Goal: Task Accomplishment & Management: Use online tool/utility

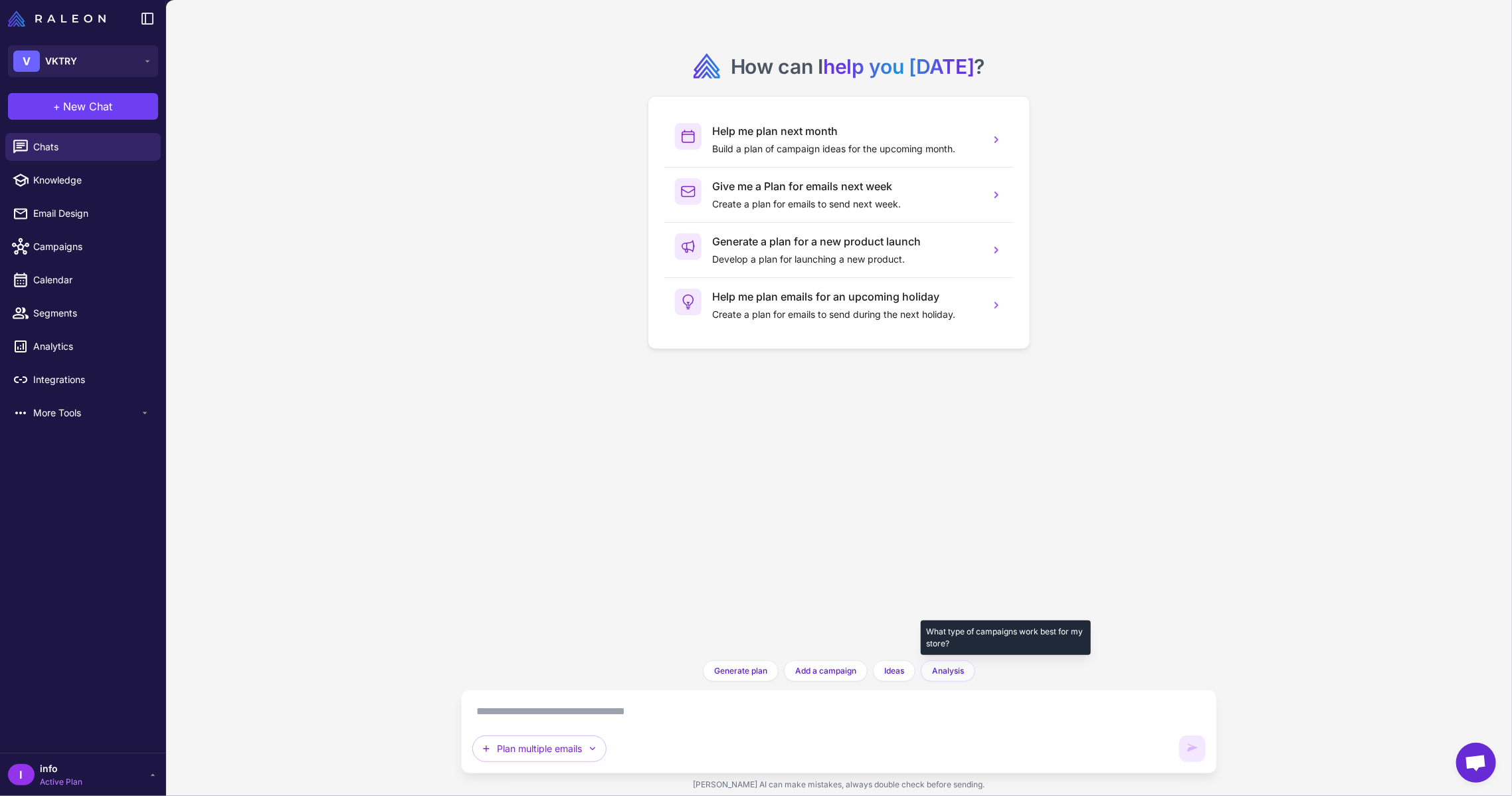
click at [947, 673] on span "Analysis" at bounding box center [948, 671] width 32 height 12
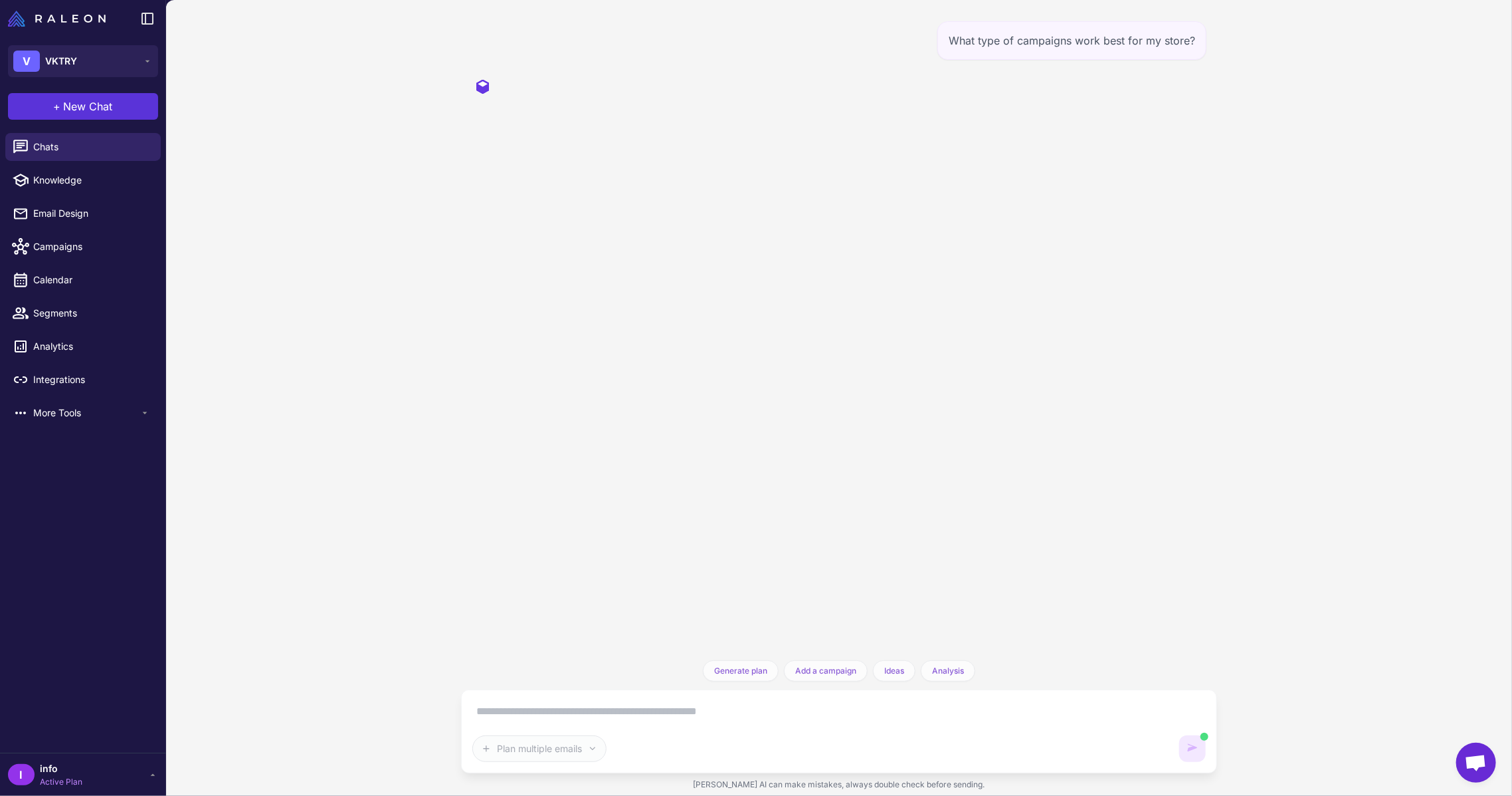
click at [71, 114] on button "+ New Chat" at bounding box center [83, 106] width 150 height 27
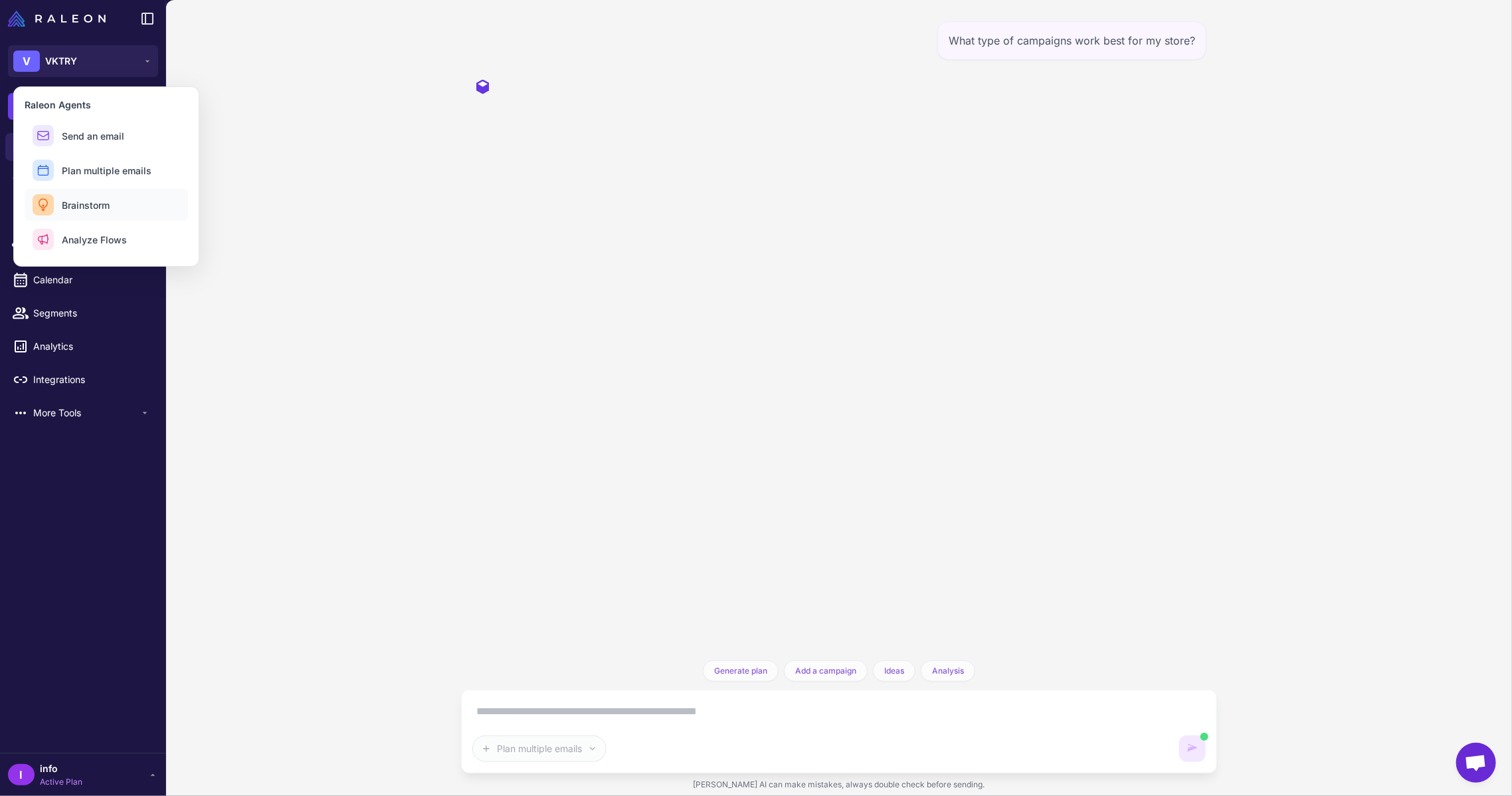
click at [103, 204] on span "Brainstorm" at bounding box center [85, 205] width 48 height 14
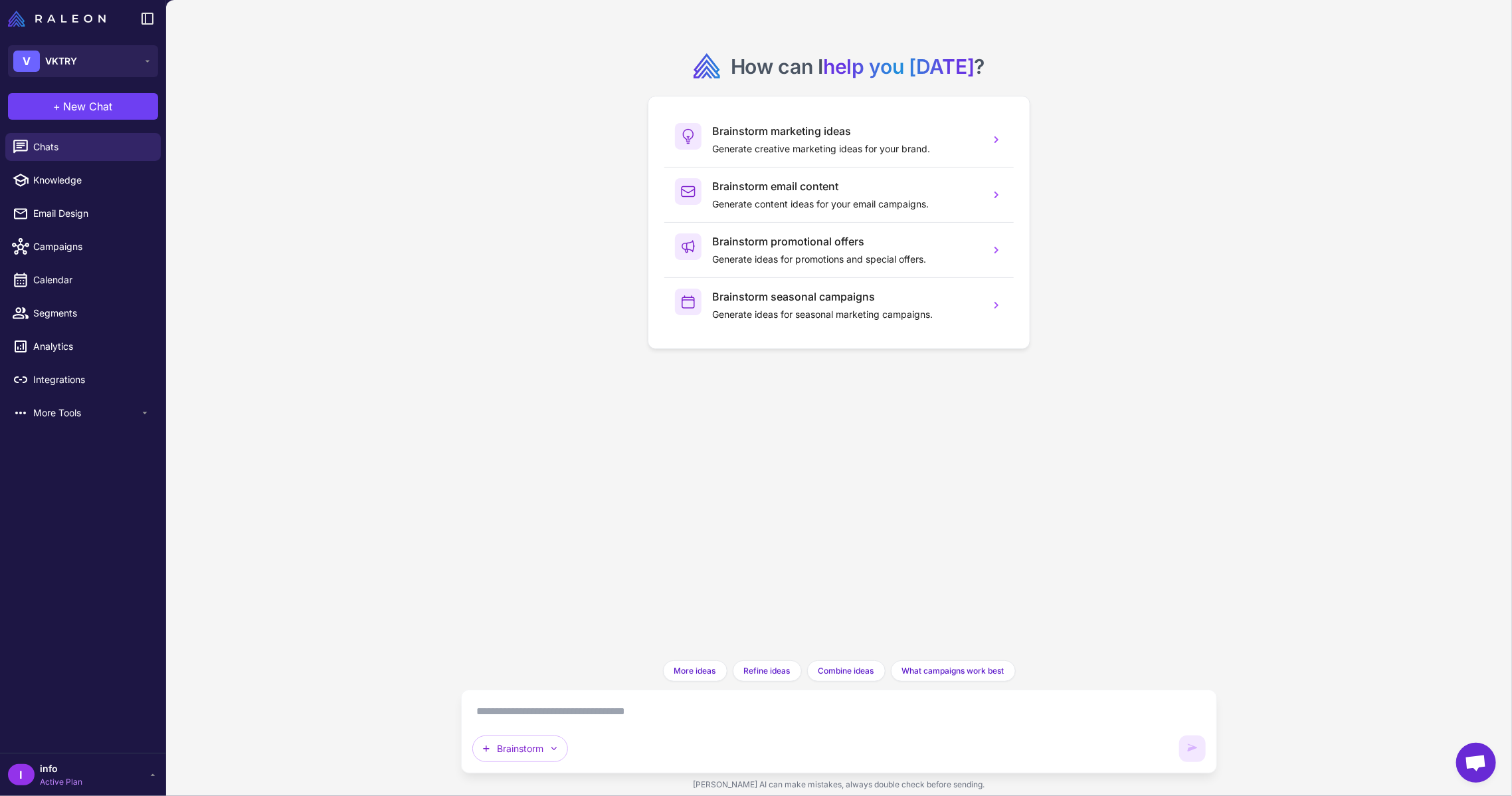
click at [689, 705] on textarea at bounding box center [839, 711] width 734 height 21
click at [972, 258] on p "Generate ideas for promotions and special offers." at bounding box center [845, 259] width 267 height 15
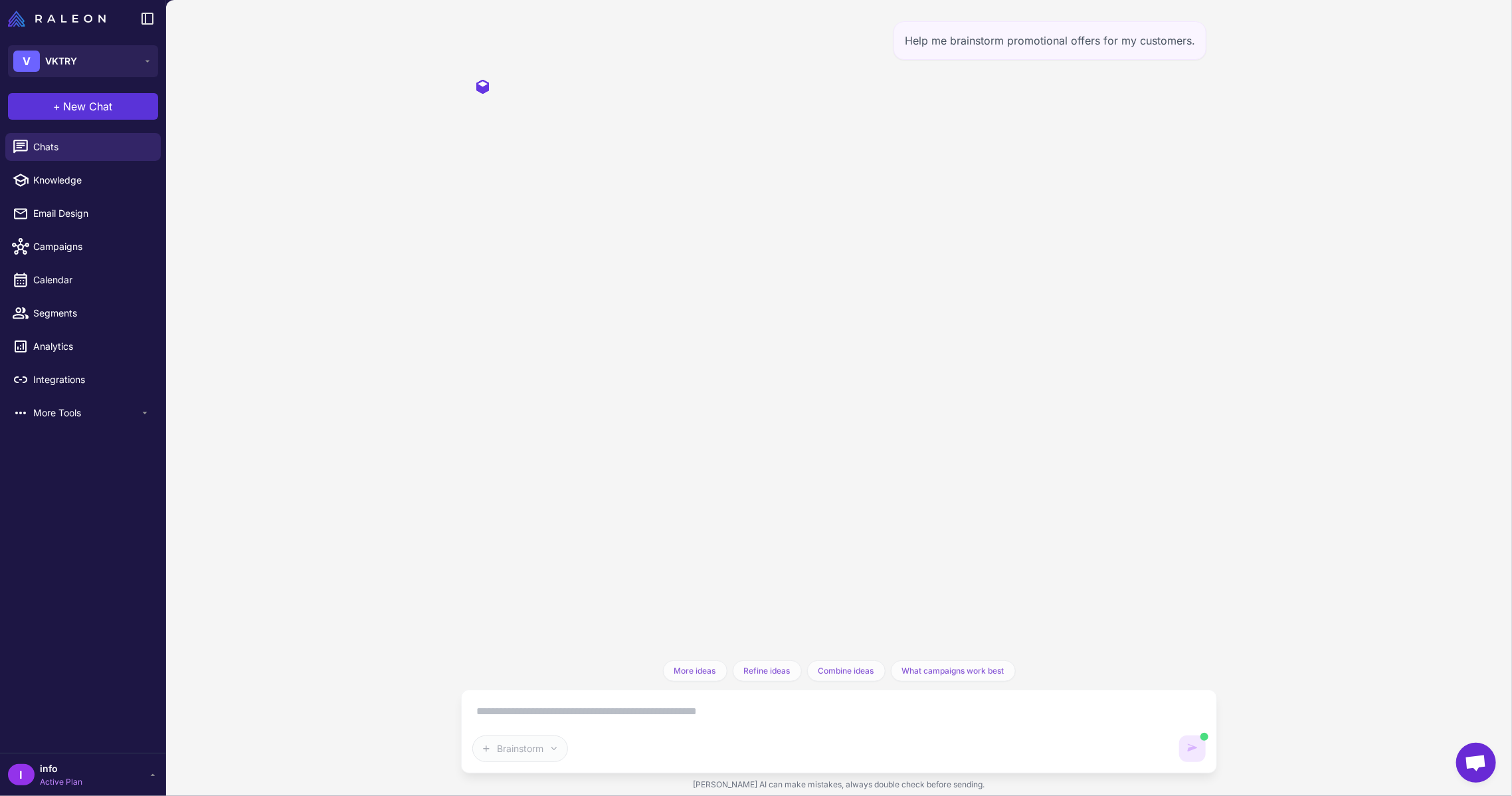
click at [103, 113] on span "New Chat" at bounding box center [88, 106] width 49 height 16
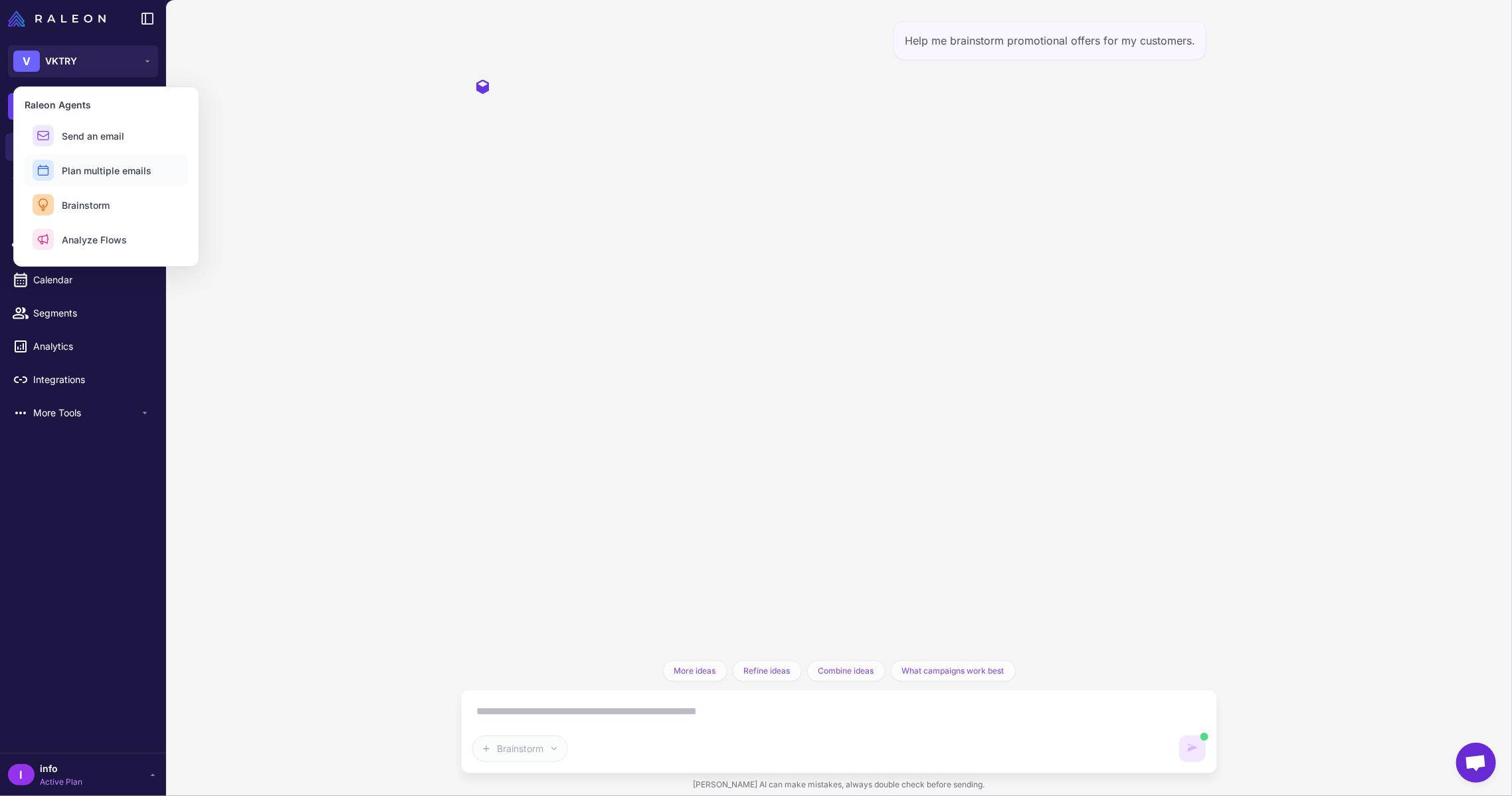
click at [122, 165] on span "Plan multiple emails" at bounding box center [106, 171] width 90 height 14
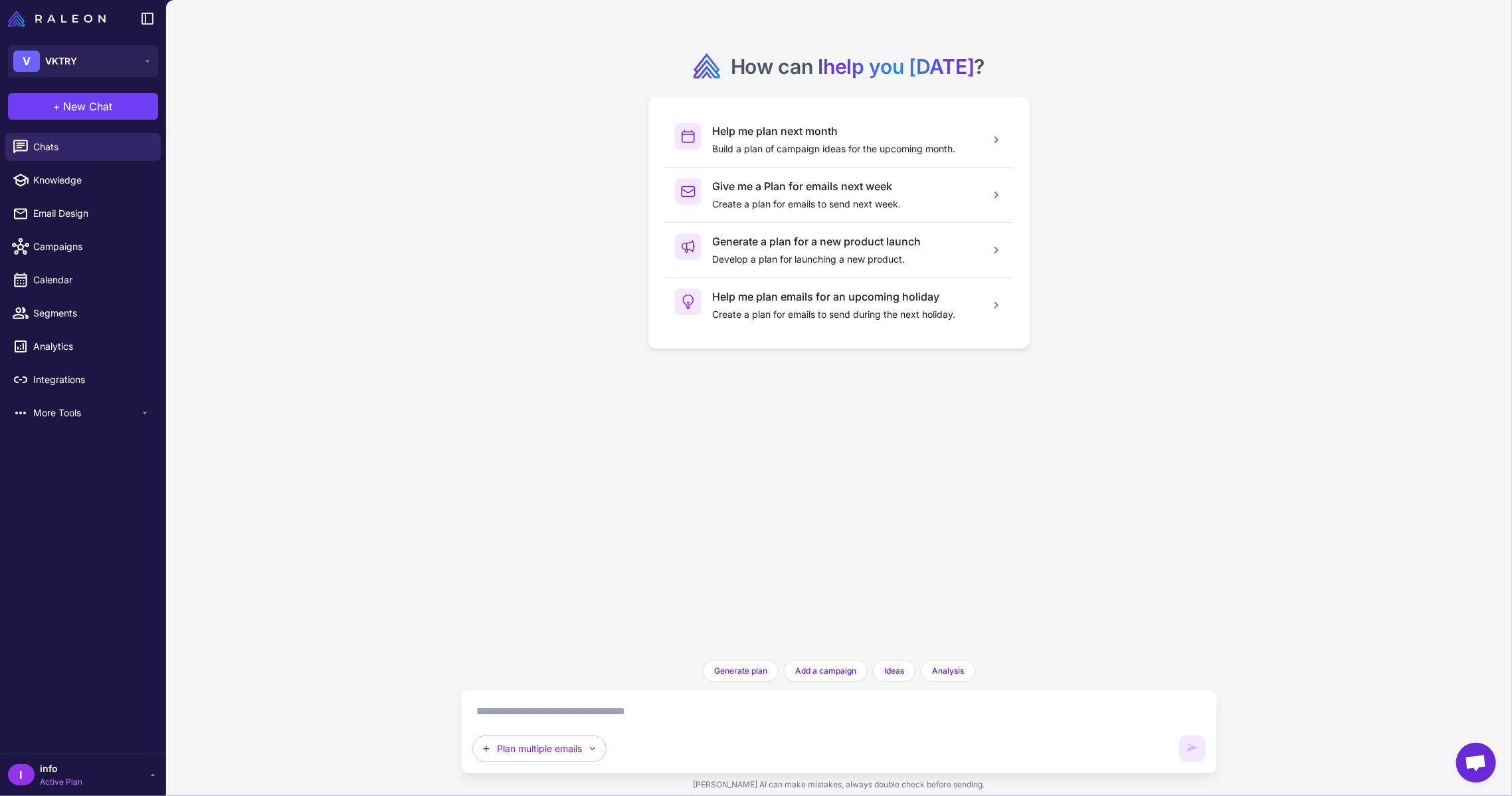
click at [672, 712] on textarea at bounding box center [839, 711] width 734 height 21
paste textarea "**********"
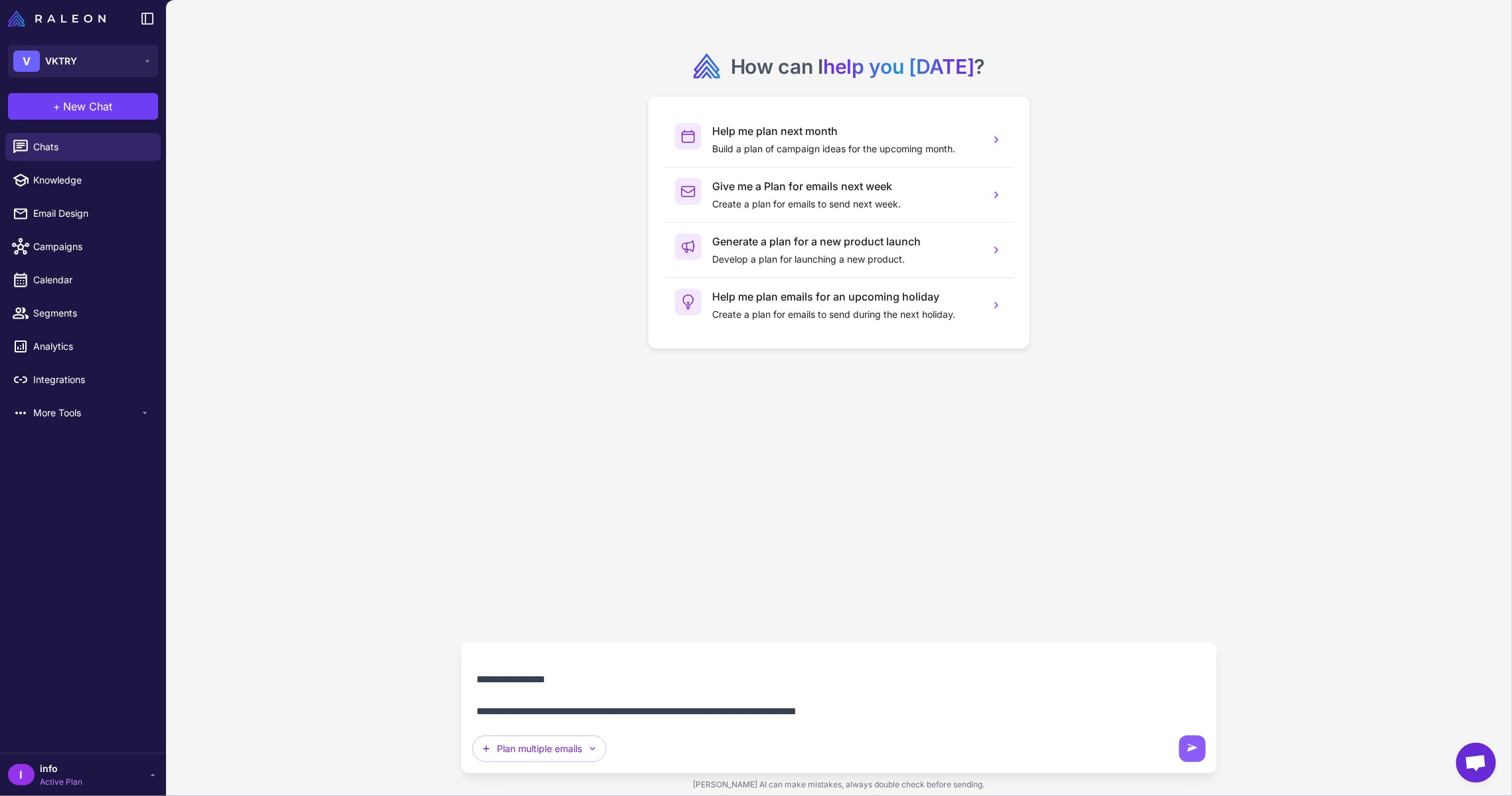
scroll to position [522, 0]
paste textarea "**********"
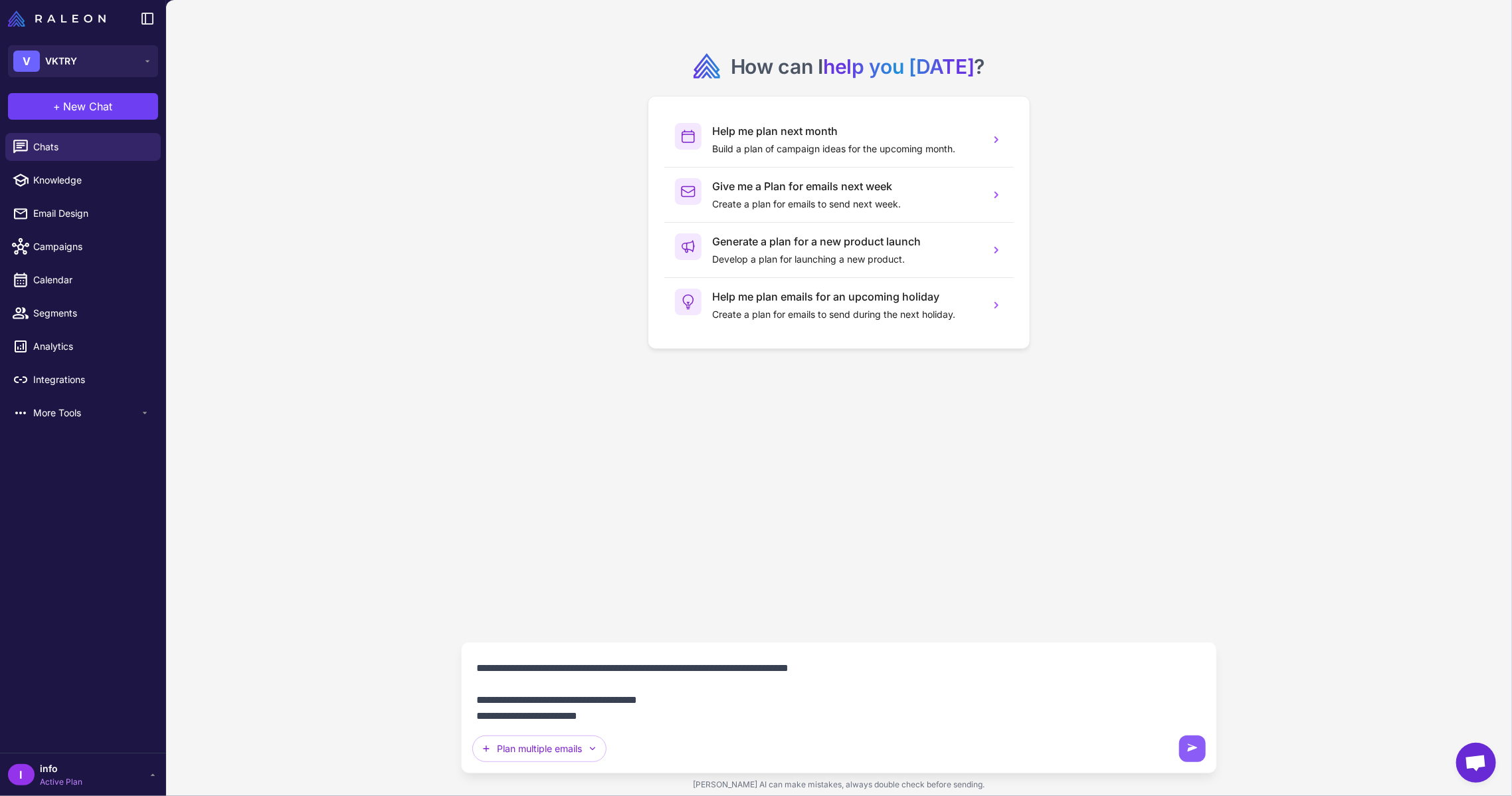
scroll to position [665, 0]
drag, startPoint x: 681, startPoint y: 676, endPoint x: 417, endPoint y: 685, distance: 264.2
click at [417, 685] on div "How can I help you [DATE] ? Help me plan next month Build a plan of campaign id…" at bounding box center [839, 398] width 1346 height 796
drag, startPoint x: 648, startPoint y: 665, endPoint x: 452, endPoint y: 691, distance: 197.7
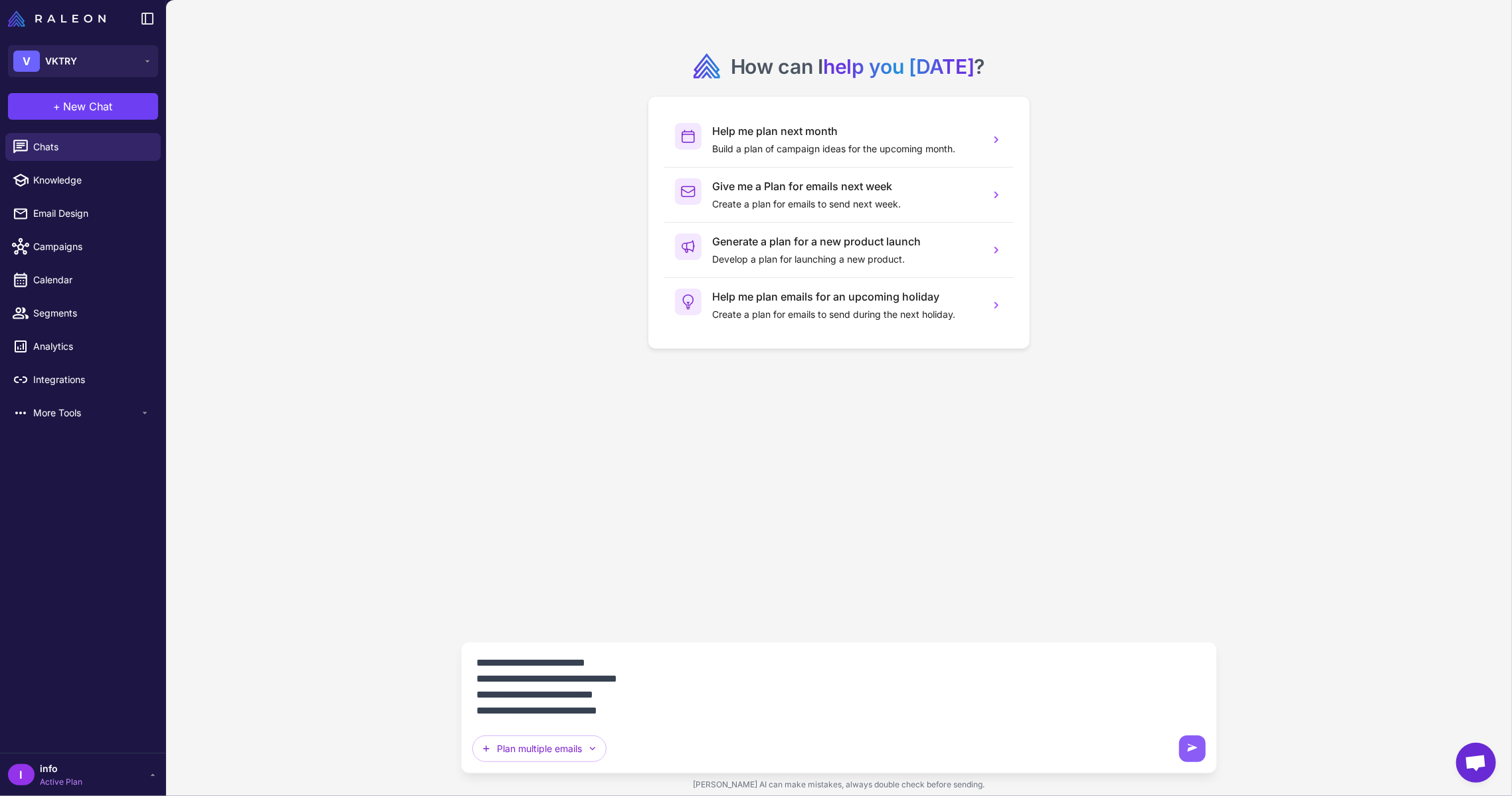
click at [452, 691] on div "How can I help you [DATE] ? Help me plan next month Build a plan of campaign id…" at bounding box center [839, 398] width 1346 height 796
drag, startPoint x: 672, startPoint y: 678, endPoint x: 462, endPoint y: 678, distance: 210.0
click at [462, 678] on div "**********" at bounding box center [839, 707] width 756 height 132
drag, startPoint x: 627, startPoint y: 664, endPoint x: 454, endPoint y: 699, distance: 176.5
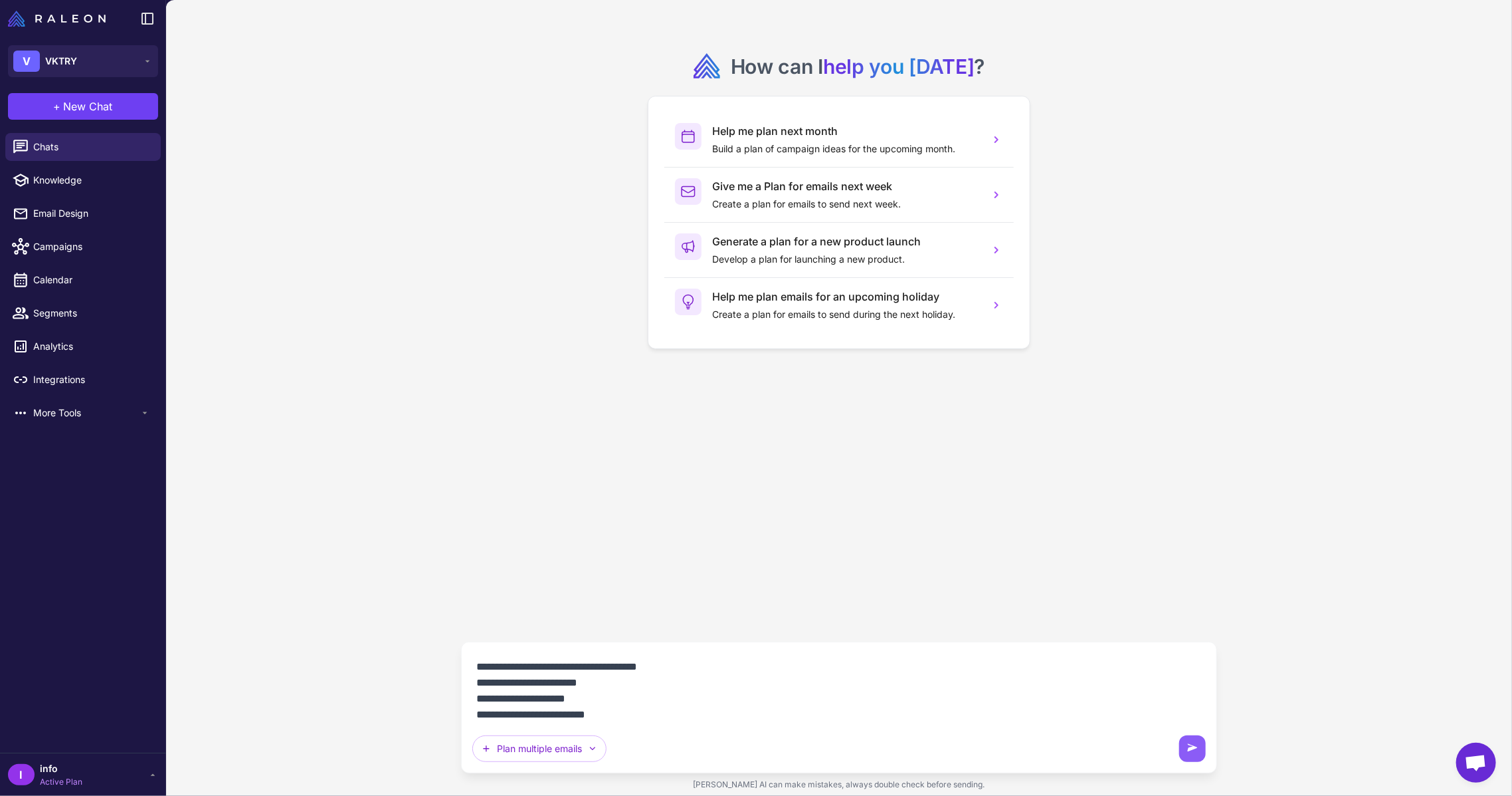
click at [454, 699] on div "How can I help you [DATE] ? Help me plan next month Build a plan of campaign id…" at bounding box center [839, 398] width 1346 height 796
click at [635, 667] on textarea "**********" at bounding box center [839, 687] width 734 height 69
drag, startPoint x: 664, startPoint y: 684, endPoint x: 431, endPoint y: 686, distance: 233.0
click at [431, 686] on div "How can I help you [DATE] ? Help me plan next month Build a plan of campaign id…" at bounding box center [839, 398] width 1346 height 796
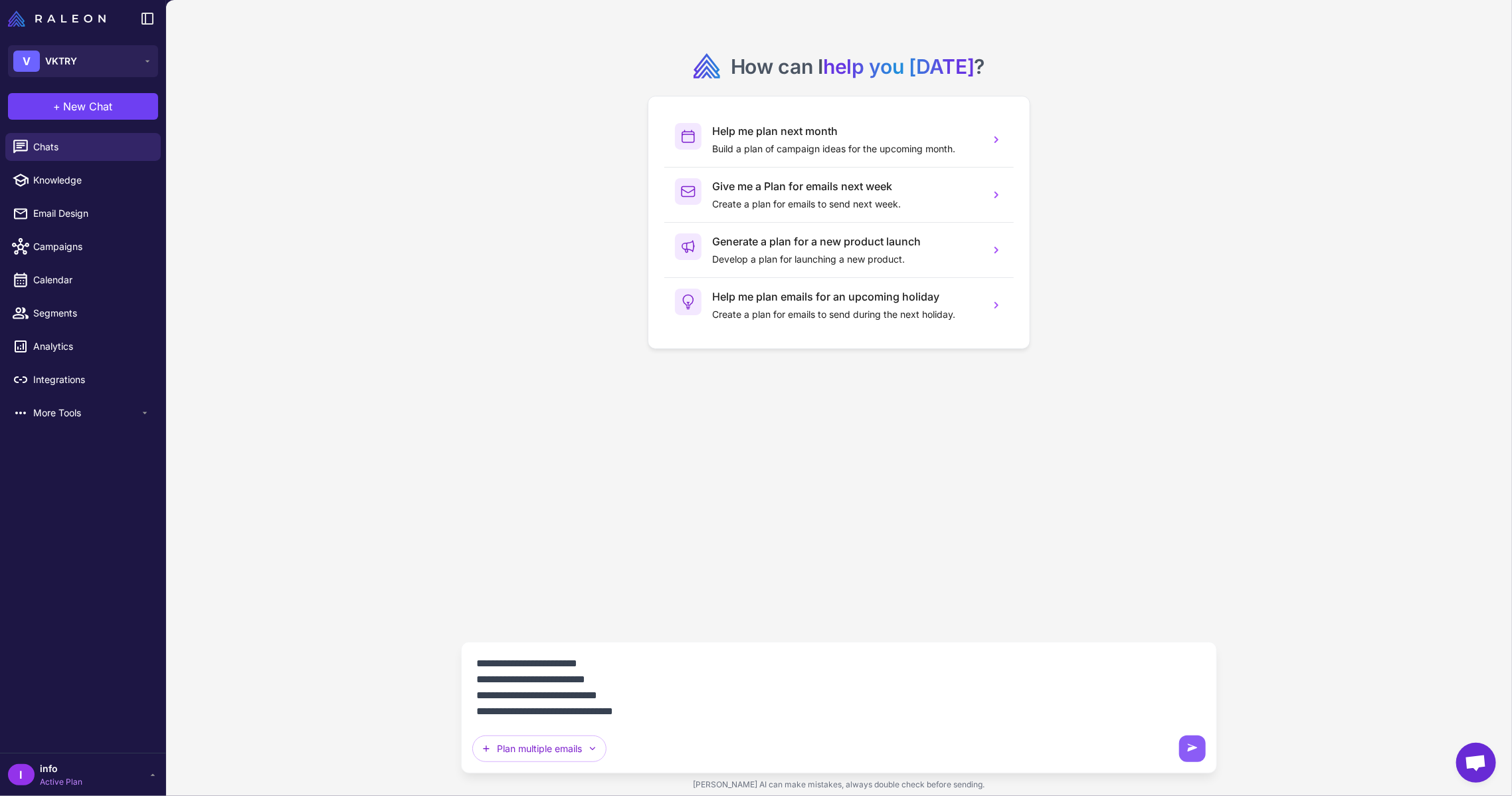
click at [675, 684] on textarea "**********" at bounding box center [839, 687] width 734 height 69
paste textarea "**********"
drag, startPoint x: 633, startPoint y: 698, endPoint x: 655, endPoint y: 695, distance: 22.2
click at [655, 695] on textarea "**********" at bounding box center [839, 687] width 734 height 69
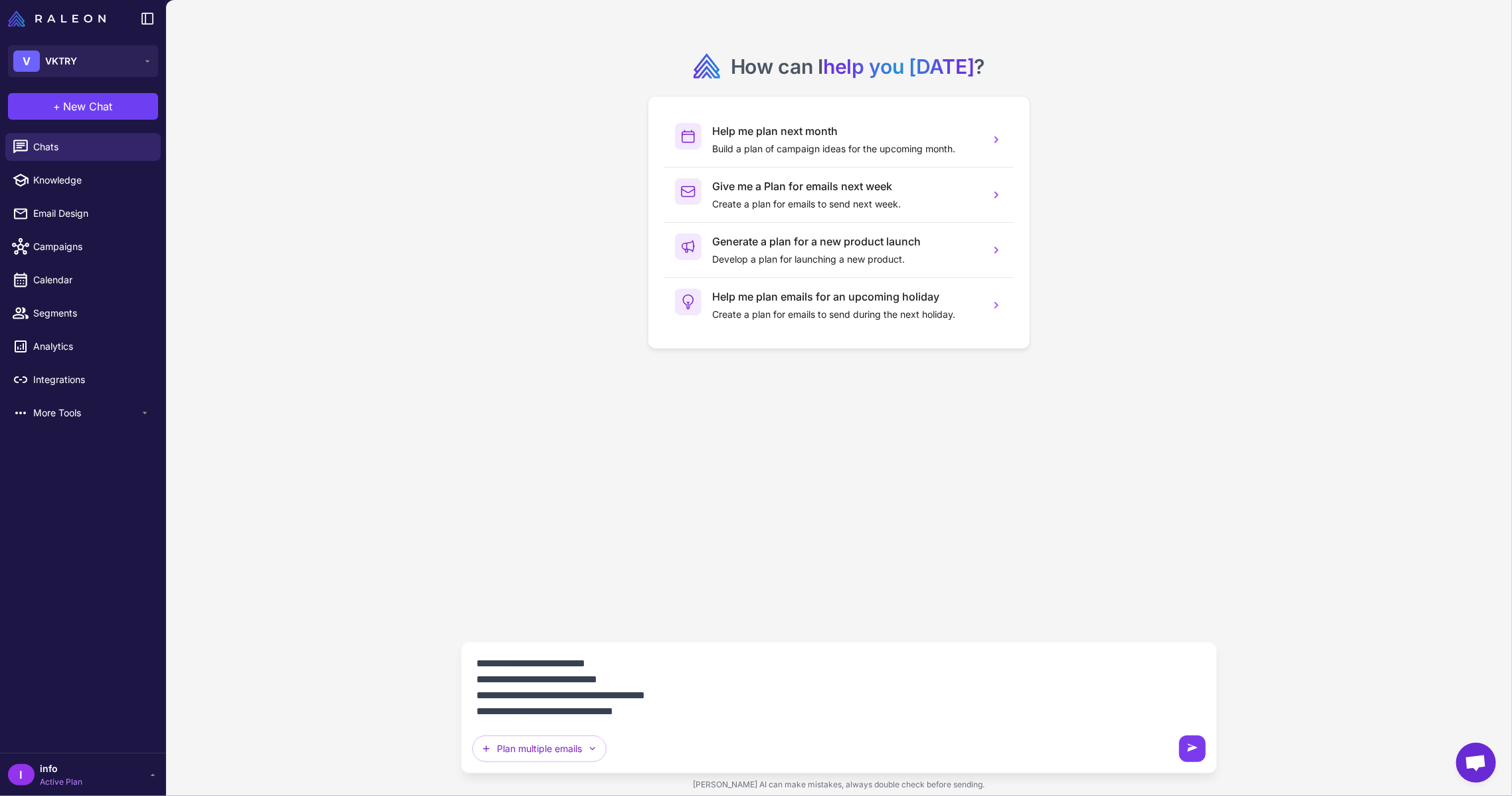
type textarea "**********"
click at [1196, 753] on icon at bounding box center [1192, 748] width 13 height 13
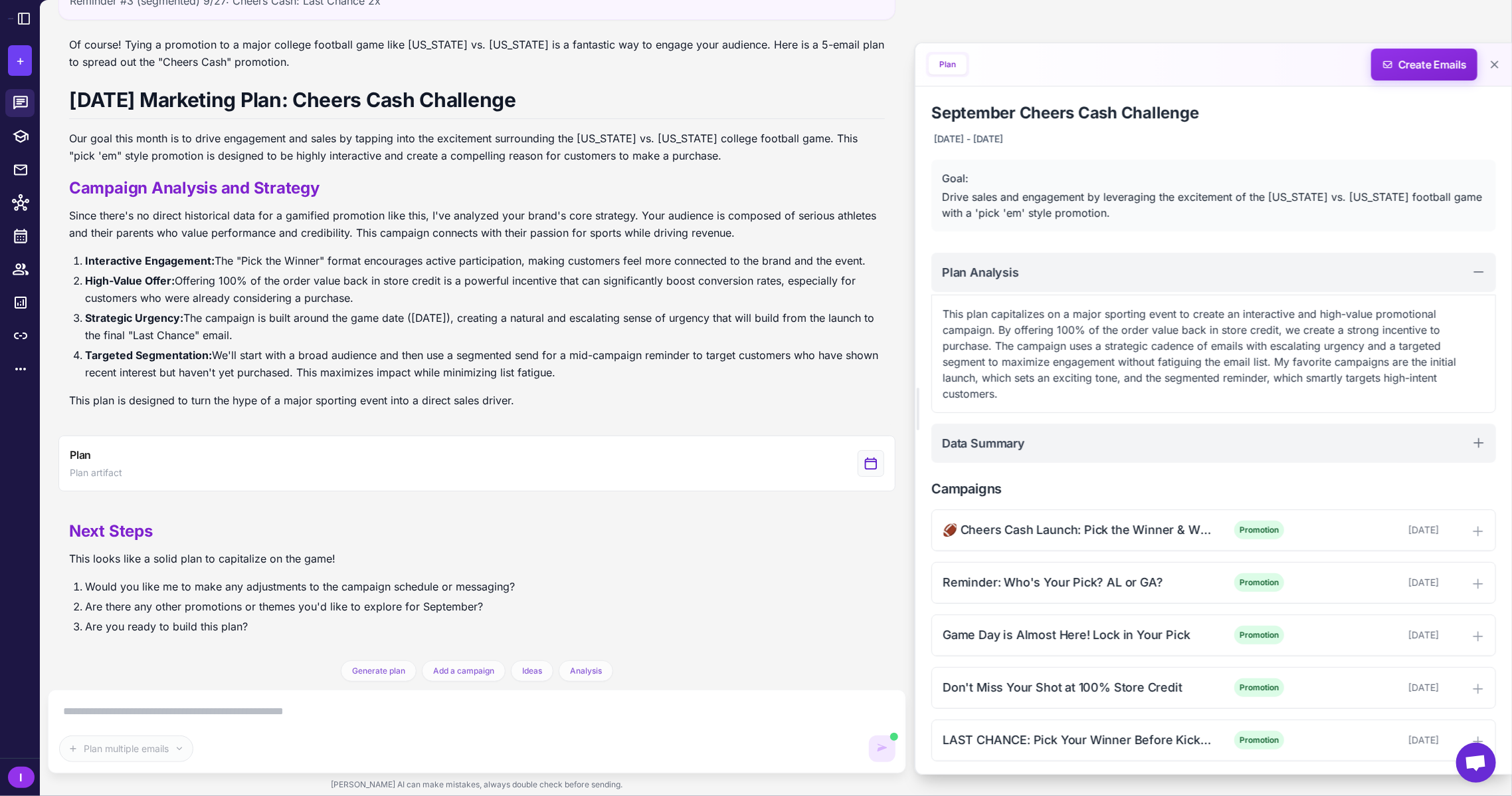
scroll to position [98, 0]
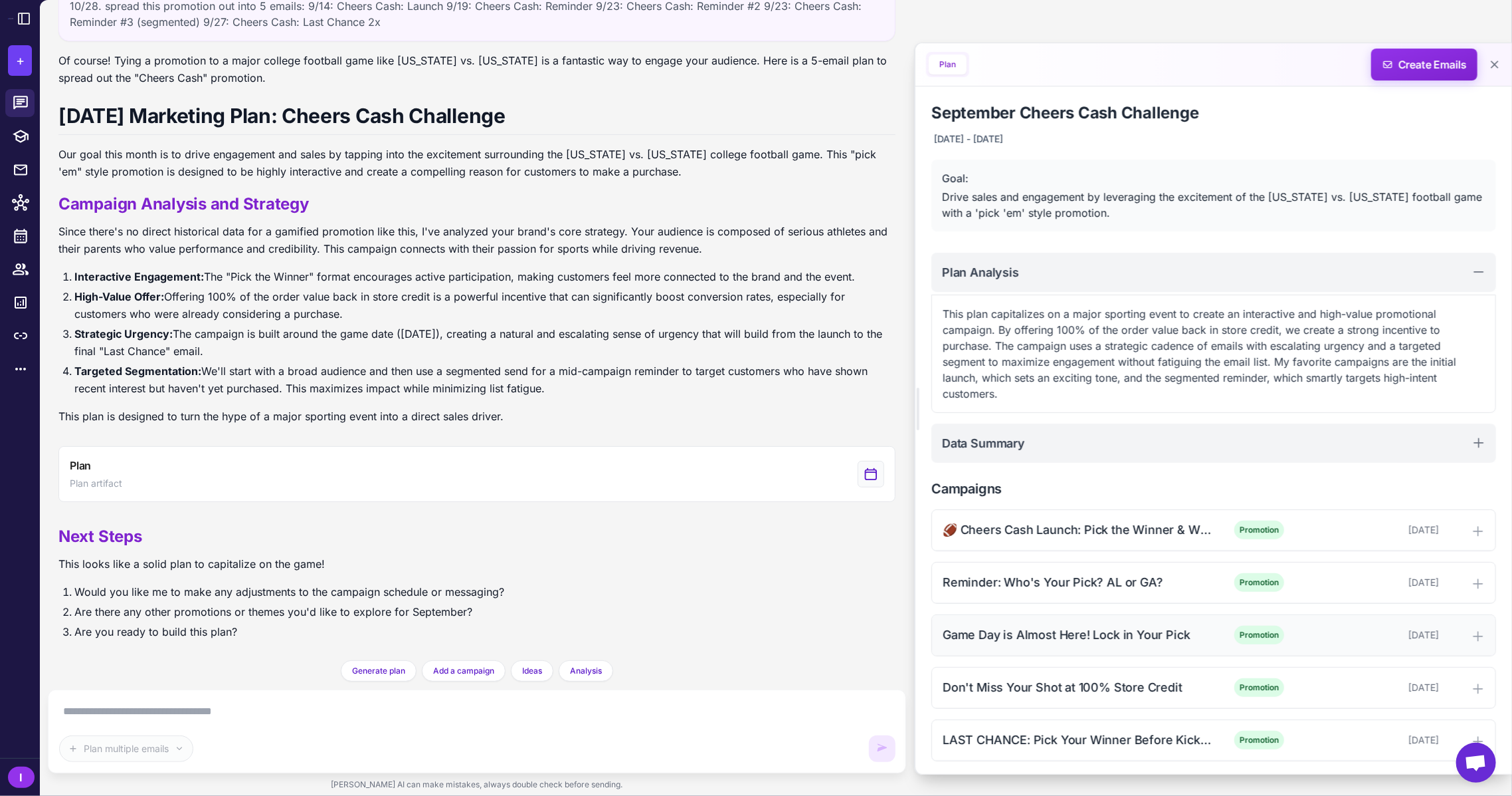
scroll to position [2, 0]
click at [1472, 733] on icon at bounding box center [1478, 739] width 13 height 13
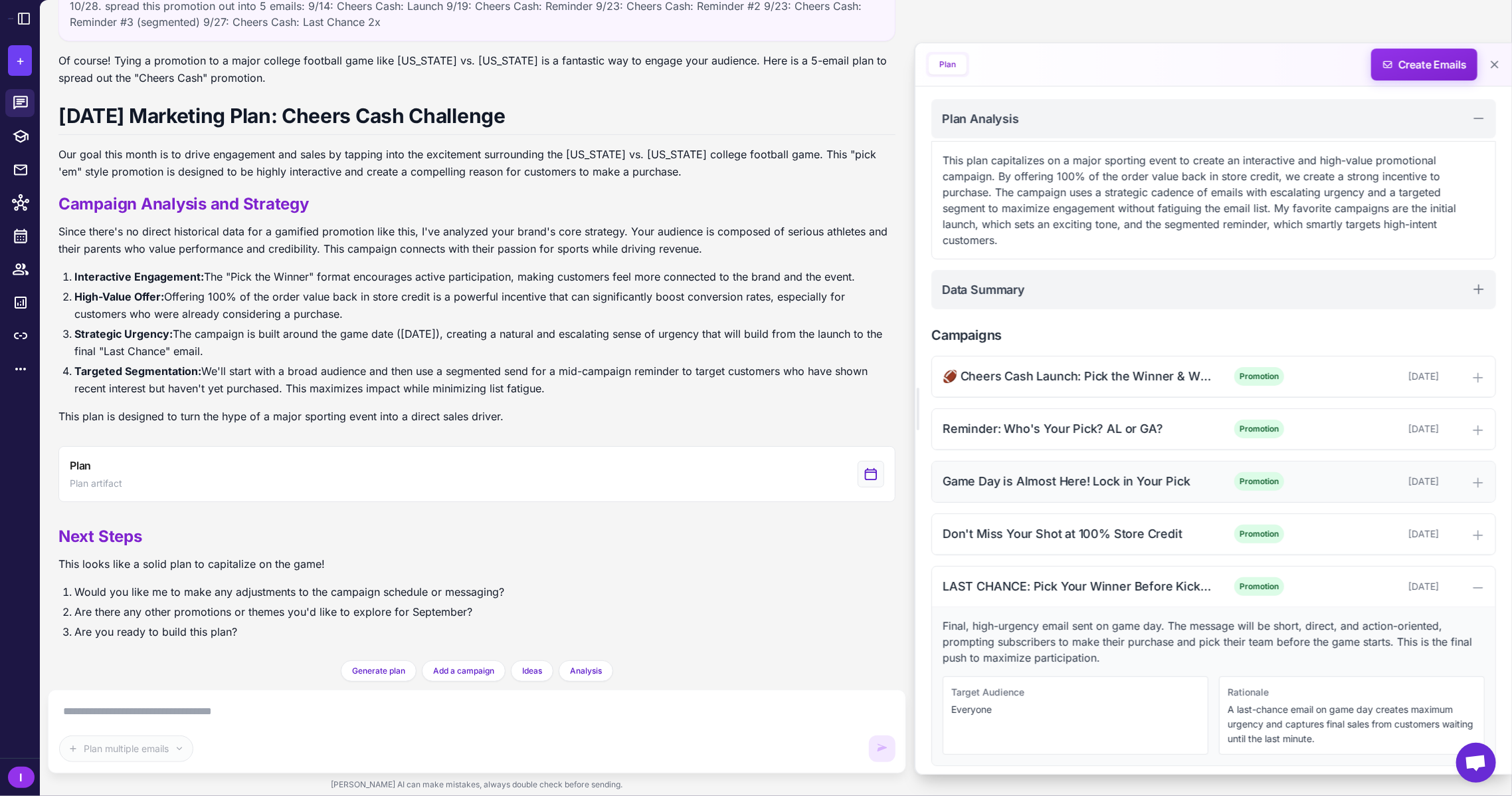
scroll to position [159, 0]
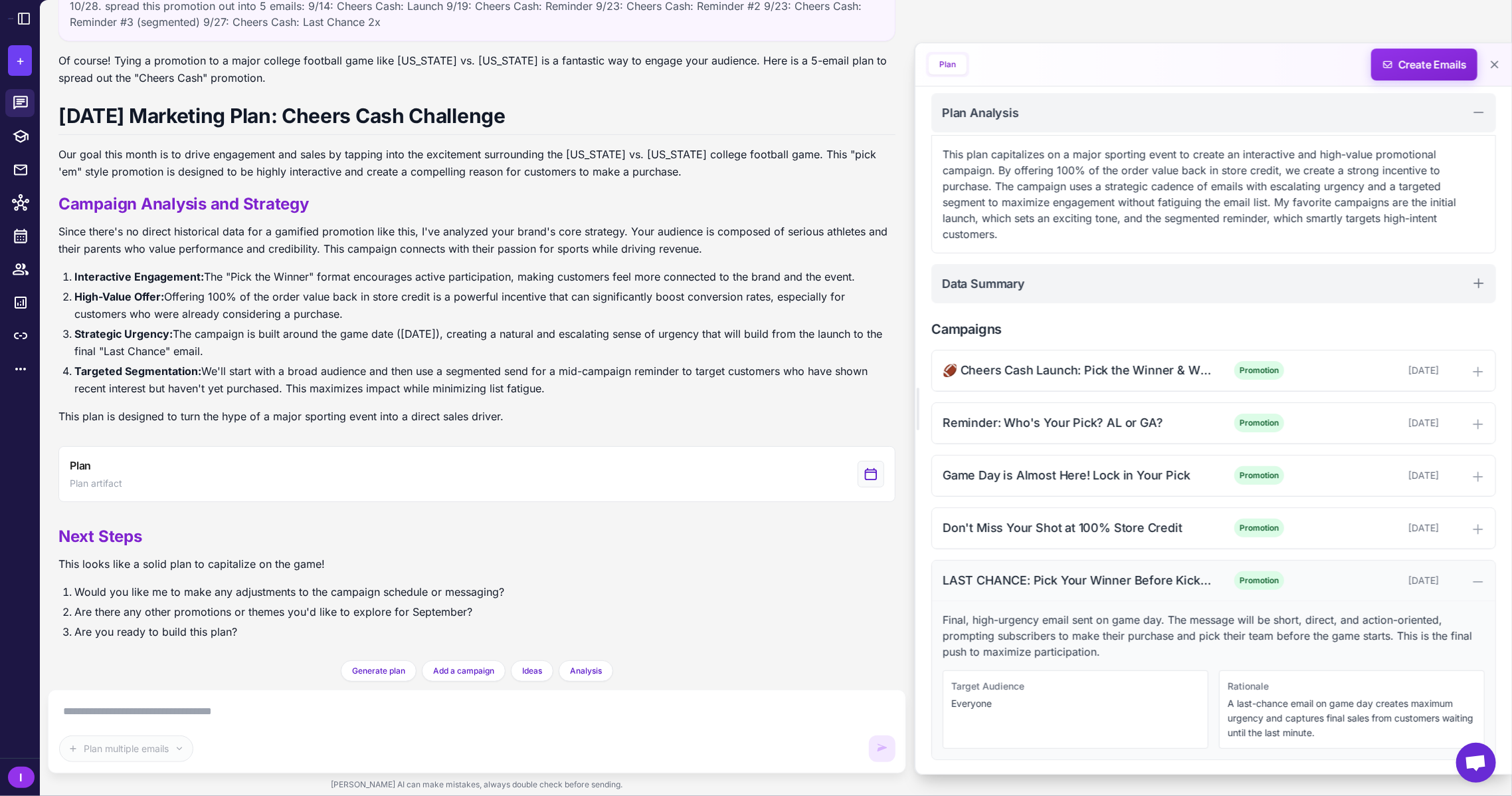
click at [1458, 583] on div at bounding box center [1464, 580] width 41 height 16
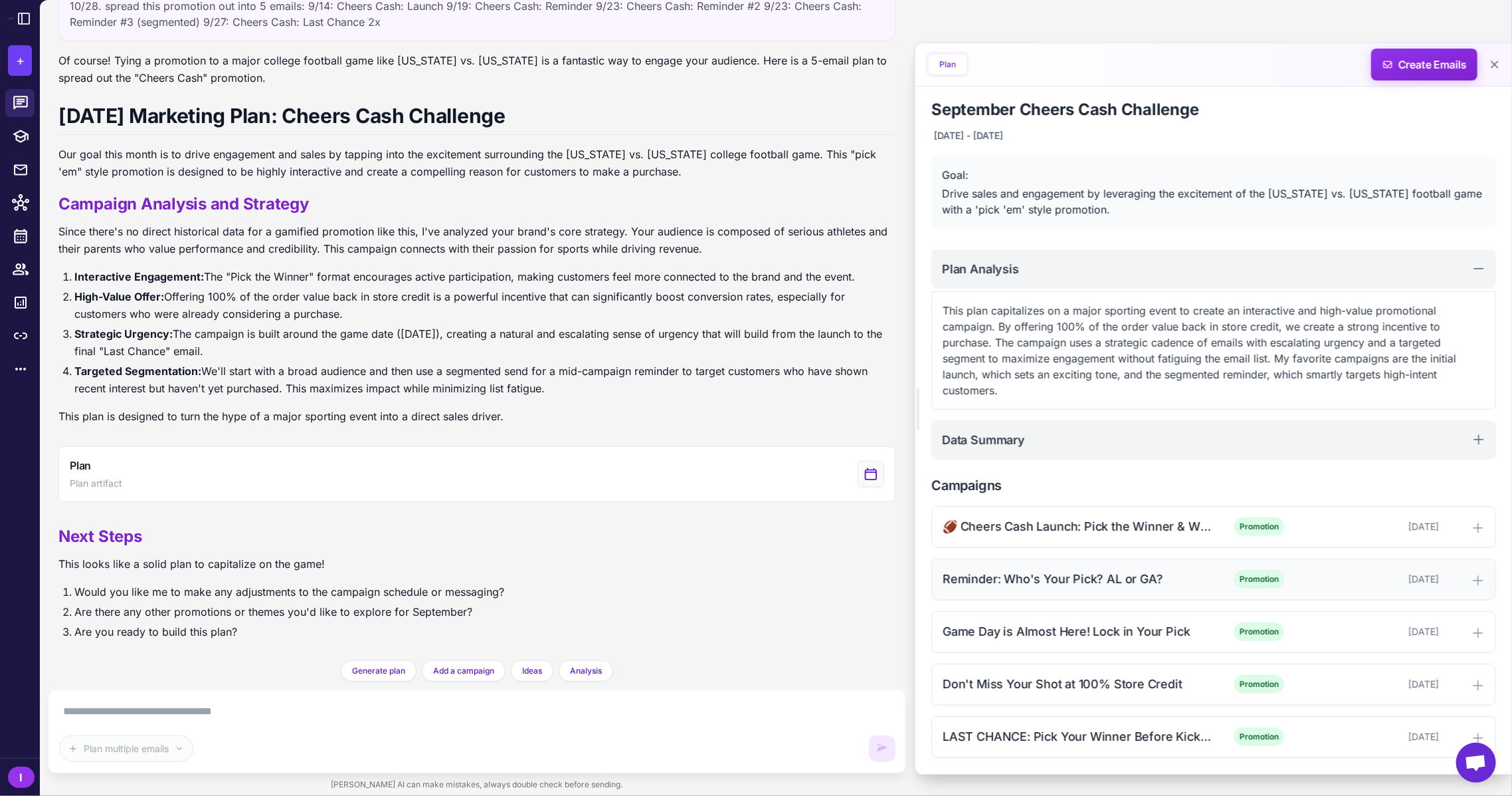
scroll to position [2, 0]
click at [366, 670] on span "Generate plan" at bounding box center [379, 671] width 53 height 12
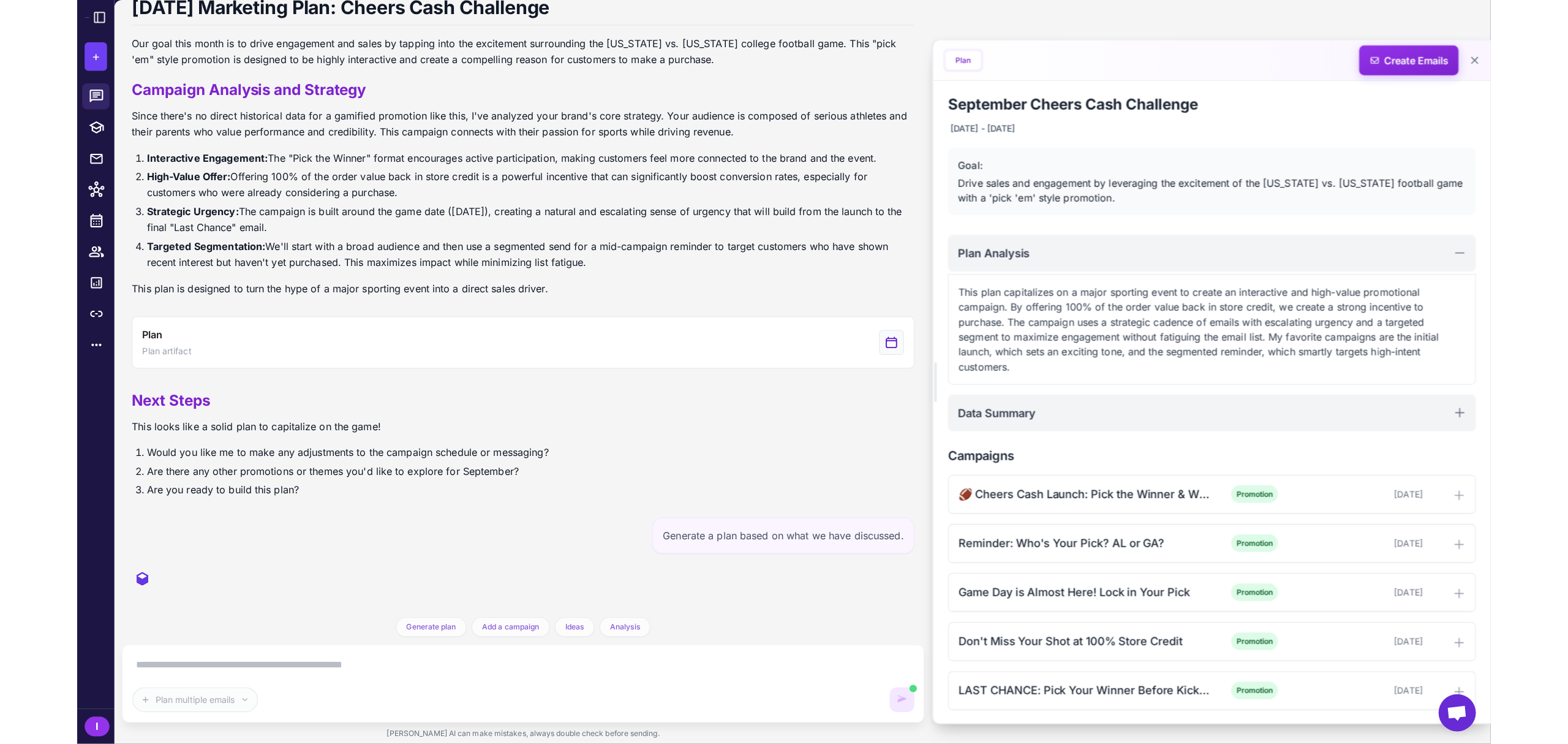
scroll to position [288, 0]
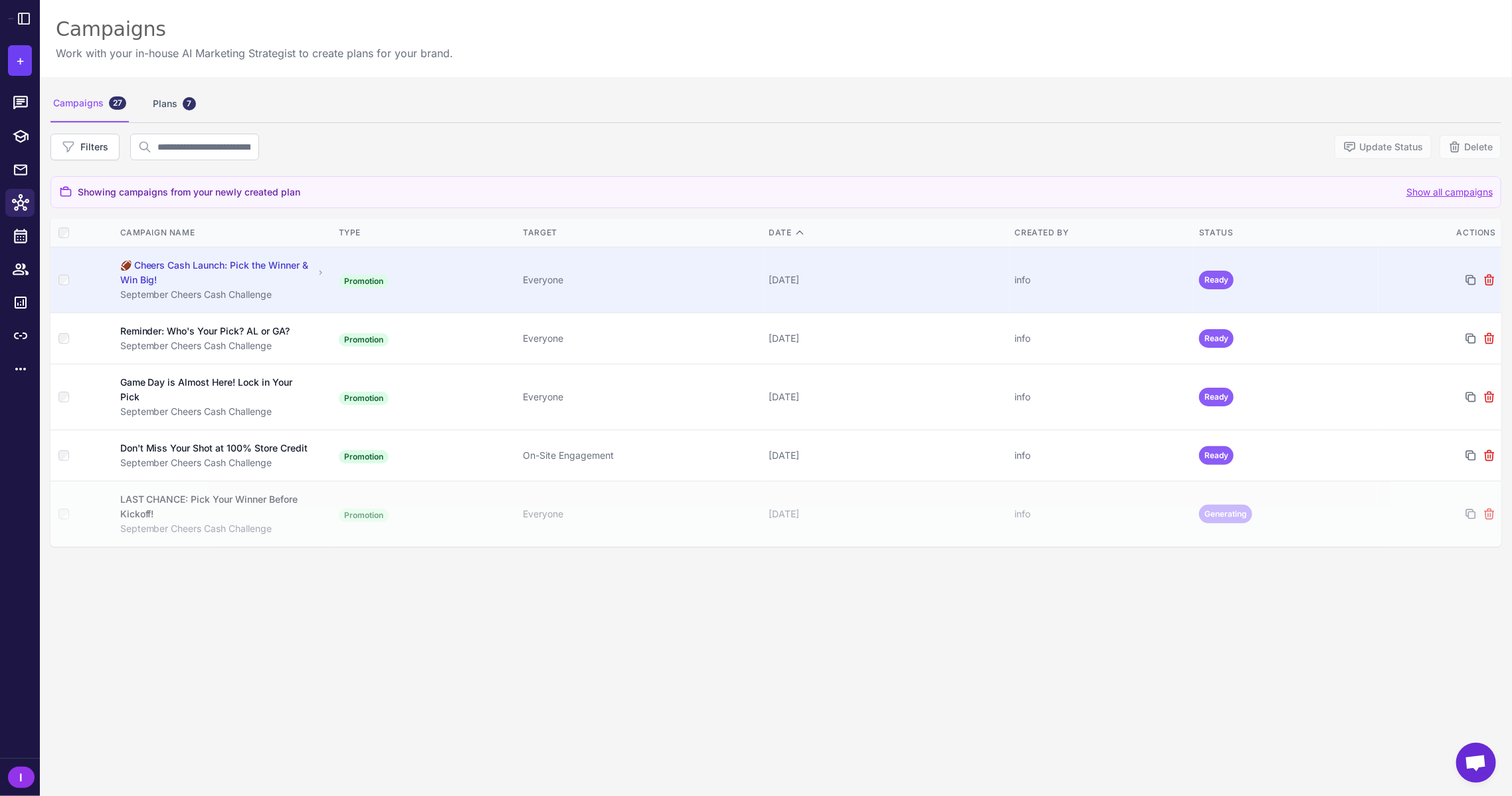
click at [232, 268] on div "🏈 Cheers Cash Launch: Pick the Winner & Win Big!" at bounding box center [217, 273] width 194 height 30
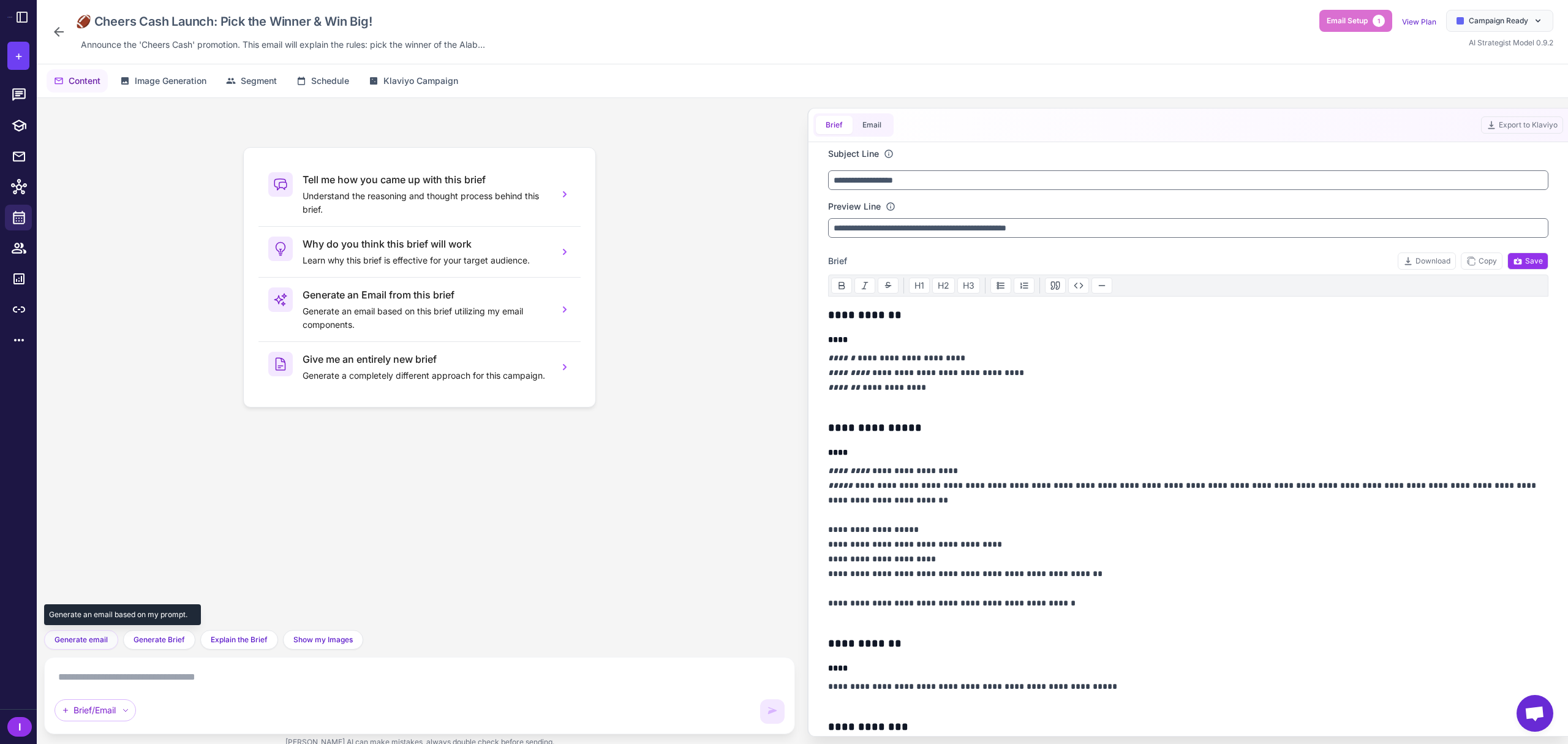
click at [91, 644] on span "Generate email" at bounding box center [81, 640] width 53 height 11
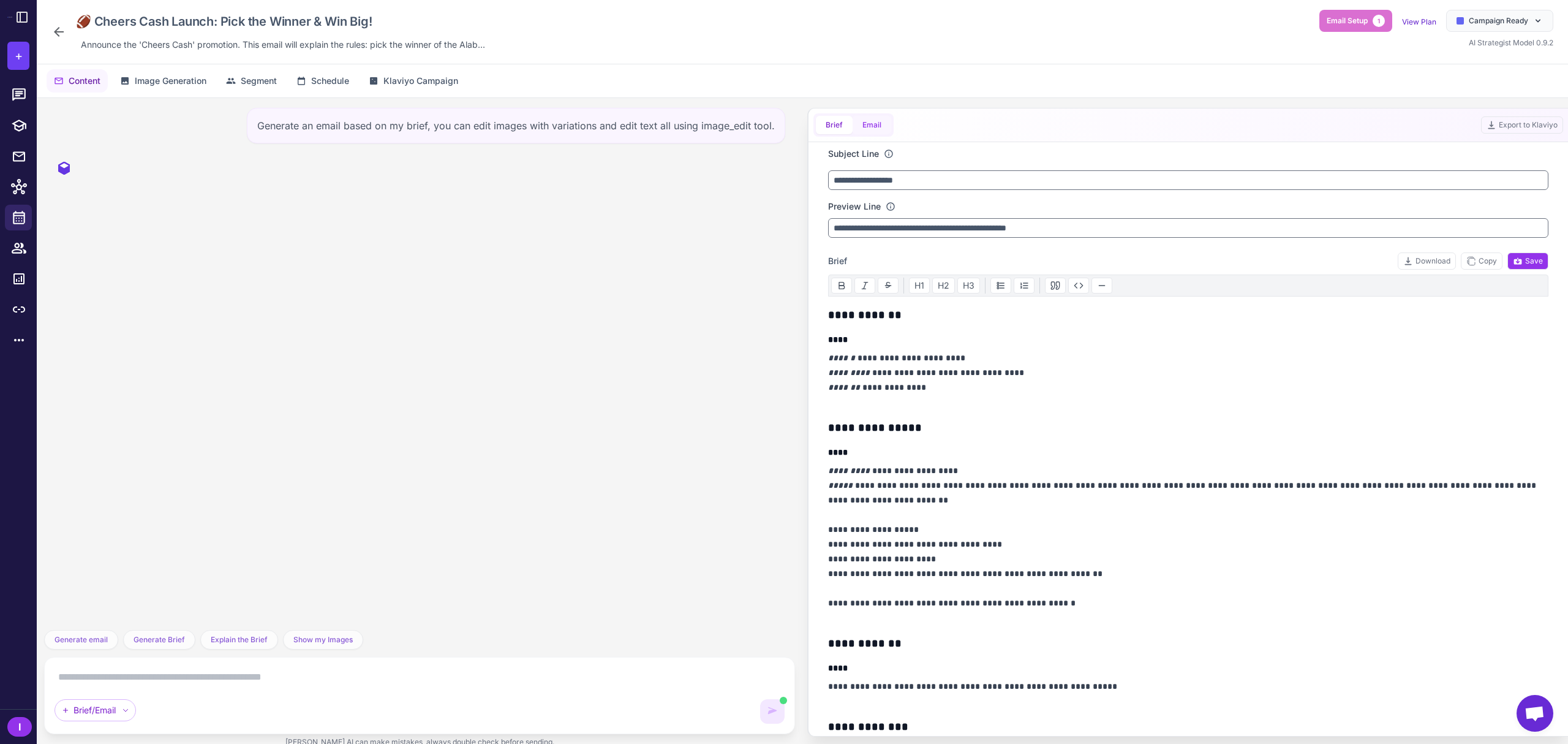
click at [871, 132] on button "Email" at bounding box center [871, 124] width 39 height 18
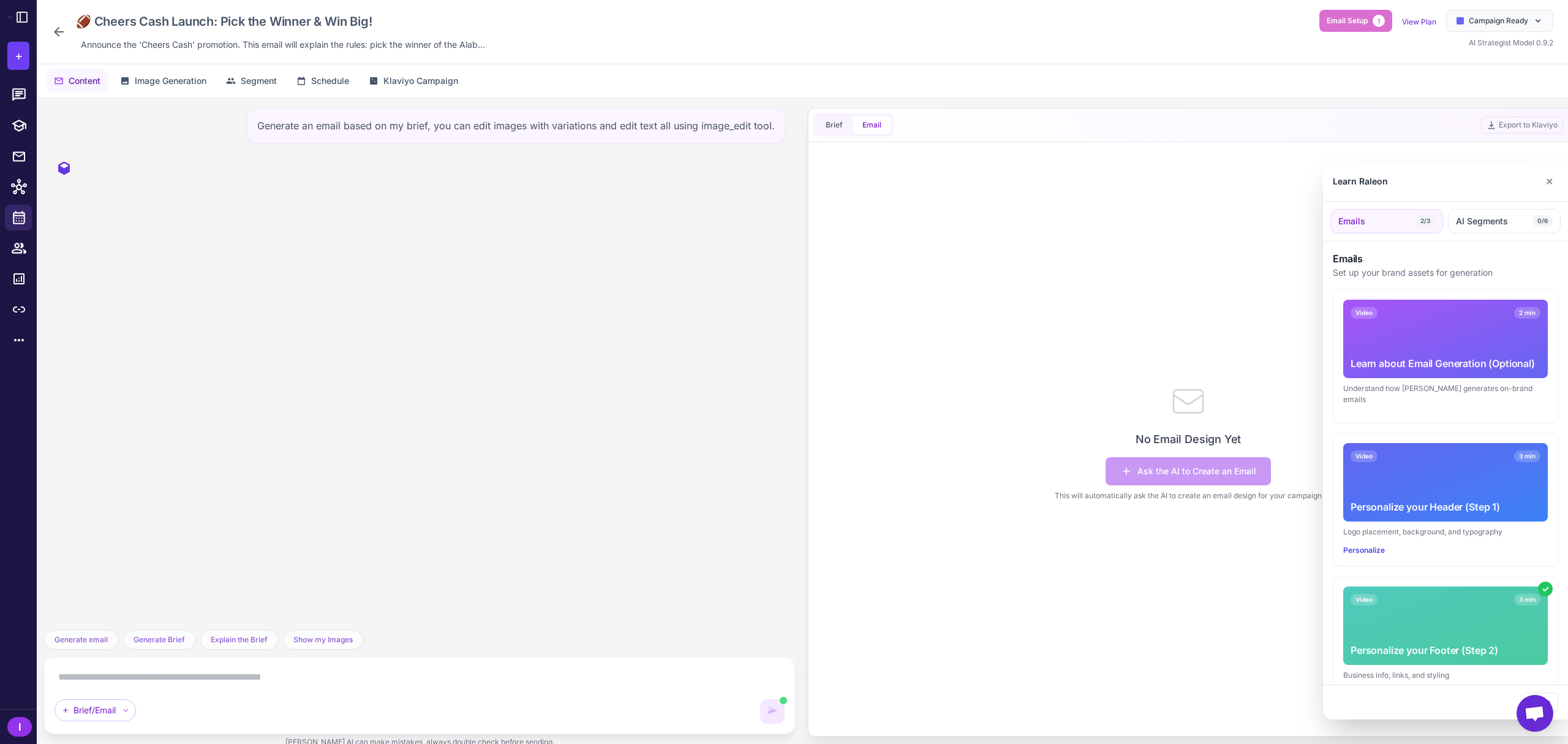
click at [831, 131] on div at bounding box center [784, 372] width 1568 height 744
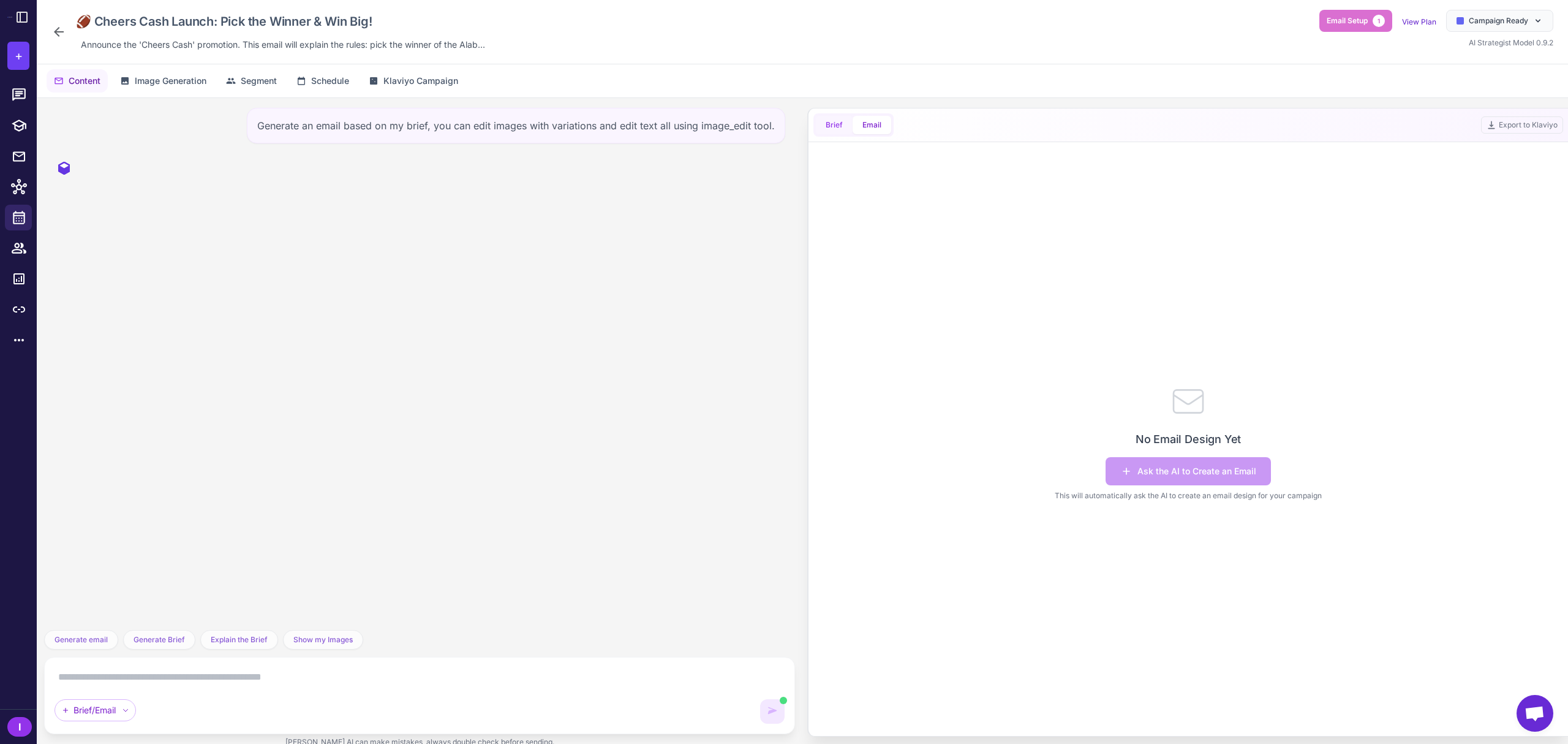
click at [833, 125] on button "Brief" at bounding box center [835, 124] width 37 height 18
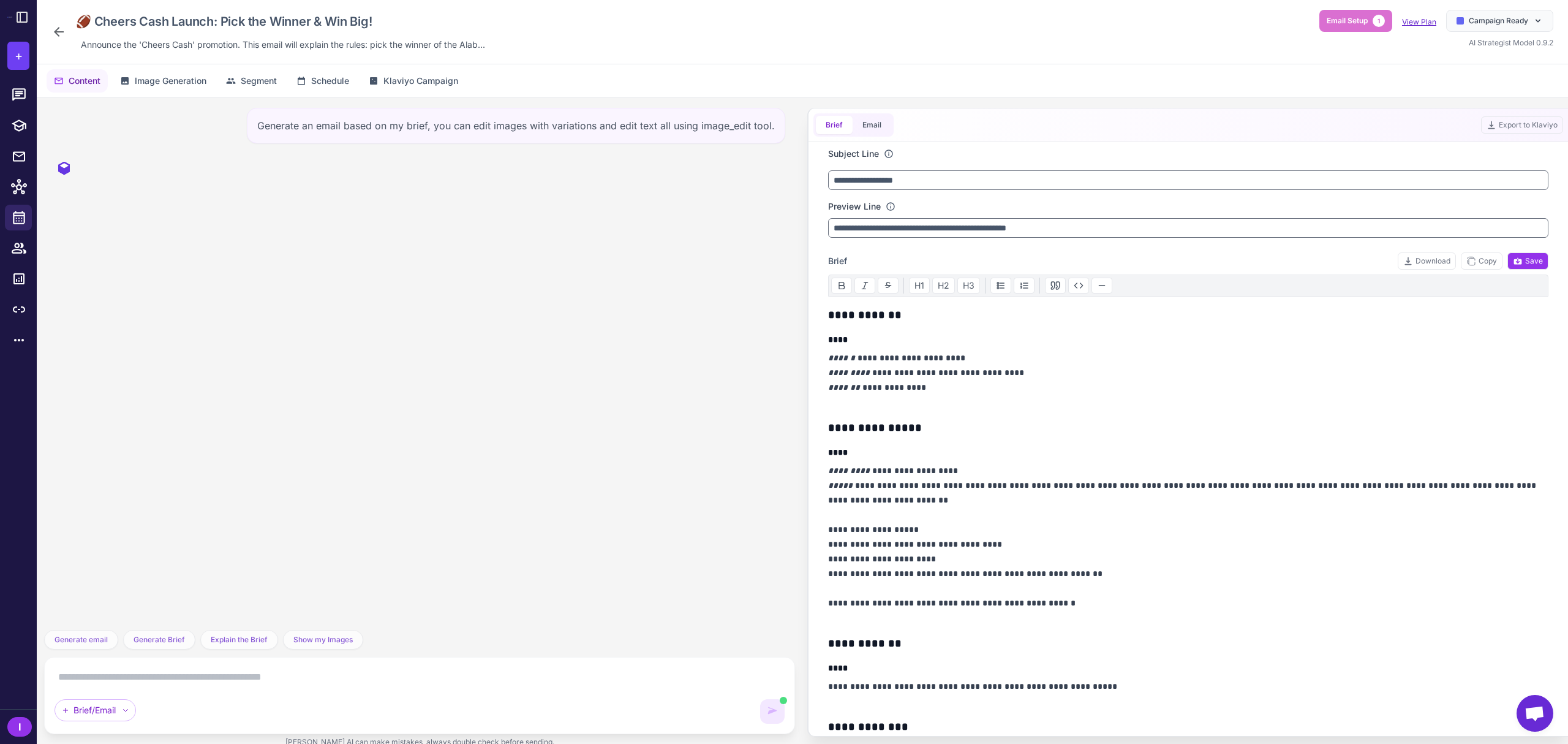
click at [1393, 19] on link "View Plan" at bounding box center [1419, 21] width 35 height 9
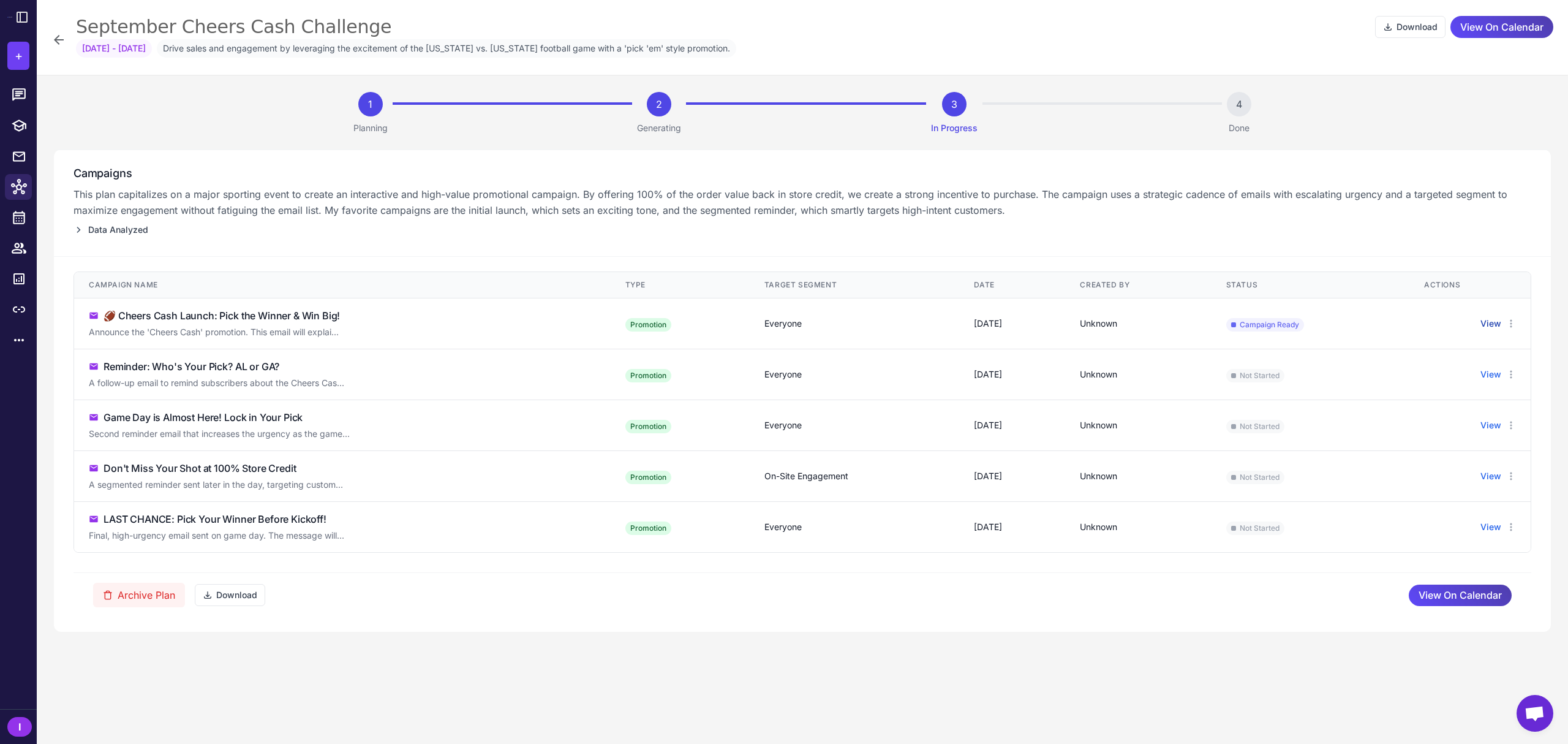
click at [1393, 324] on button "View" at bounding box center [1491, 323] width 21 height 14
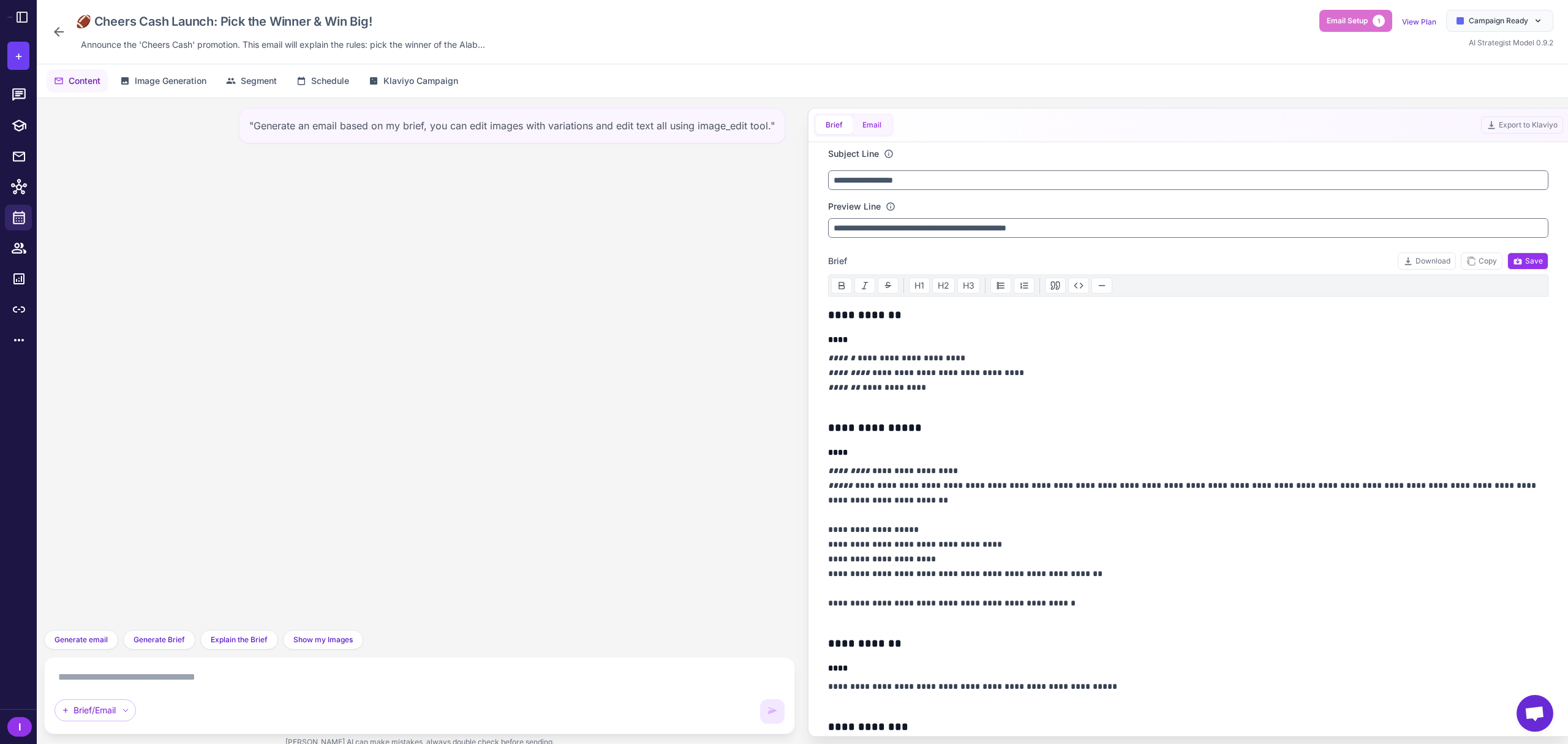
click at [867, 130] on button "Email" at bounding box center [871, 124] width 39 height 18
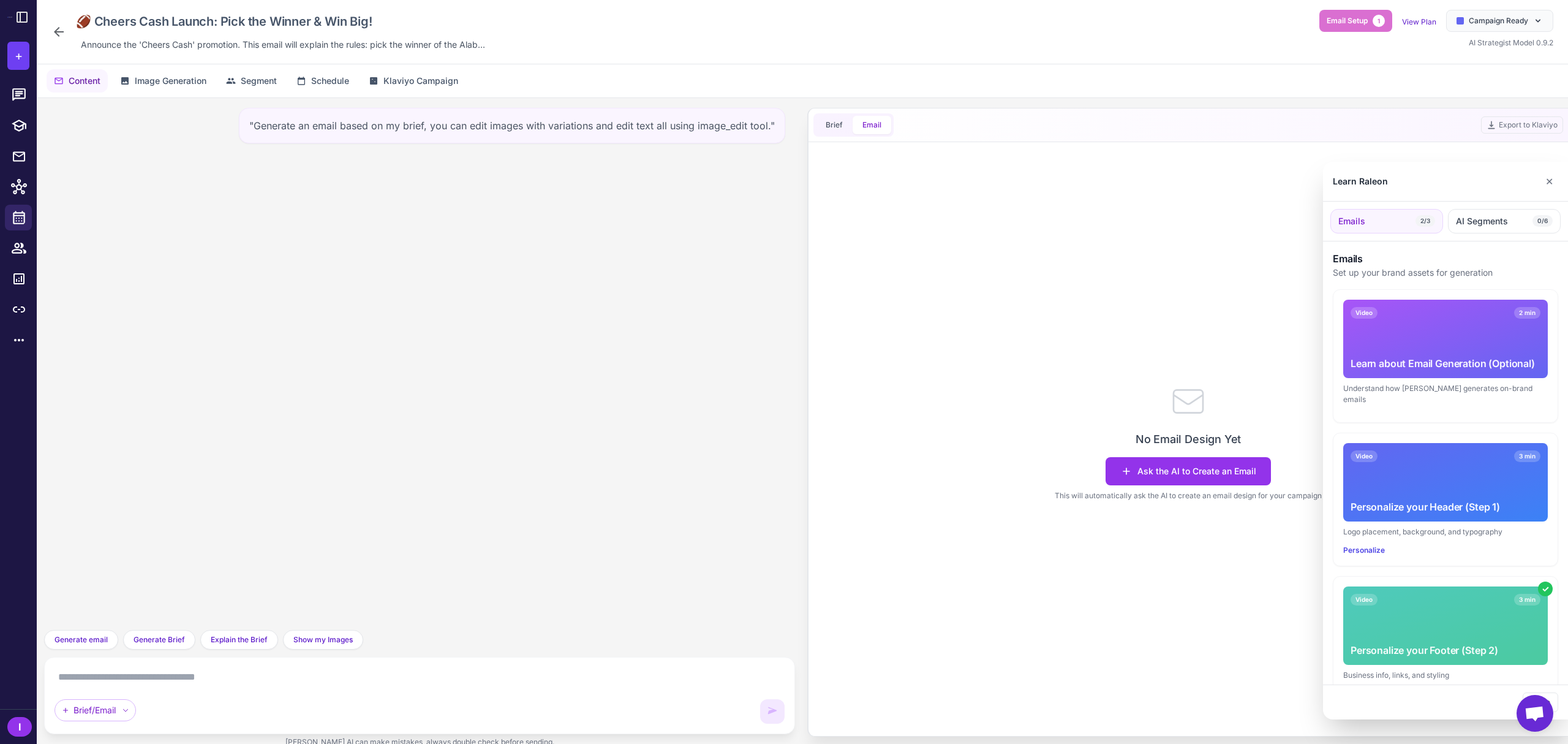
click at [826, 128] on div at bounding box center [784, 372] width 1568 height 744
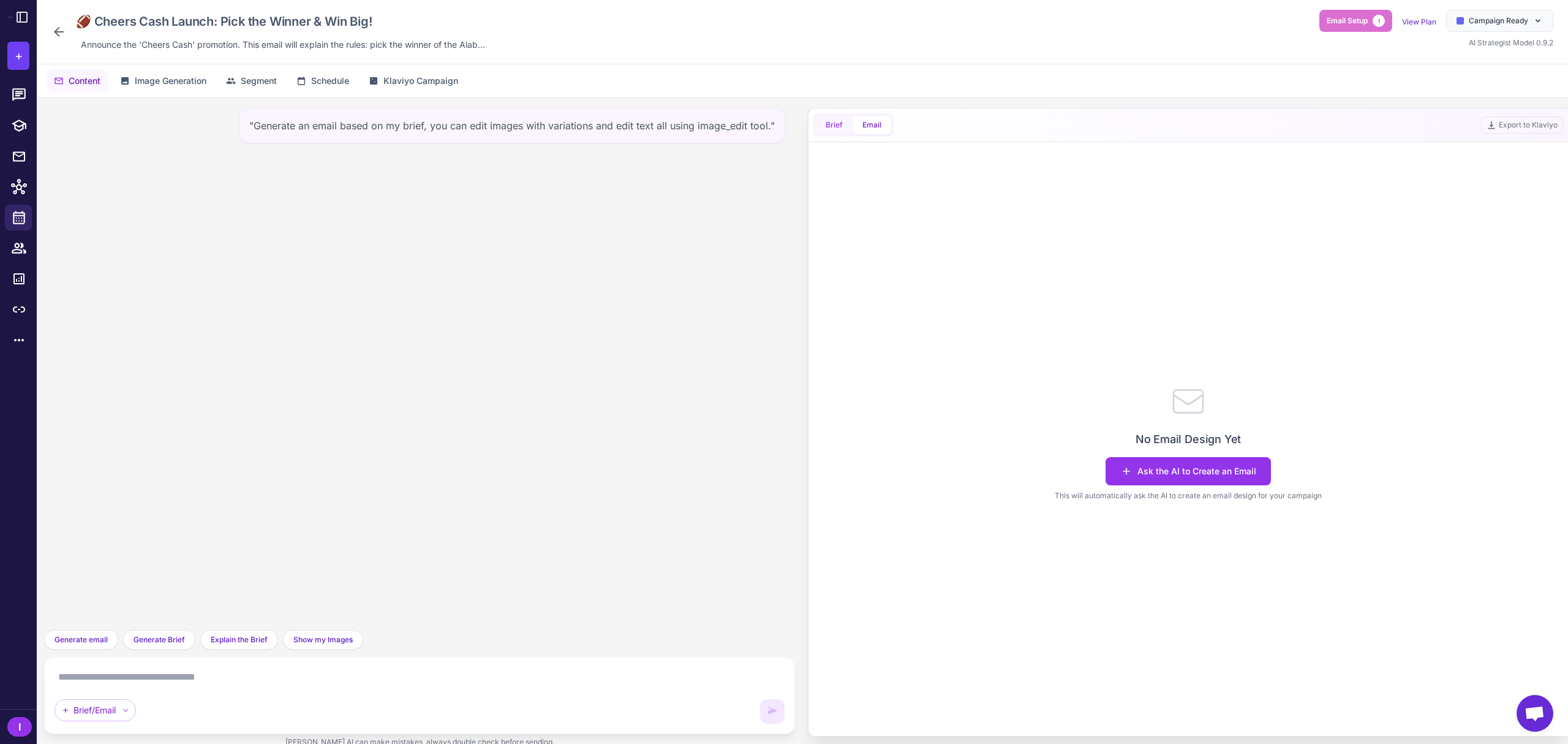
click at [839, 130] on button "Brief" at bounding box center [835, 124] width 37 height 18
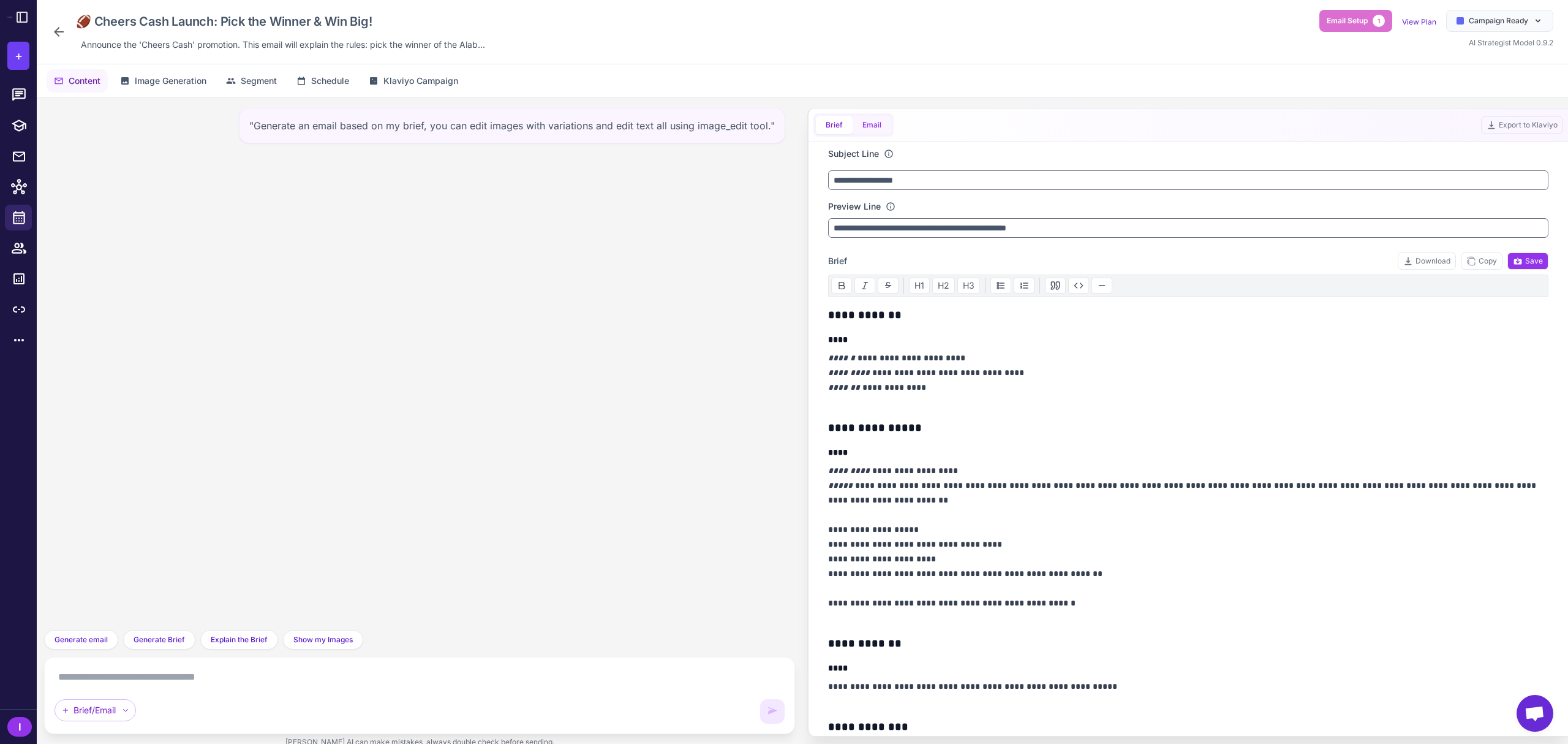
click at [868, 126] on button "Email" at bounding box center [871, 124] width 39 height 18
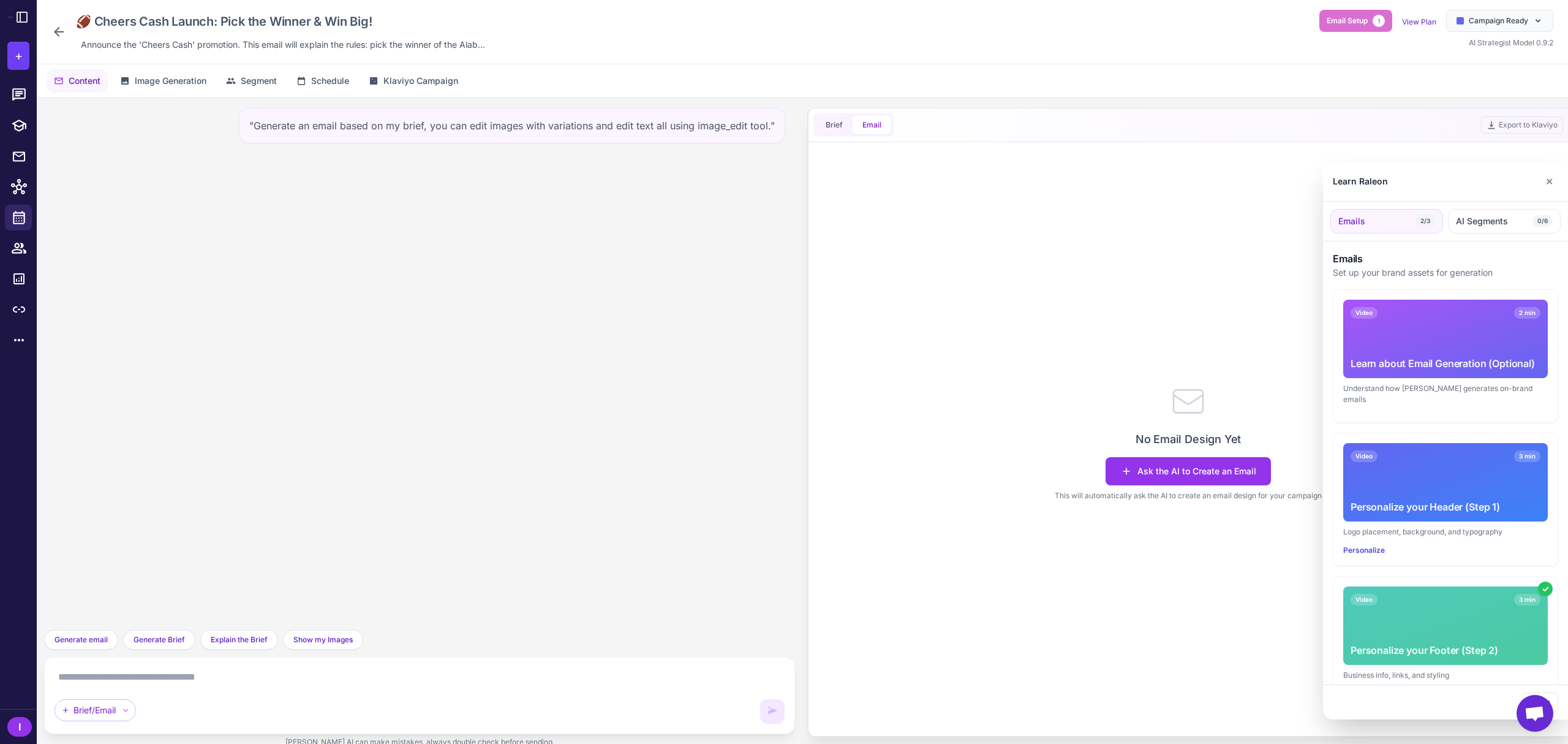
click at [1156, 475] on div at bounding box center [784, 372] width 1568 height 744
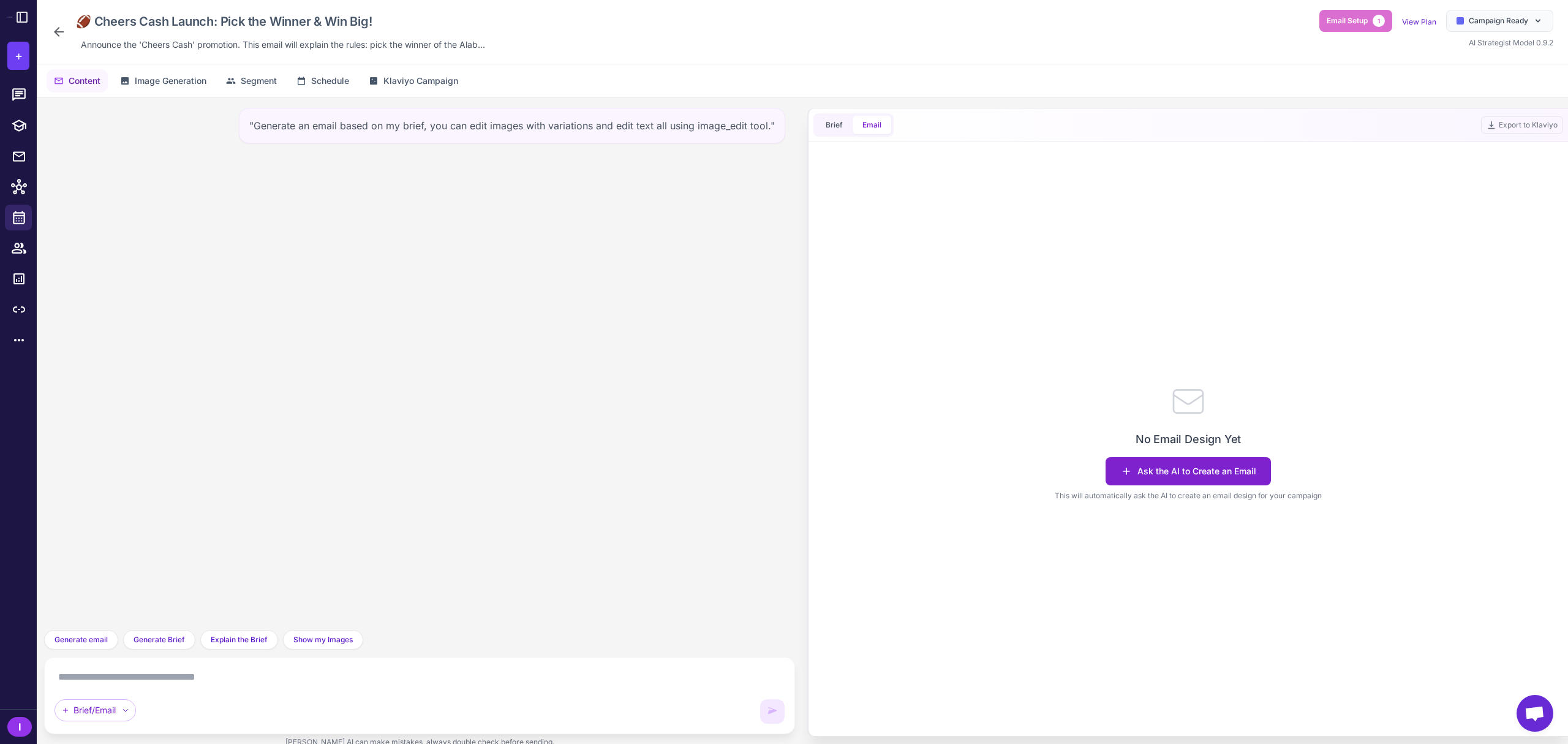
click at [1163, 473] on button "Ask the AI to Create an Email" at bounding box center [1188, 470] width 165 height 28
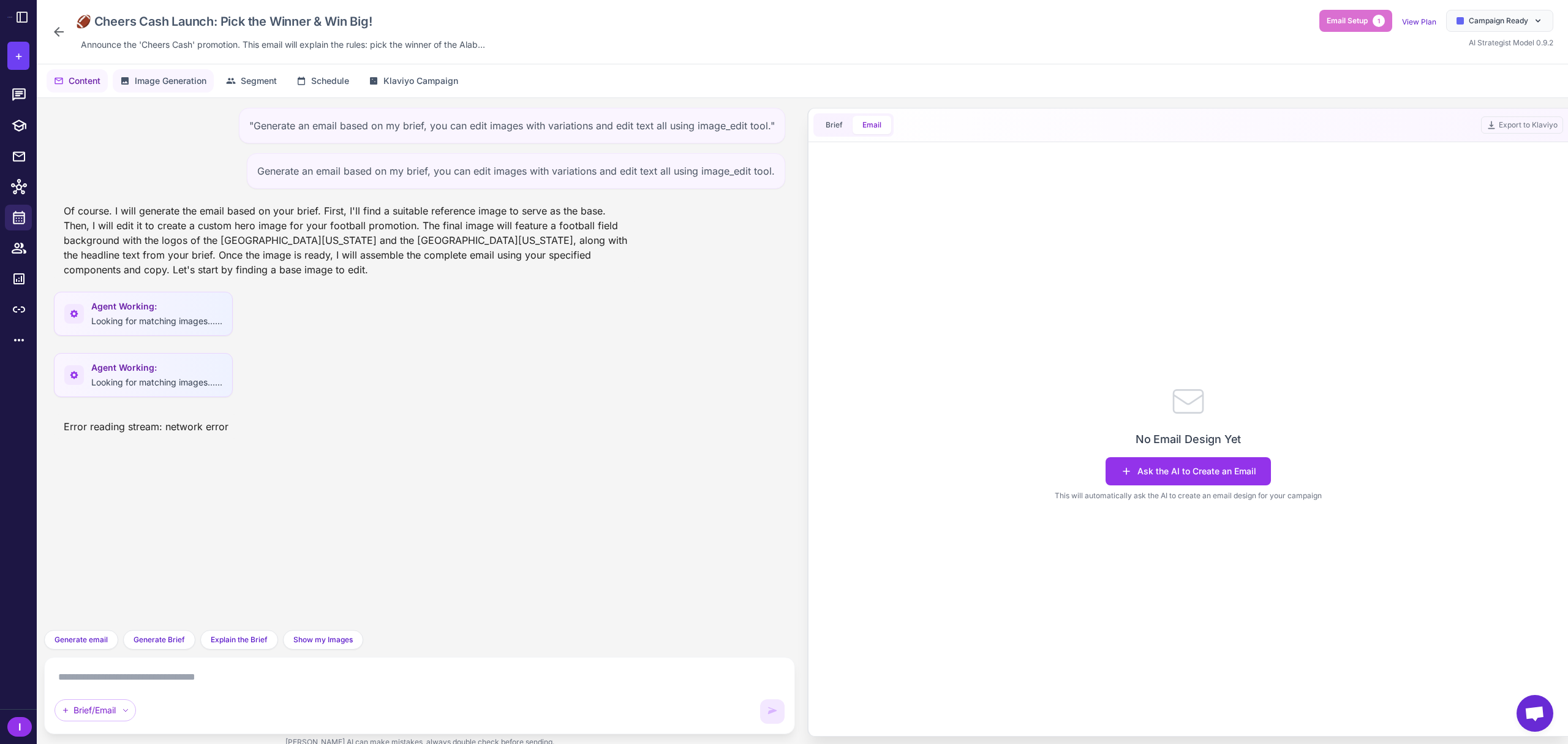
click at [167, 81] on span "Image Generation" at bounding box center [170, 80] width 71 height 14
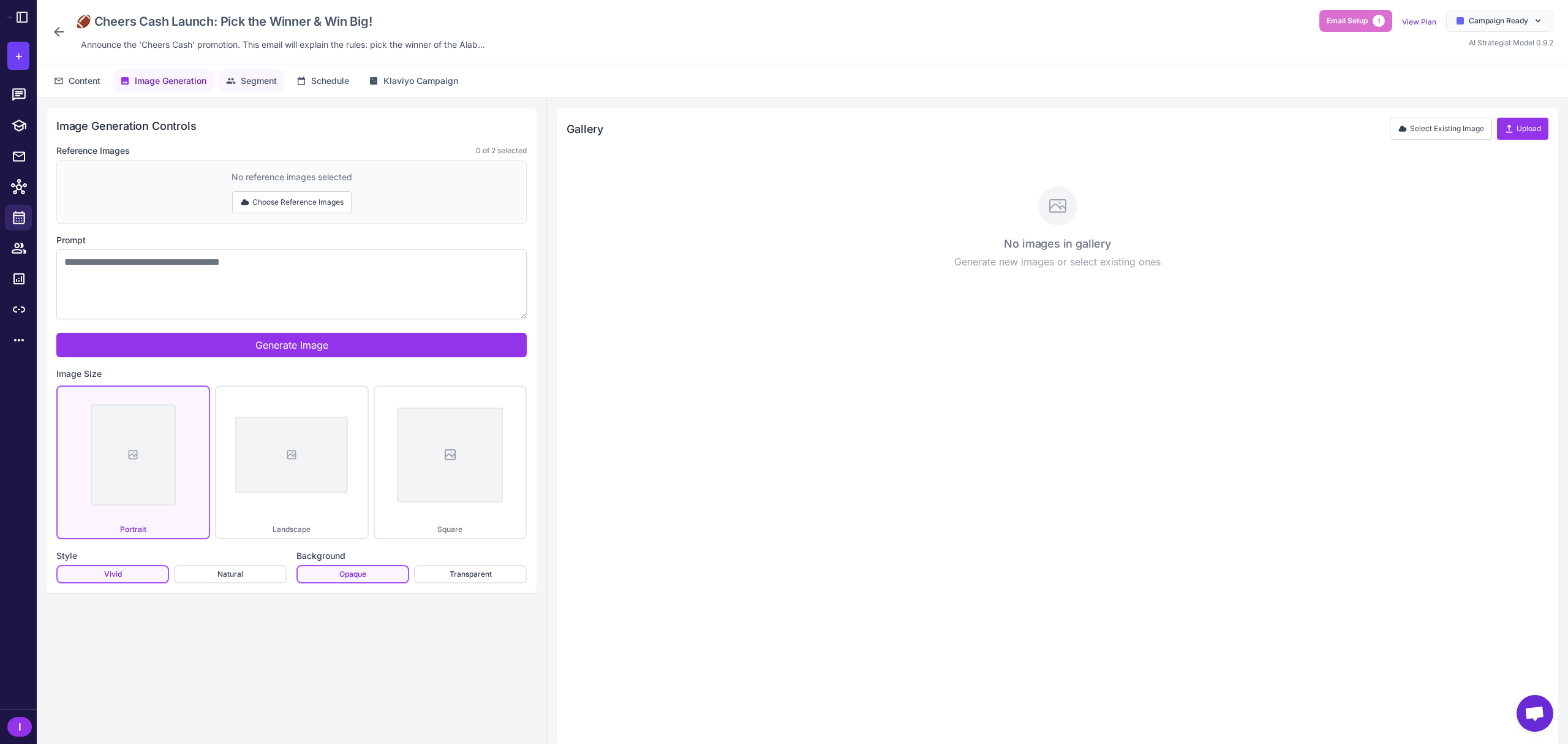
click at [265, 87] on span "Segment" at bounding box center [258, 80] width 36 height 14
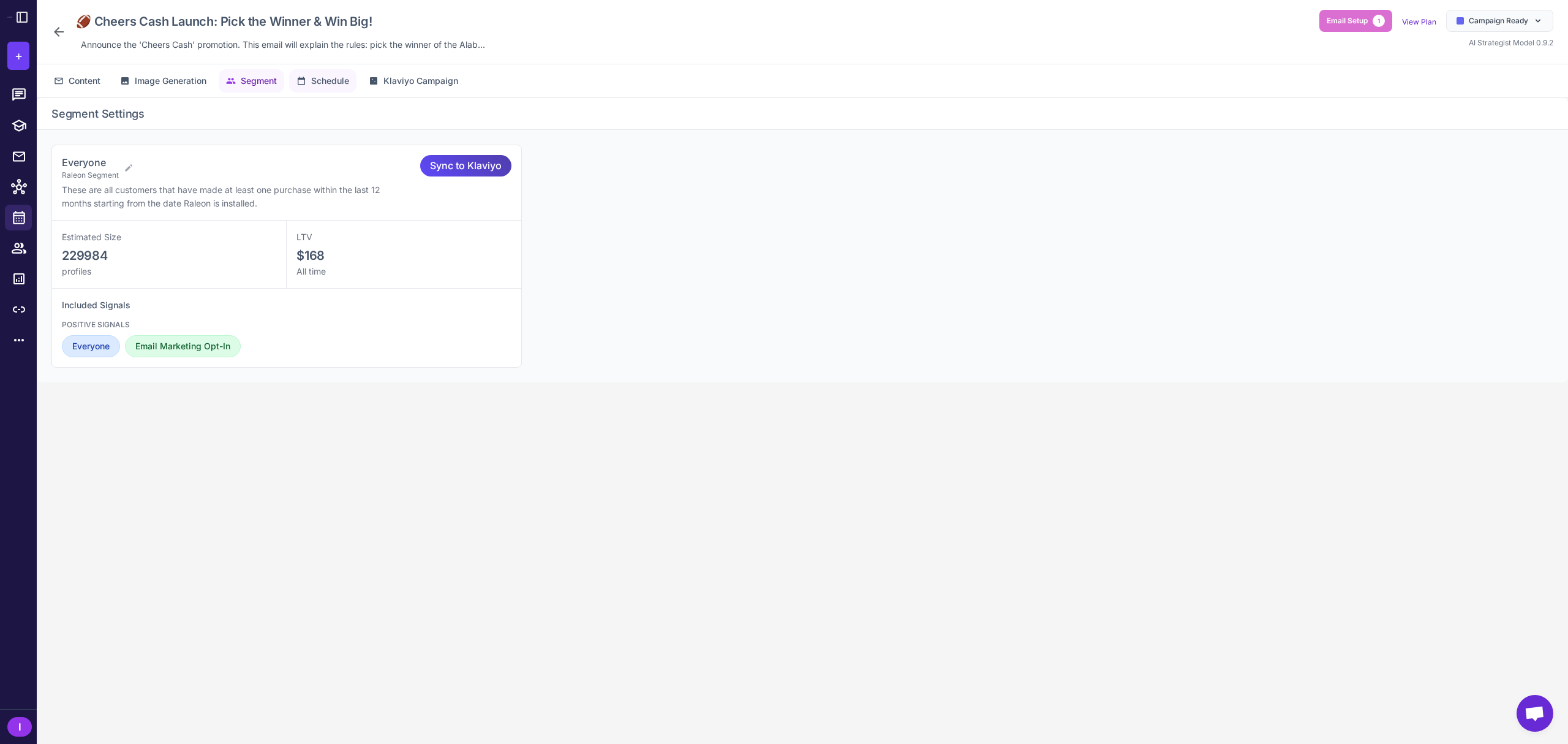
click at [322, 91] on button "Schedule" at bounding box center [323, 80] width 67 height 23
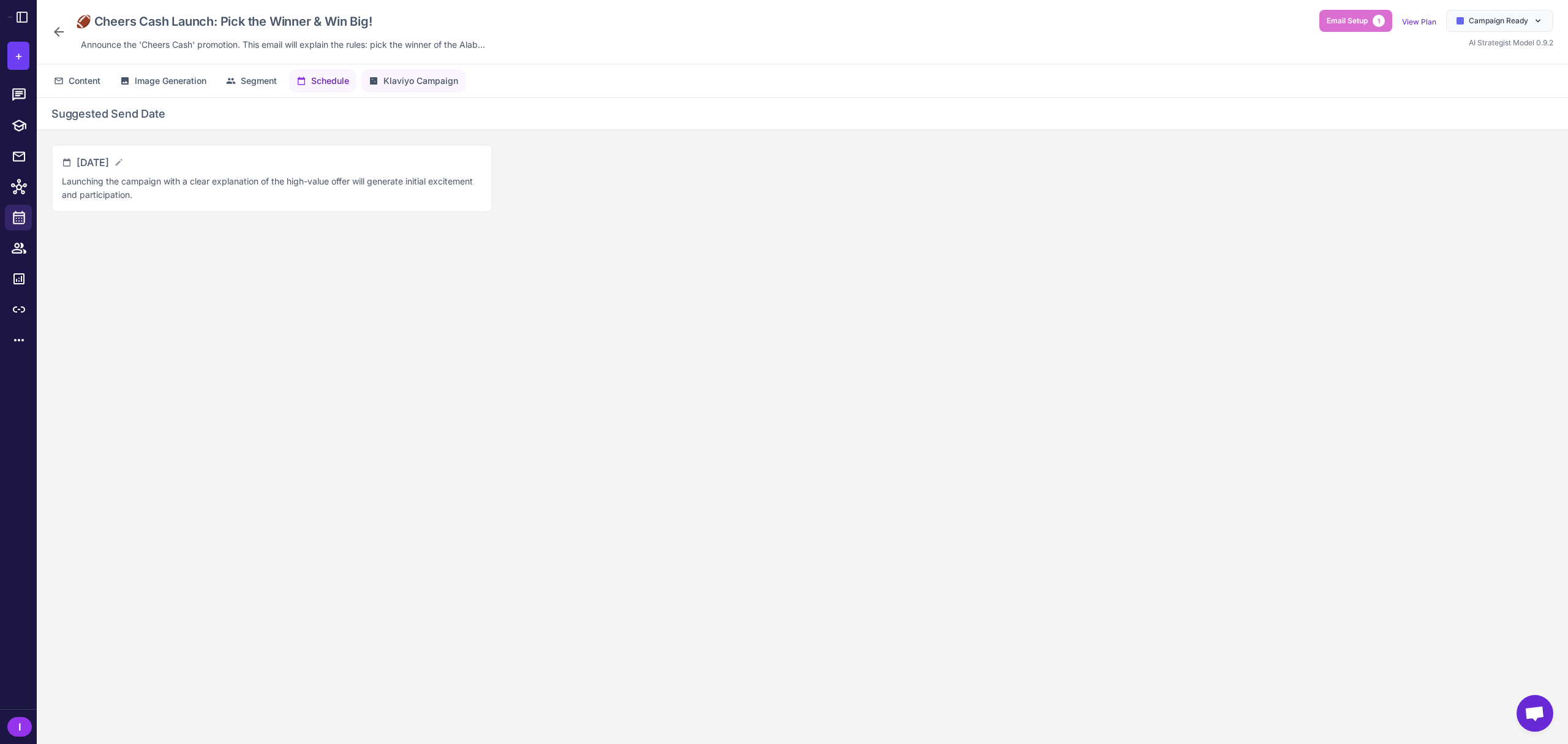
click at [389, 87] on span "Klaviyo Campaign" at bounding box center [420, 80] width 75 height 14
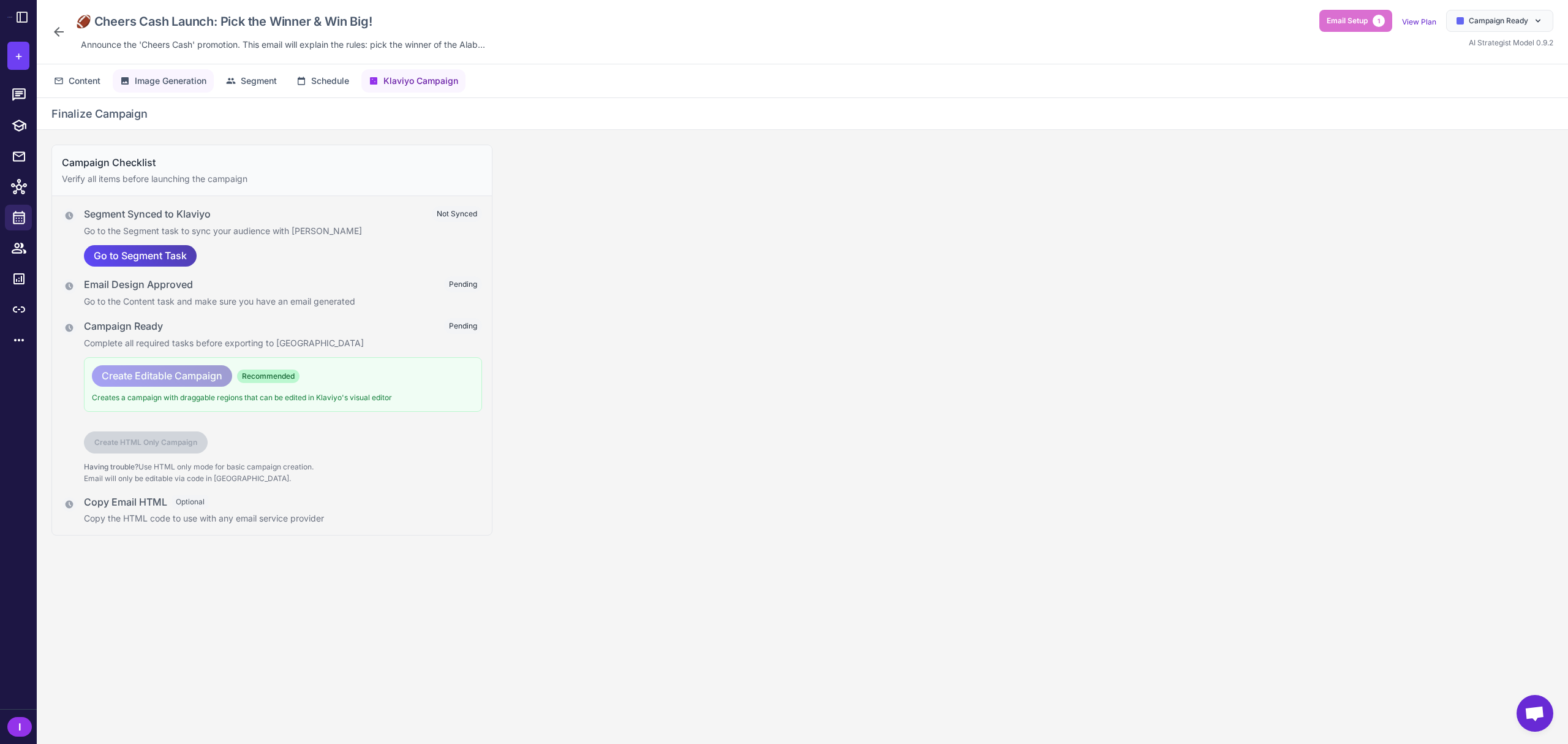
click at [177, 88] on button "Image Generation" at bounding box center [163, 80] width 101 height 23
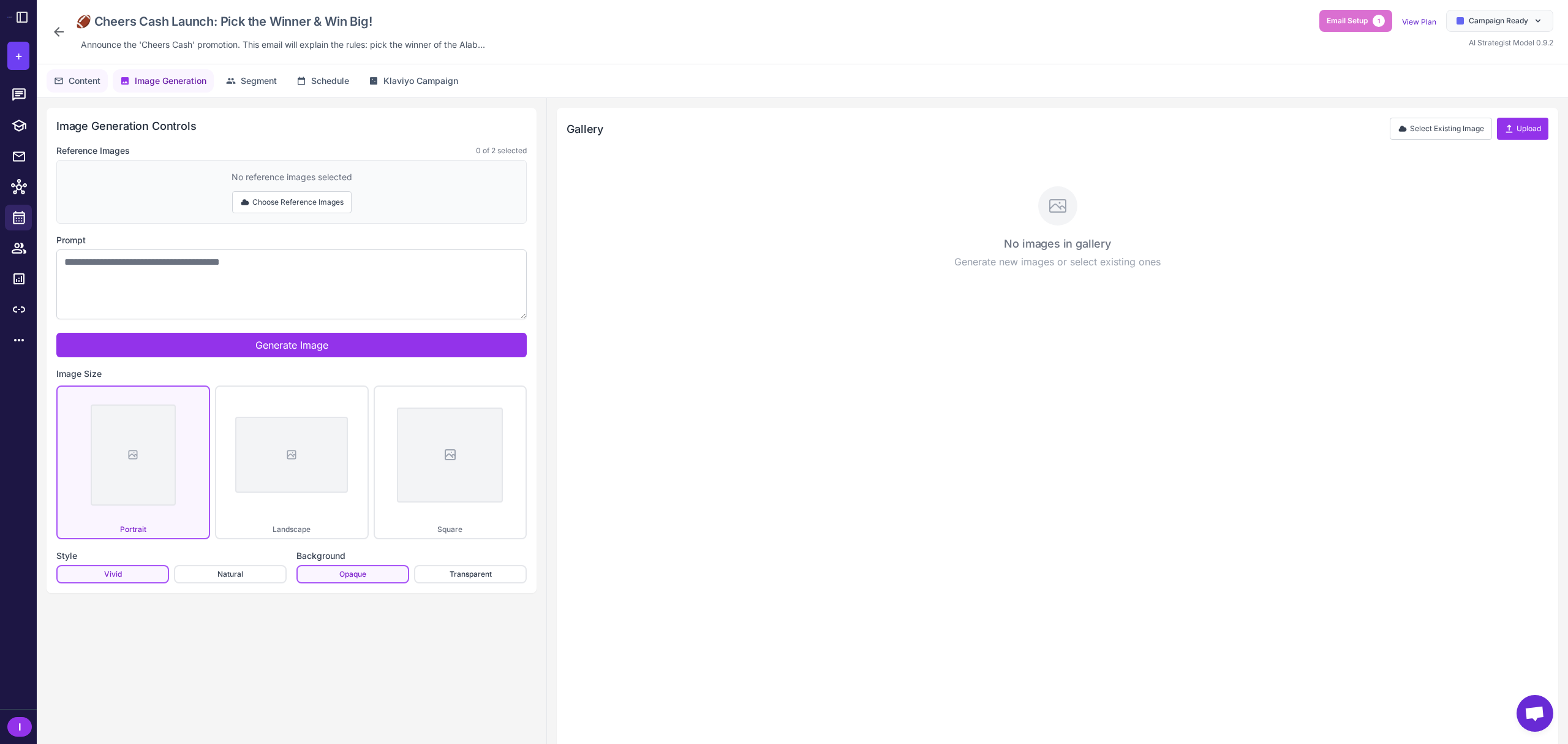
click at [79, 79] on span "Content" at bounding box center [84, 80] width 32 height 14
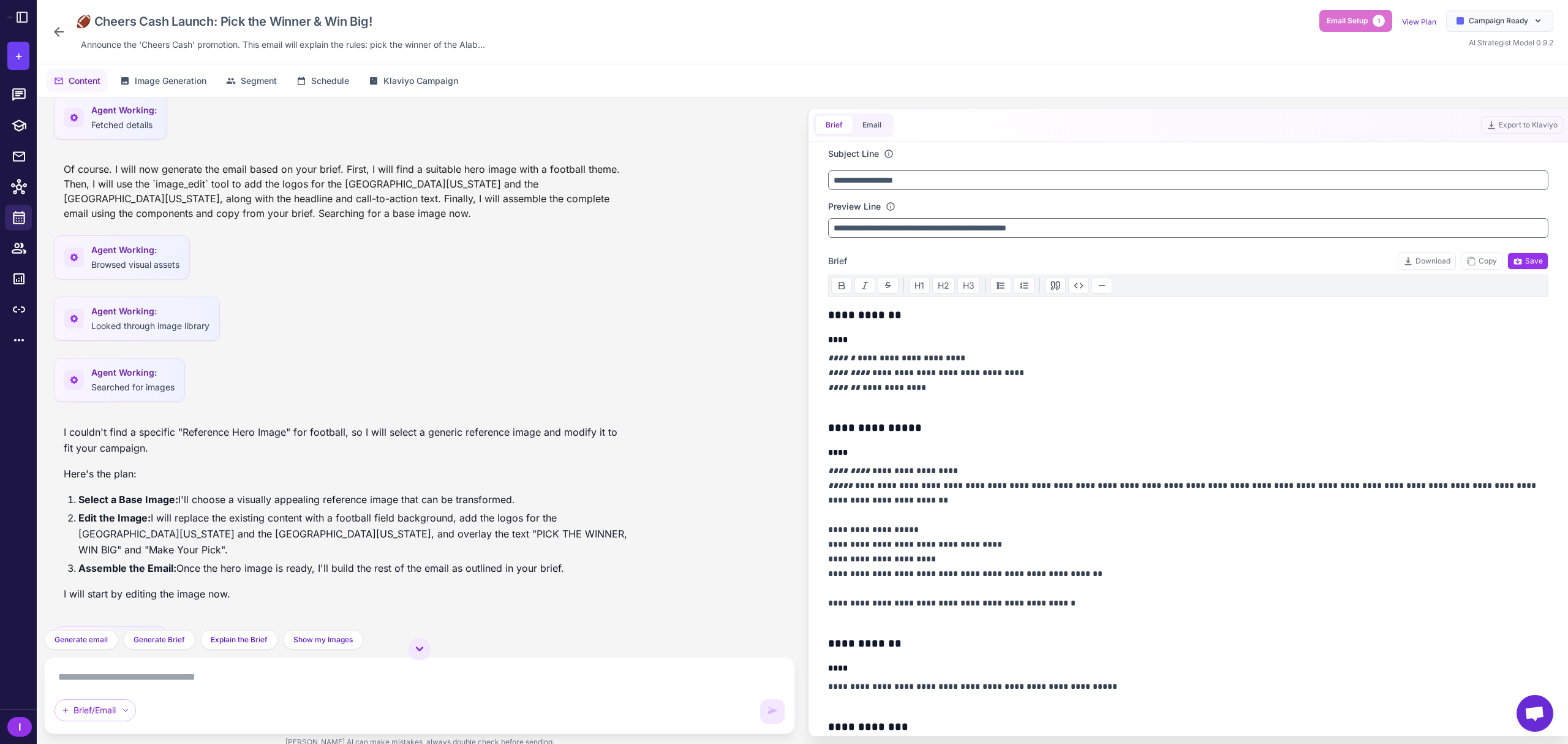
scroll to position [1304, 0]
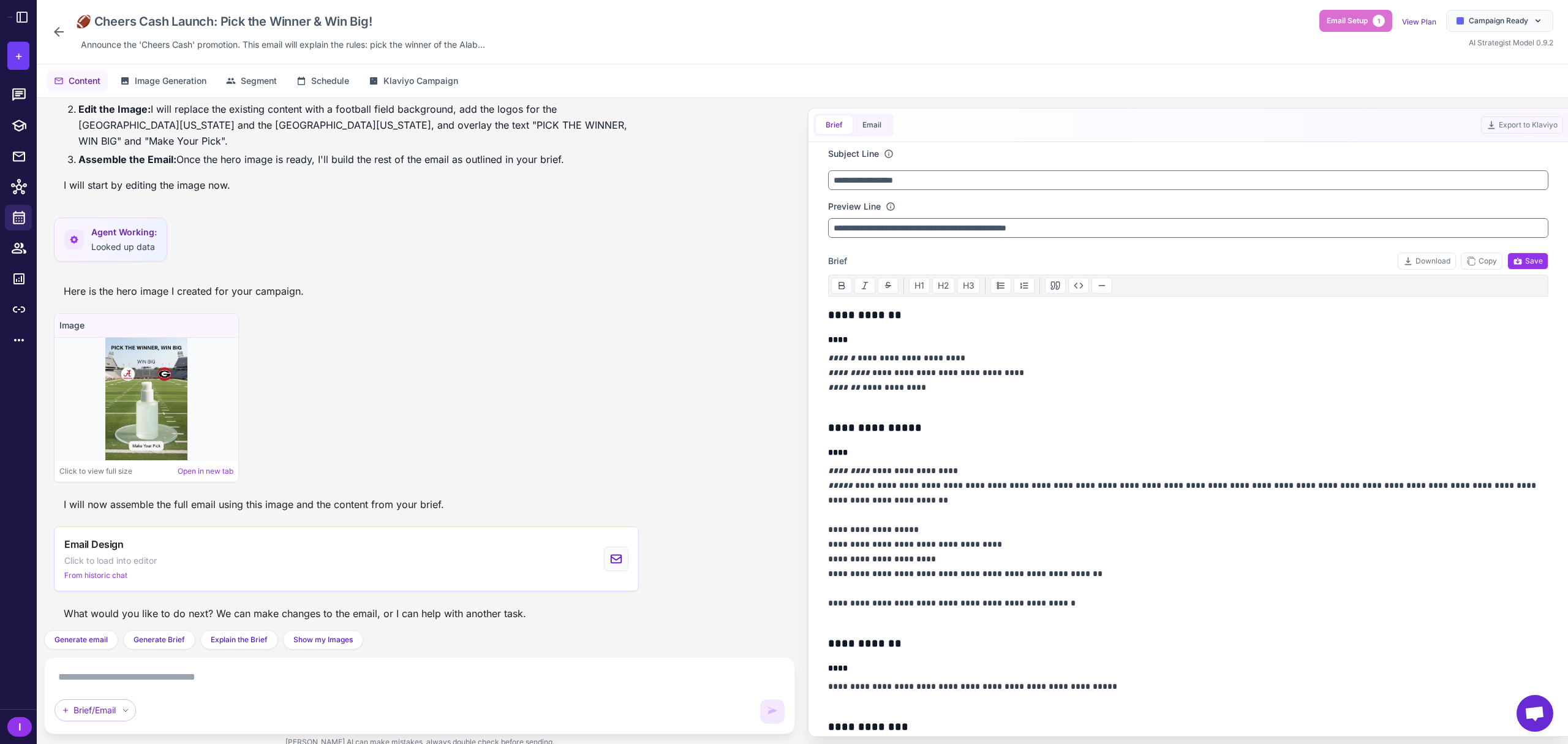
click at [180, 412] on img at bounding box center [146, 399] width 82 height 123
click at [128, 415] on img at bounding box center [146, 399] width 82 height 123
click at [197, 470] on link "Open in new tab" at bounding box center [205, 471] width 55 height 11
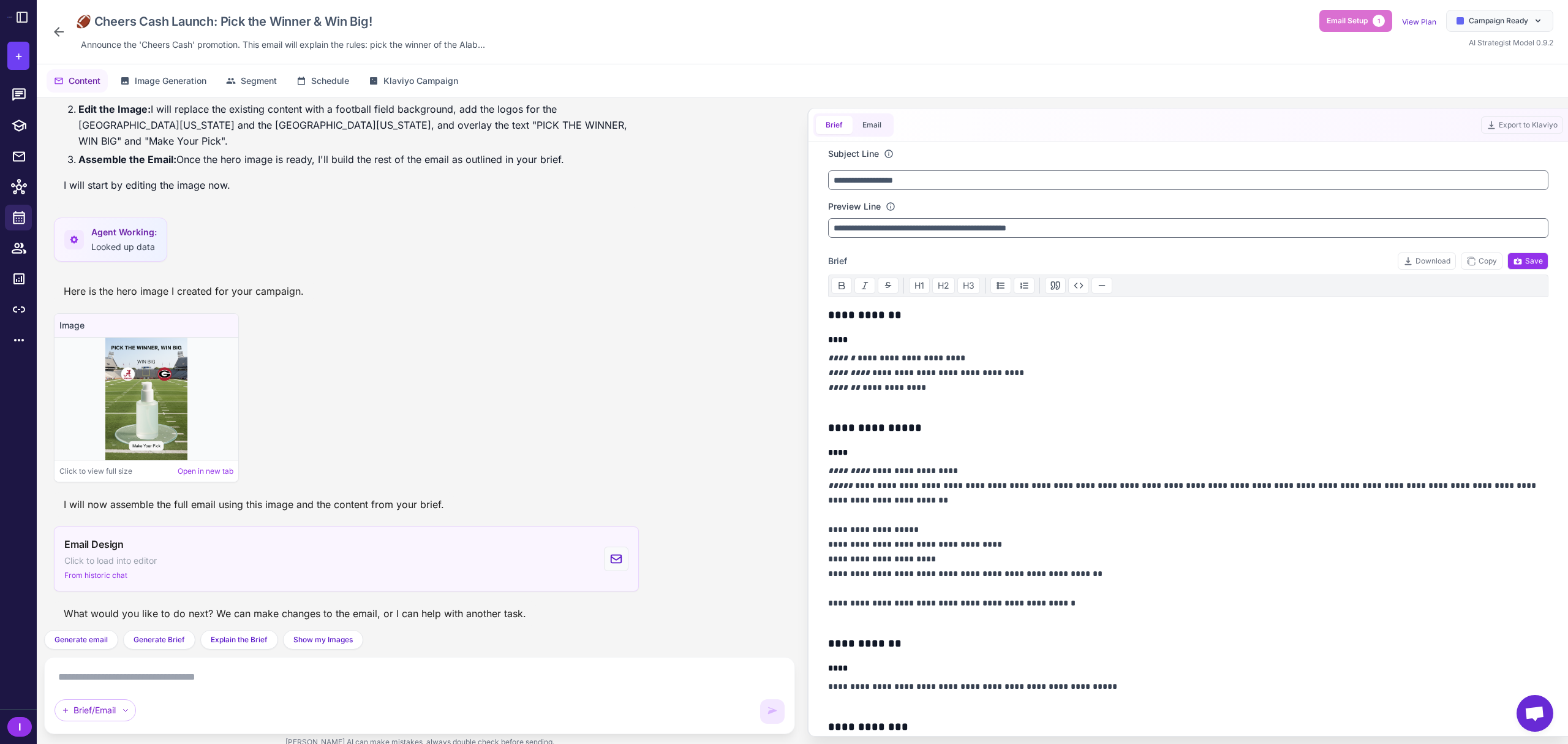
click at [118, 574] on span "From historic chat" at bounding box center [95, 575] width 63 height 11
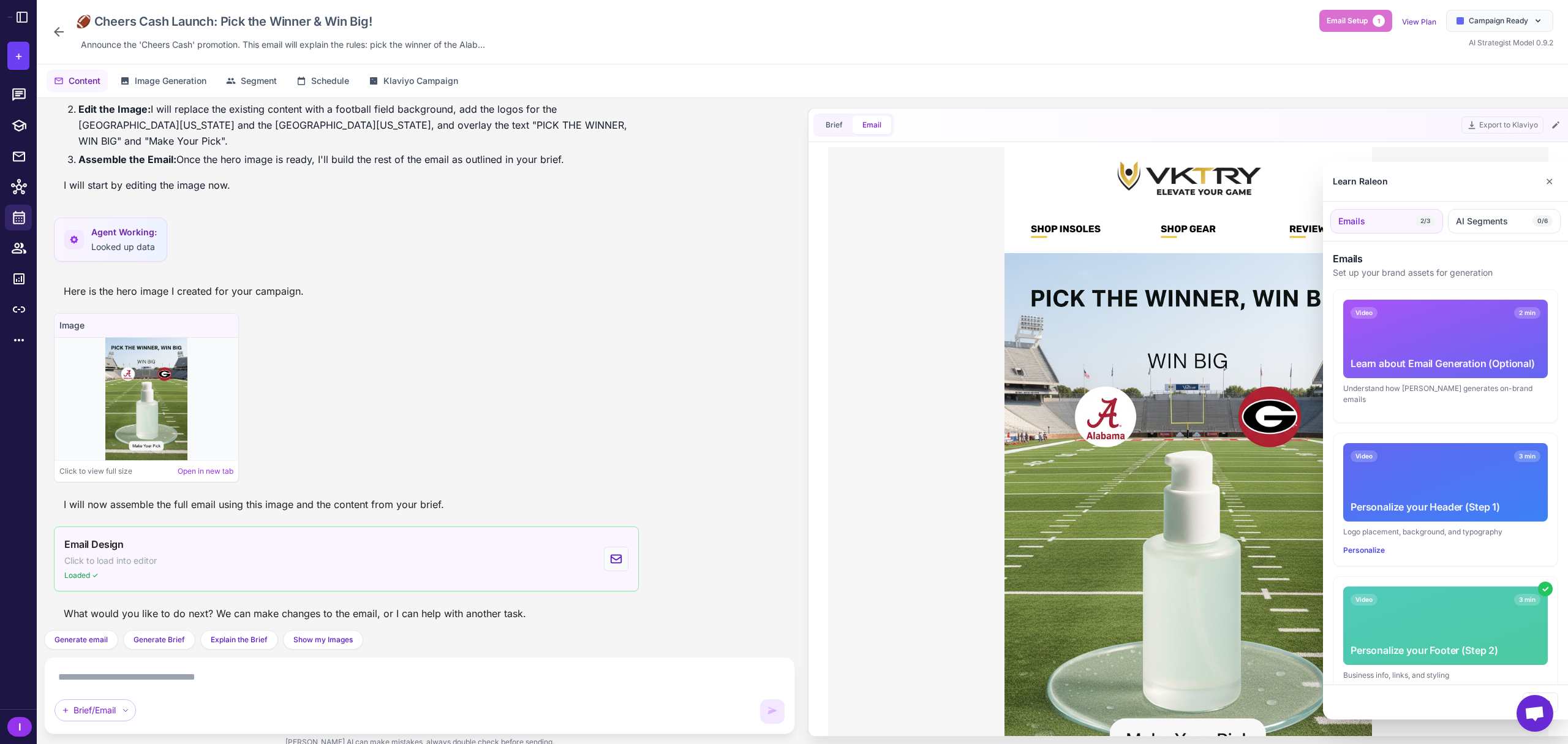
scroll to position [0, 0]
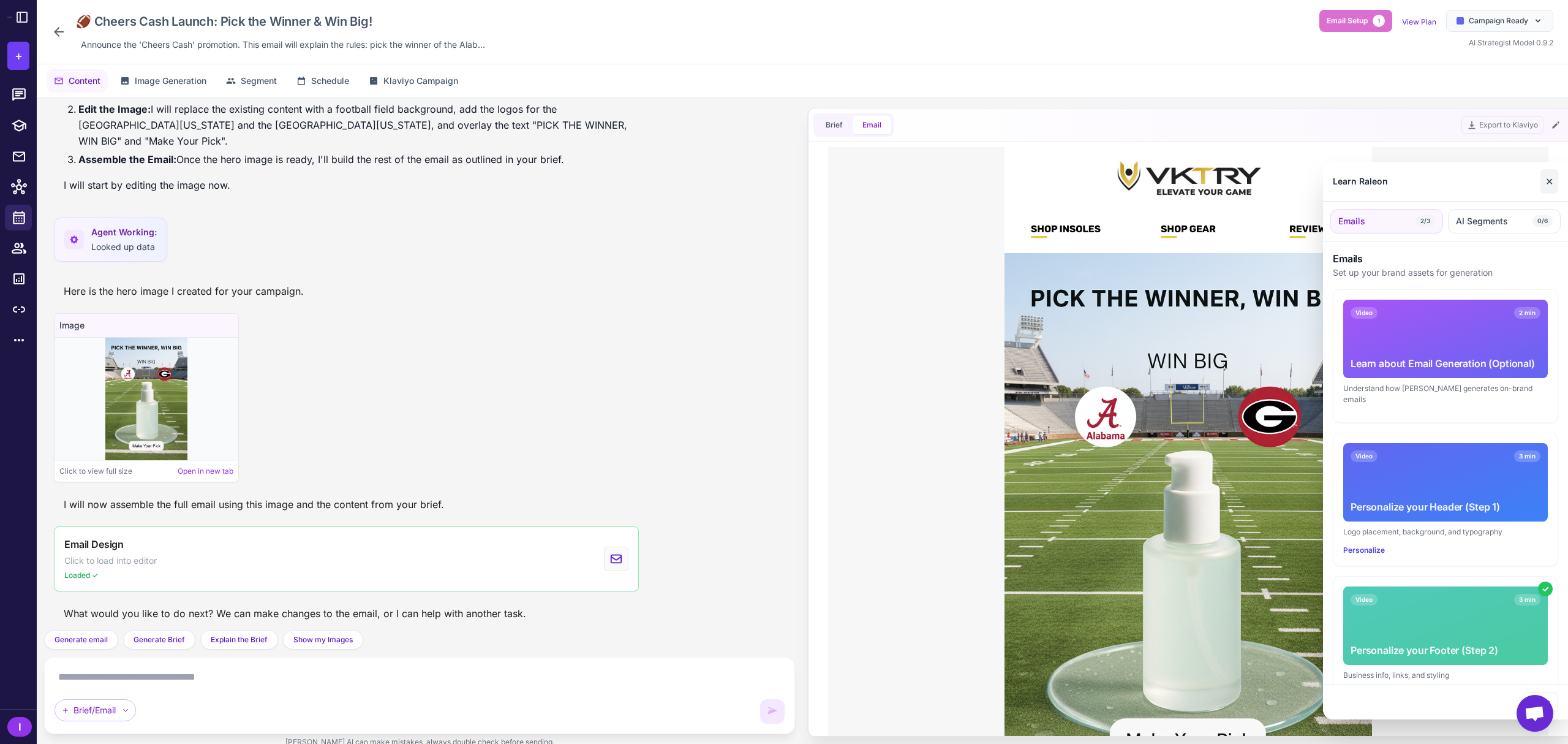
click at [1393, 181] on button "✕" at bounding box center [1550, 181] width 18 height 25
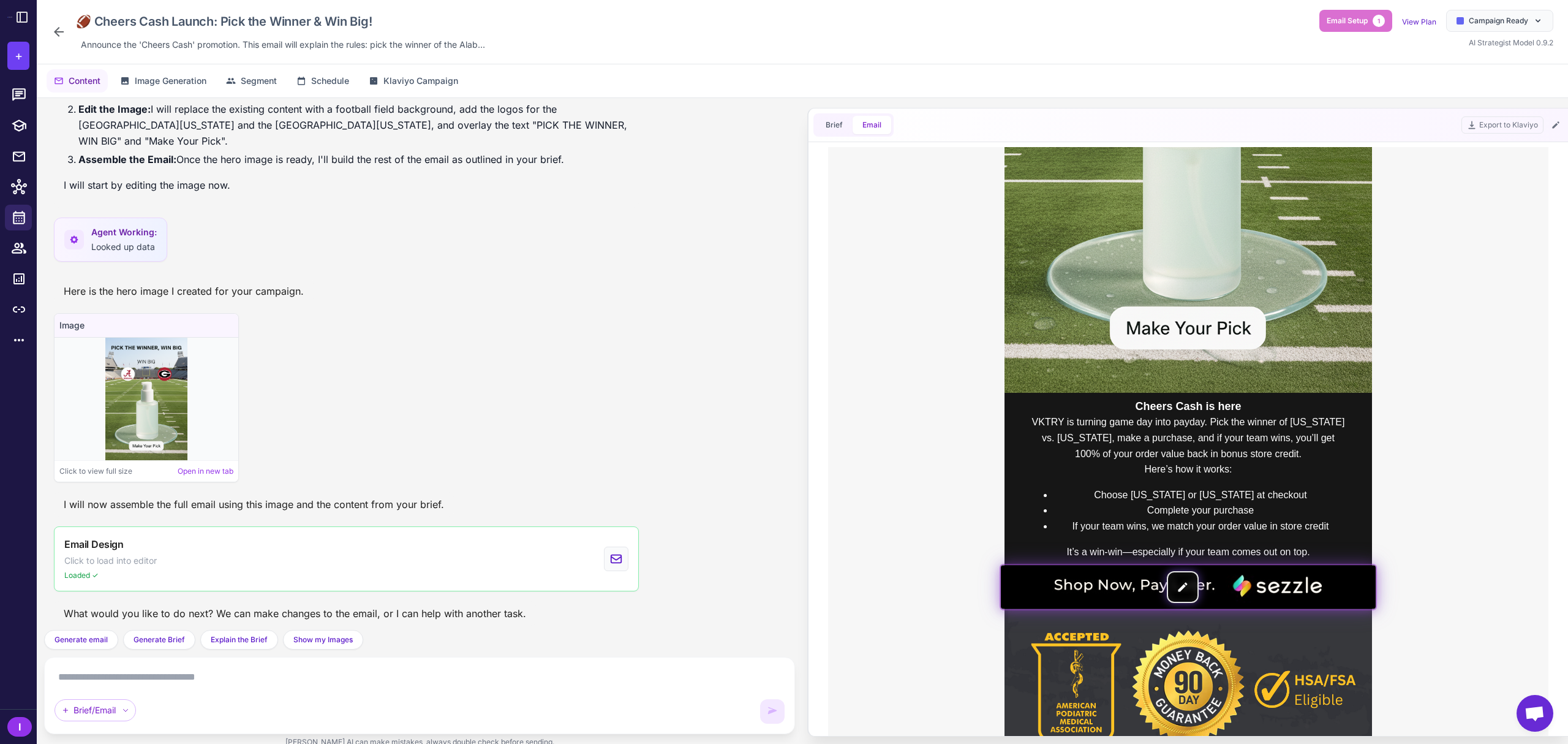
scroll to position [408, 0]
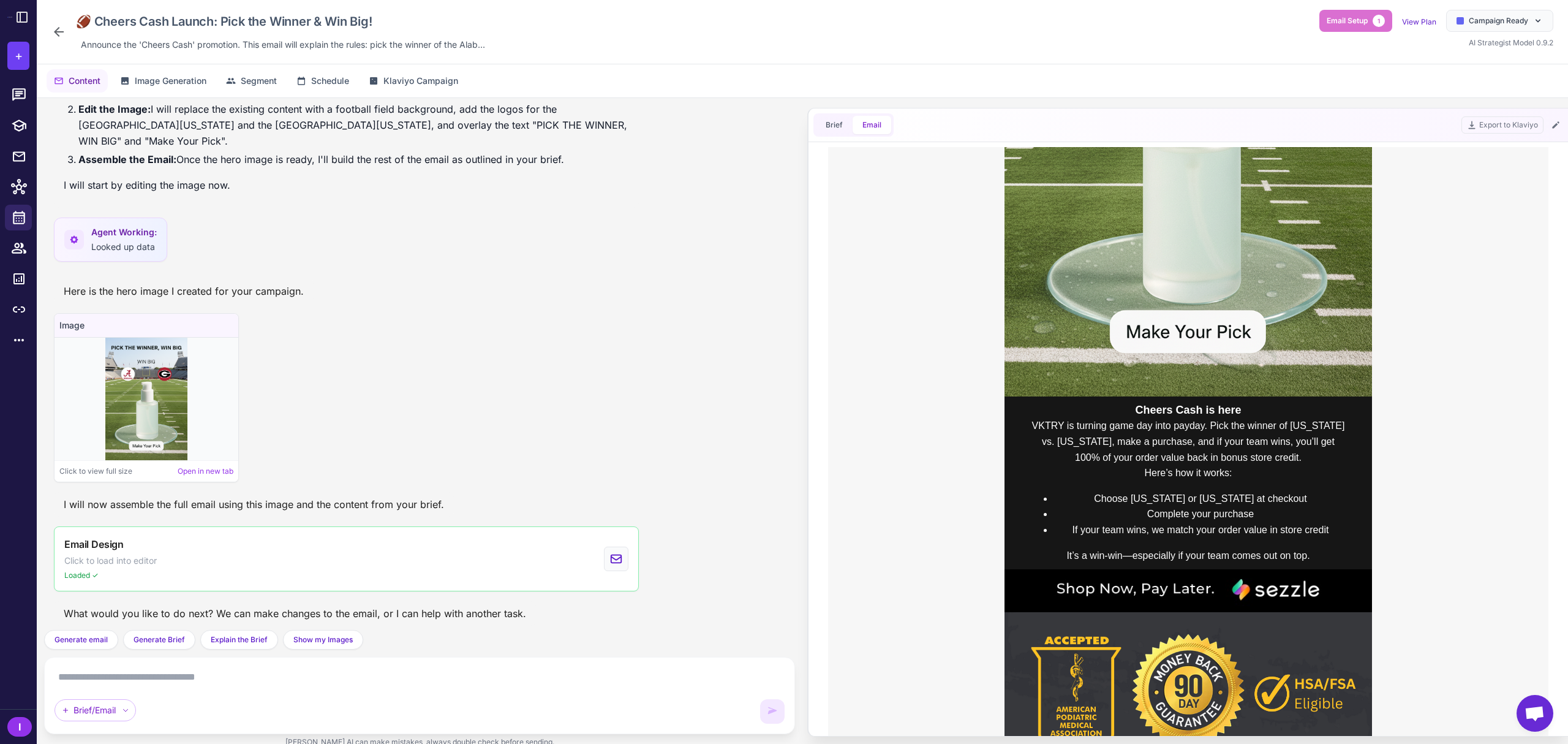
click at [1198, 510] on li "Complete your purchase" at bounding box center [1200, 514] width 294 height 16
copy li "Complete your purchase"
click at [1212, 498] on li "Choose [US_STATE] or [US_STATE] at checkout" at bounding box center [1200, 498] width 294 height 16
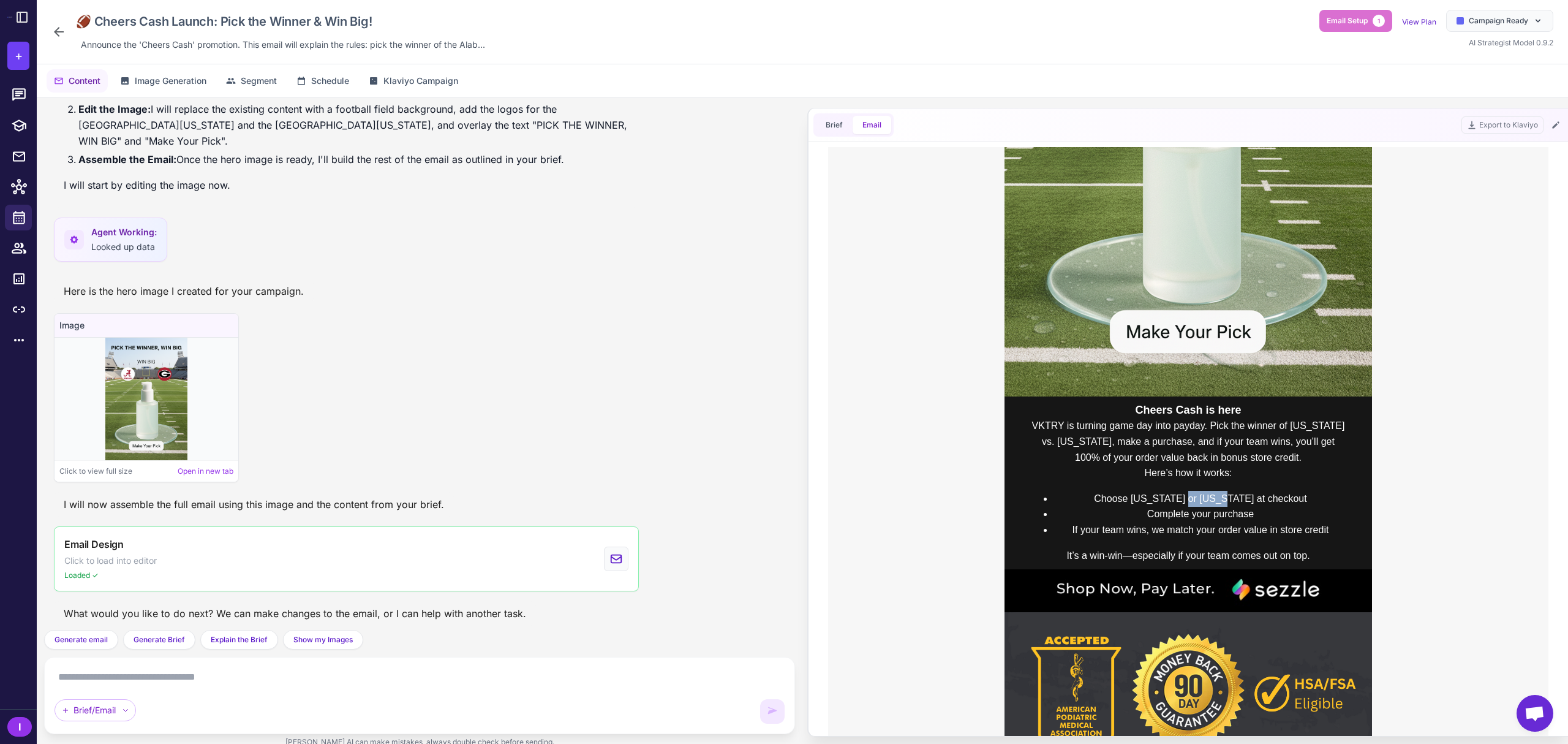
click at [1212, 498] on li "Choose [US_STATE] or [US_STATE] at checkout" at bounding box center [1200, 498] width 294 height 16
click at [1212, 498] on li "Choose [US_STATE] or [US_STATE] at checkout" at bounding box center [1200, 498] width 294 height 16
copy li "Choose [US_STATE] or [US_STATE] at checkout"
click at [1184, 522] on li "If your team wins, we match your order value in store credit" at bounding box center [1200, 530] width 294 height 16
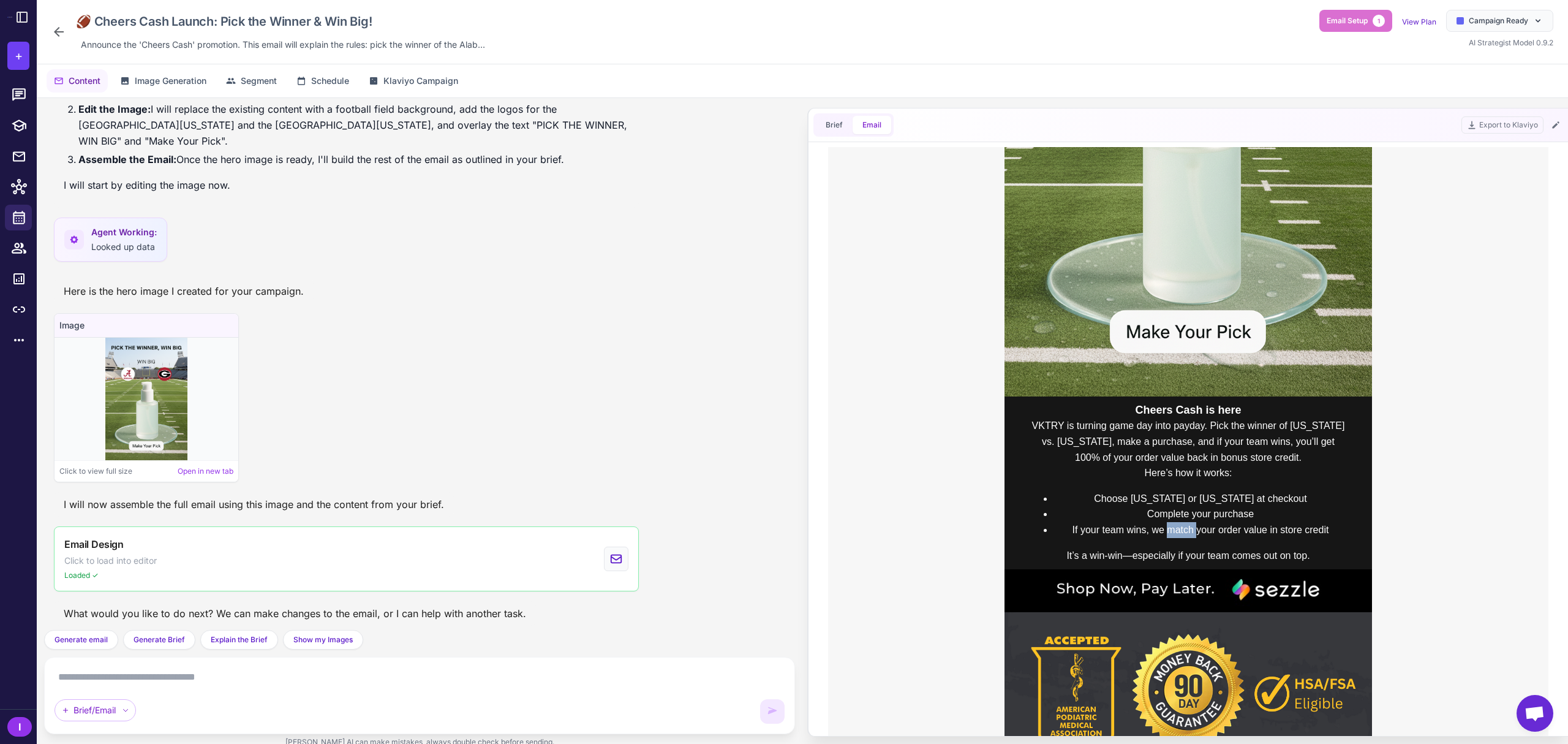
click at [1182, 528] on li "If your team wins, we match your order value in store credit" at bounding box center [1200, 530] width 294 height 16
click at [1166, 472] on p "Here’s how it works:" at bounding box center [1188, 473] width 319 height 16
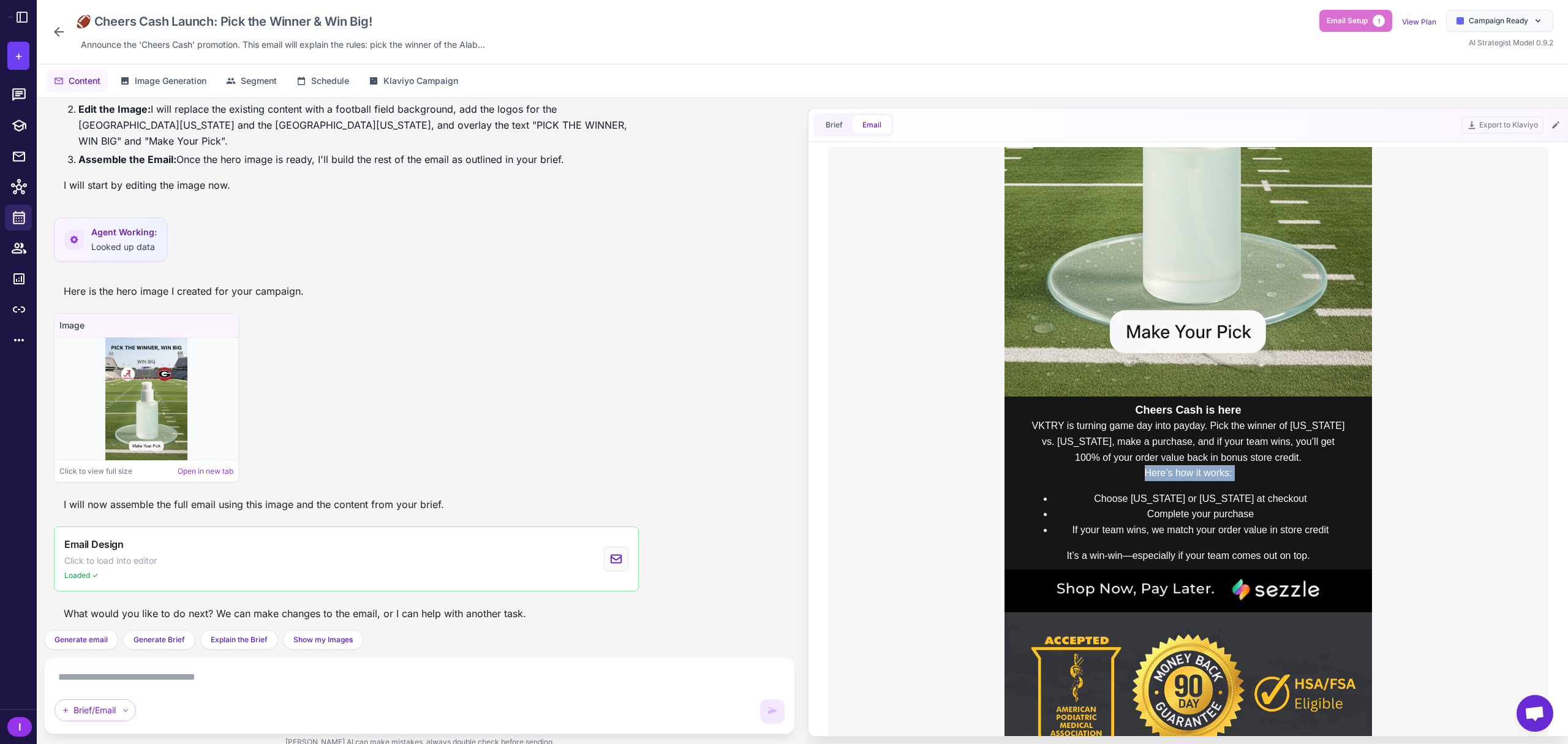
click at [1166, 472] on p "Here’s how it works:" at bounding box center [1188, 473] width 319 height 16
copy p "Here’s how it works:"
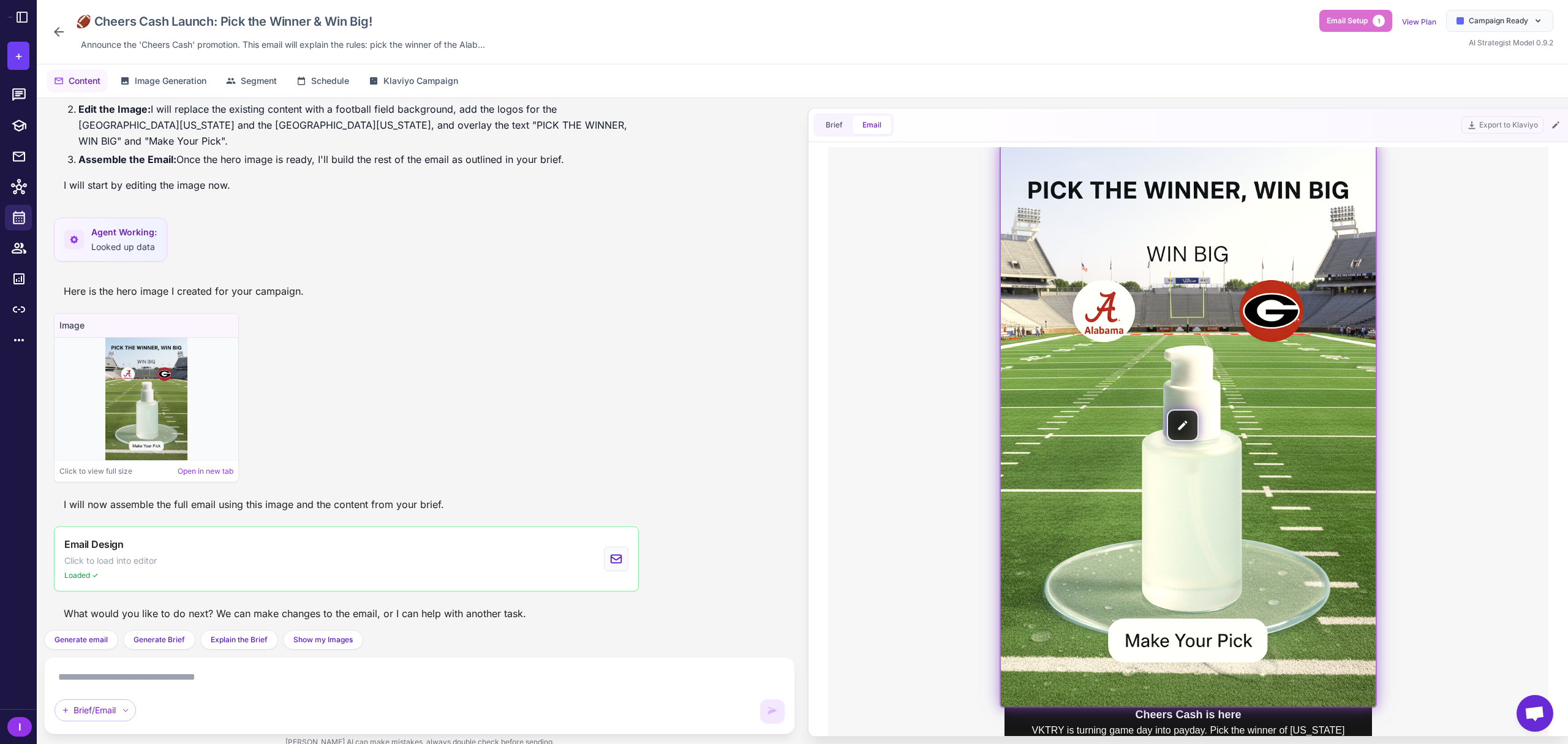
scroll to position [82, 0]
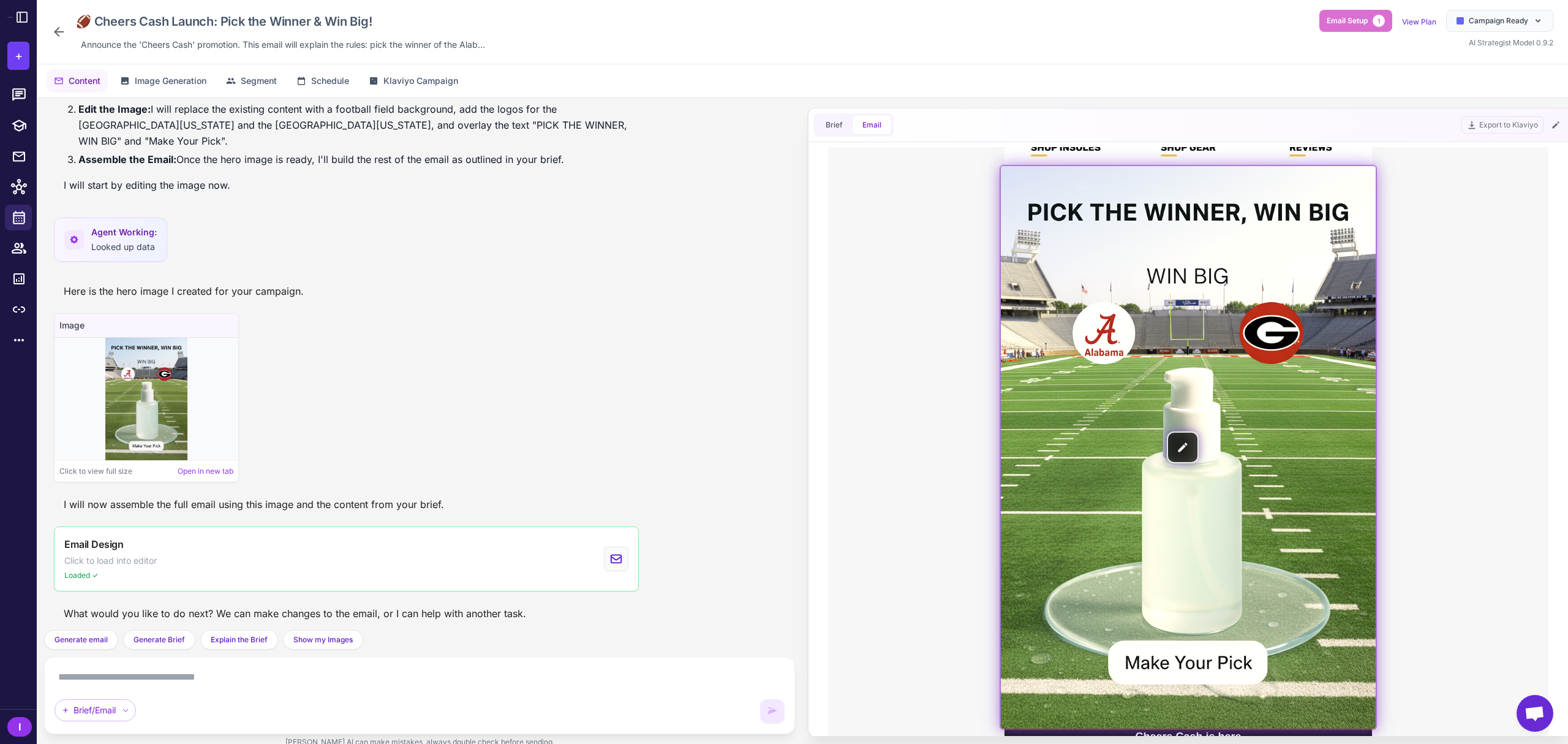
click at [1182, 453] on img at bounding box center [1188, 447] width 375 height 563
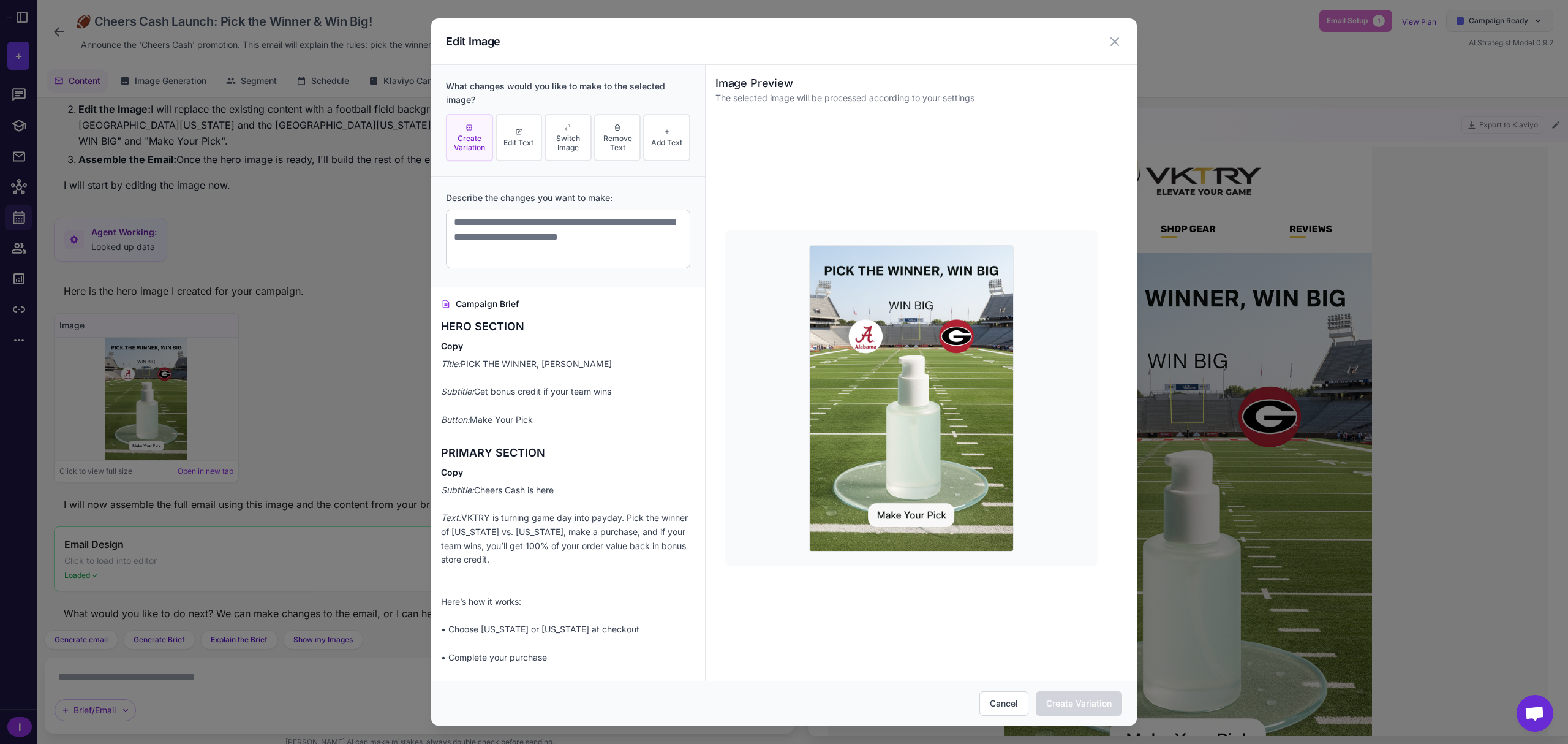
scroll to position [0, 0]
click at [1116, 43] on icon at bounding box center [1115, 41] width 7 height 7
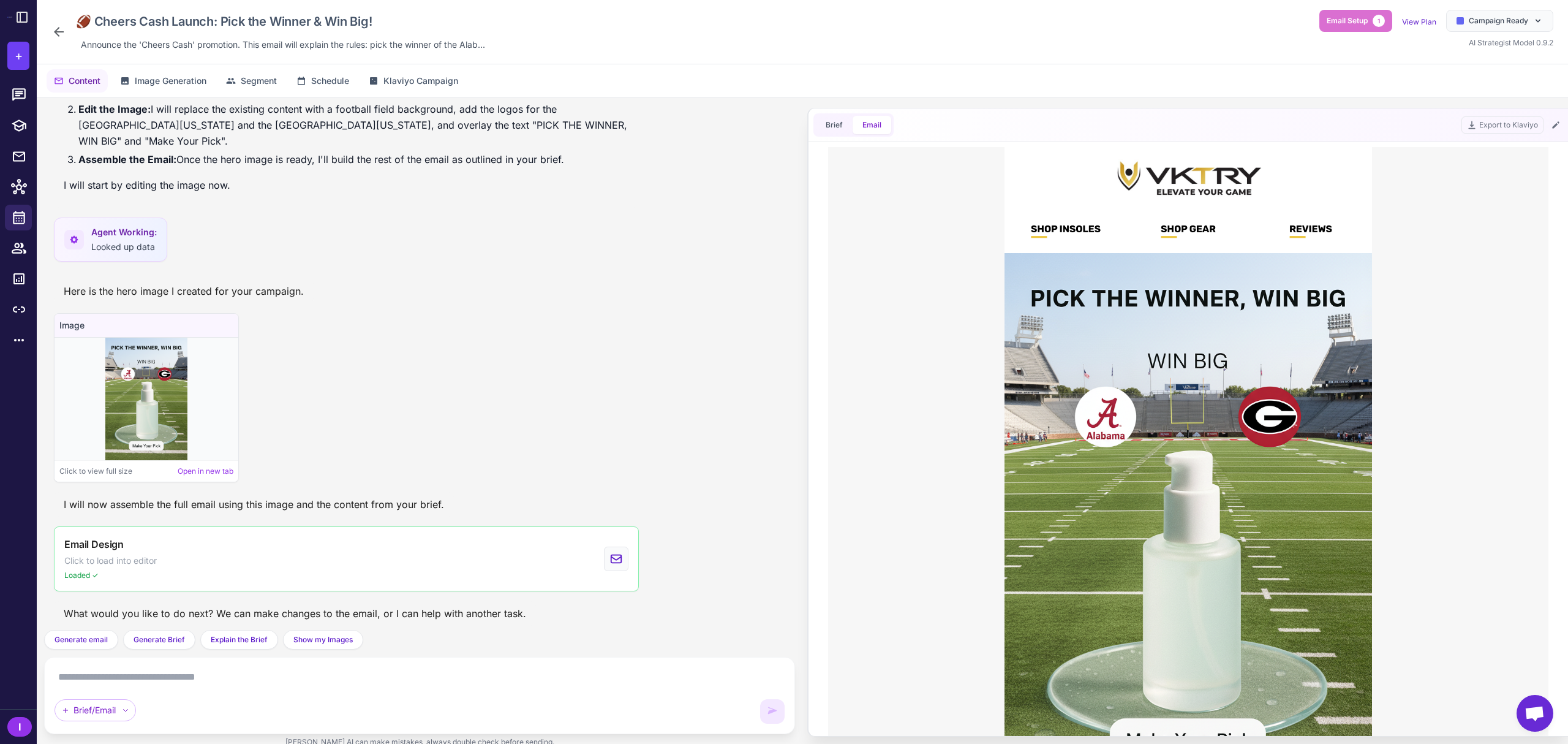
click at [319, 685] on textarea at bounding box center [420, 677] width 730 height 19
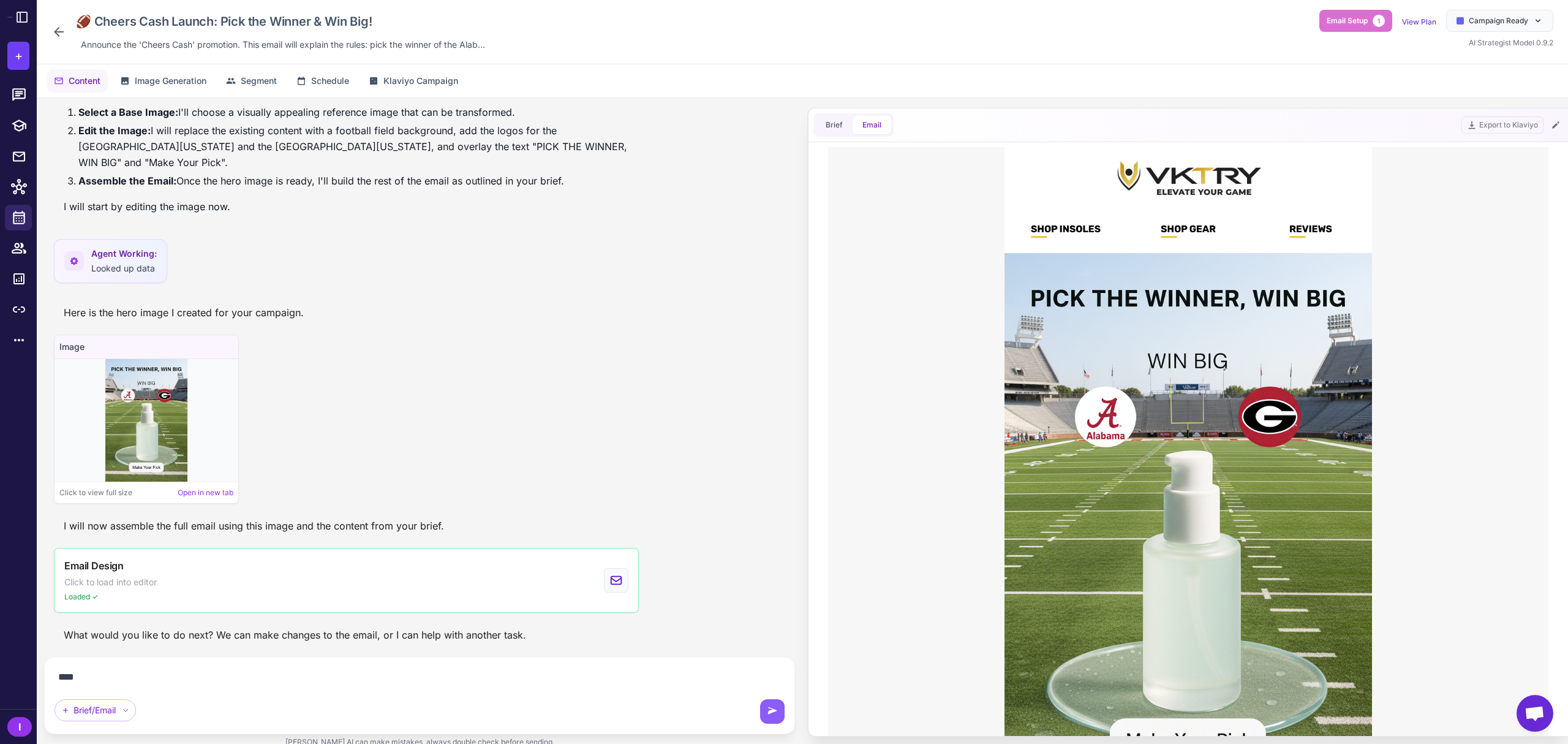
scroll to position [1277, 0]
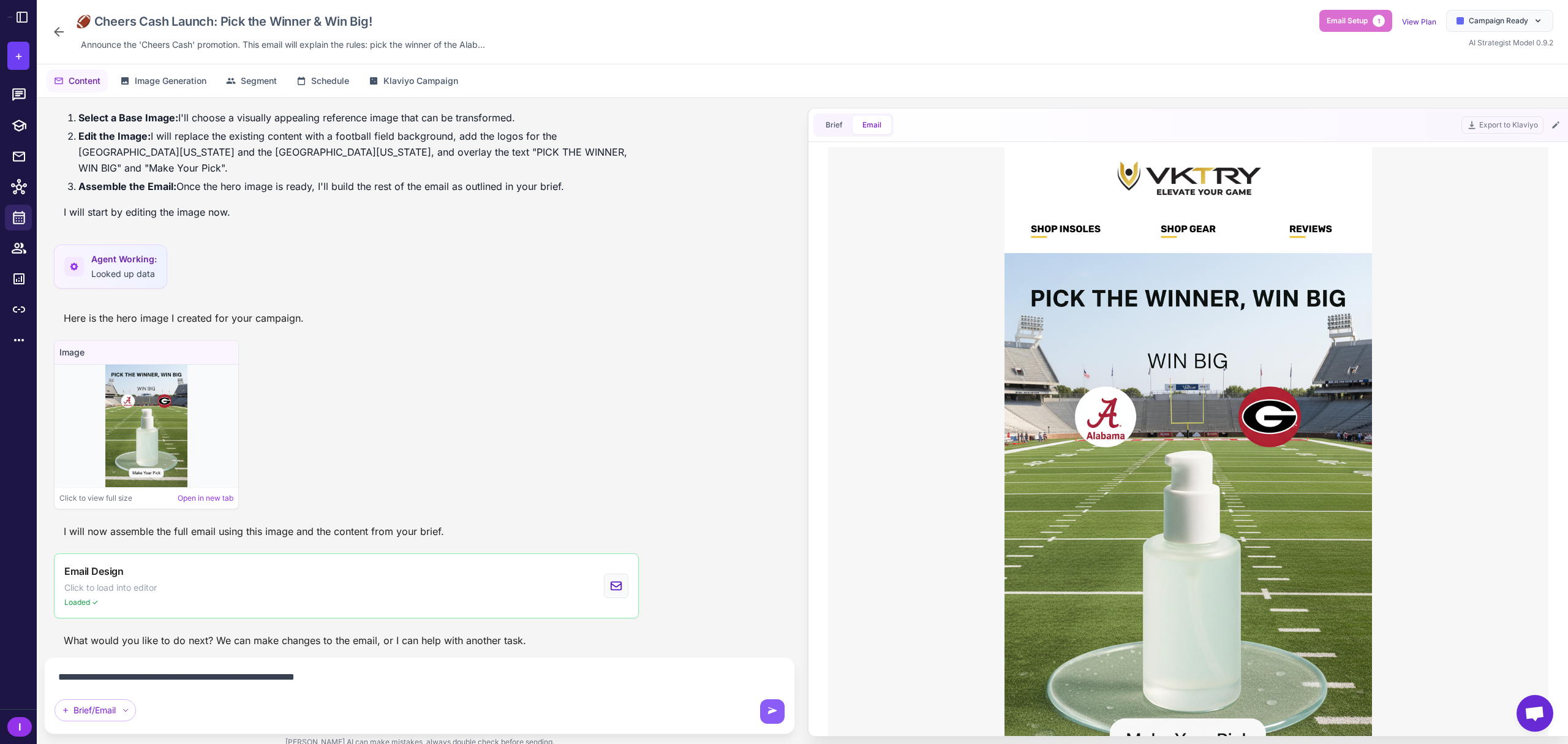
paste textarea "**********"
type textarea "**********"
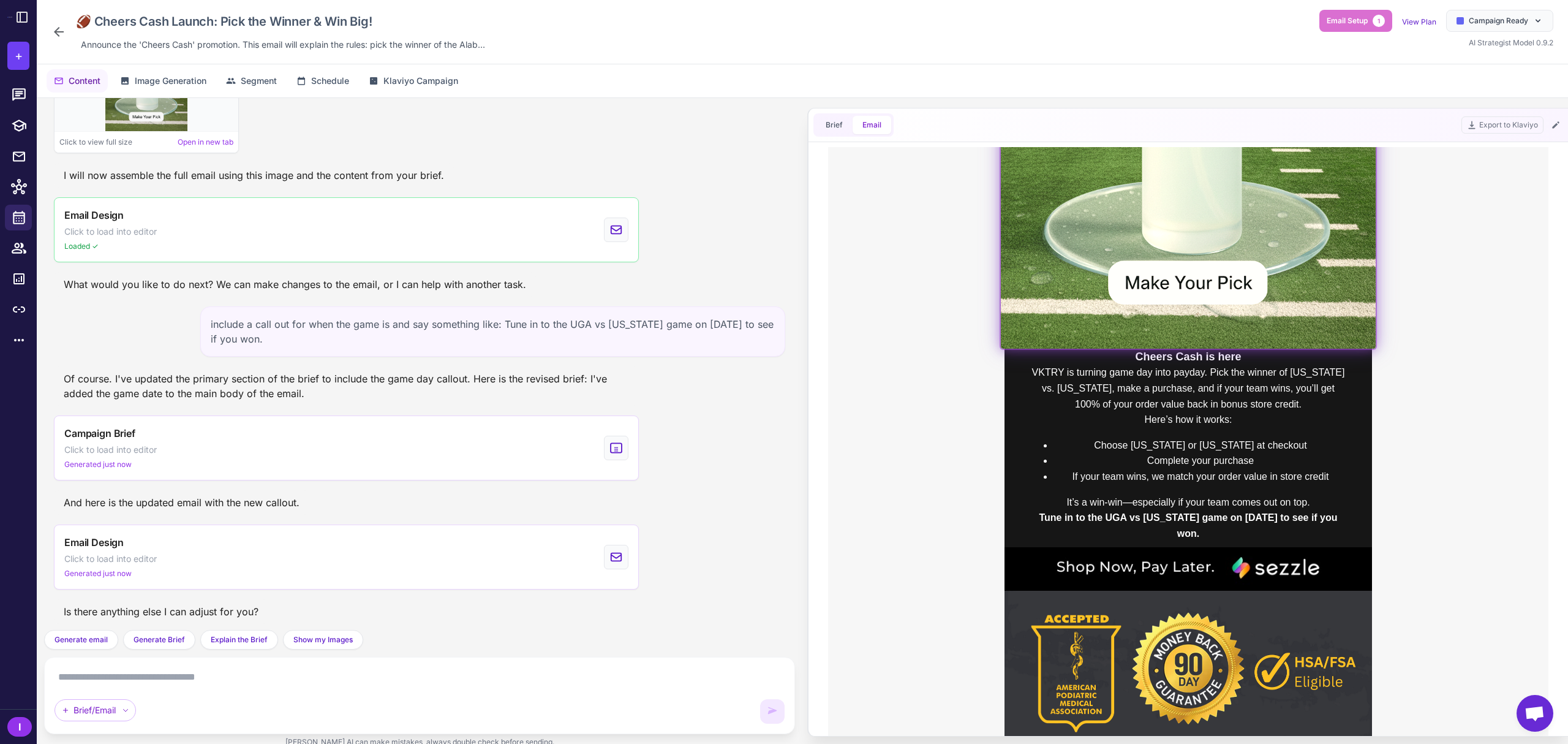
scroll to position [490, 0]
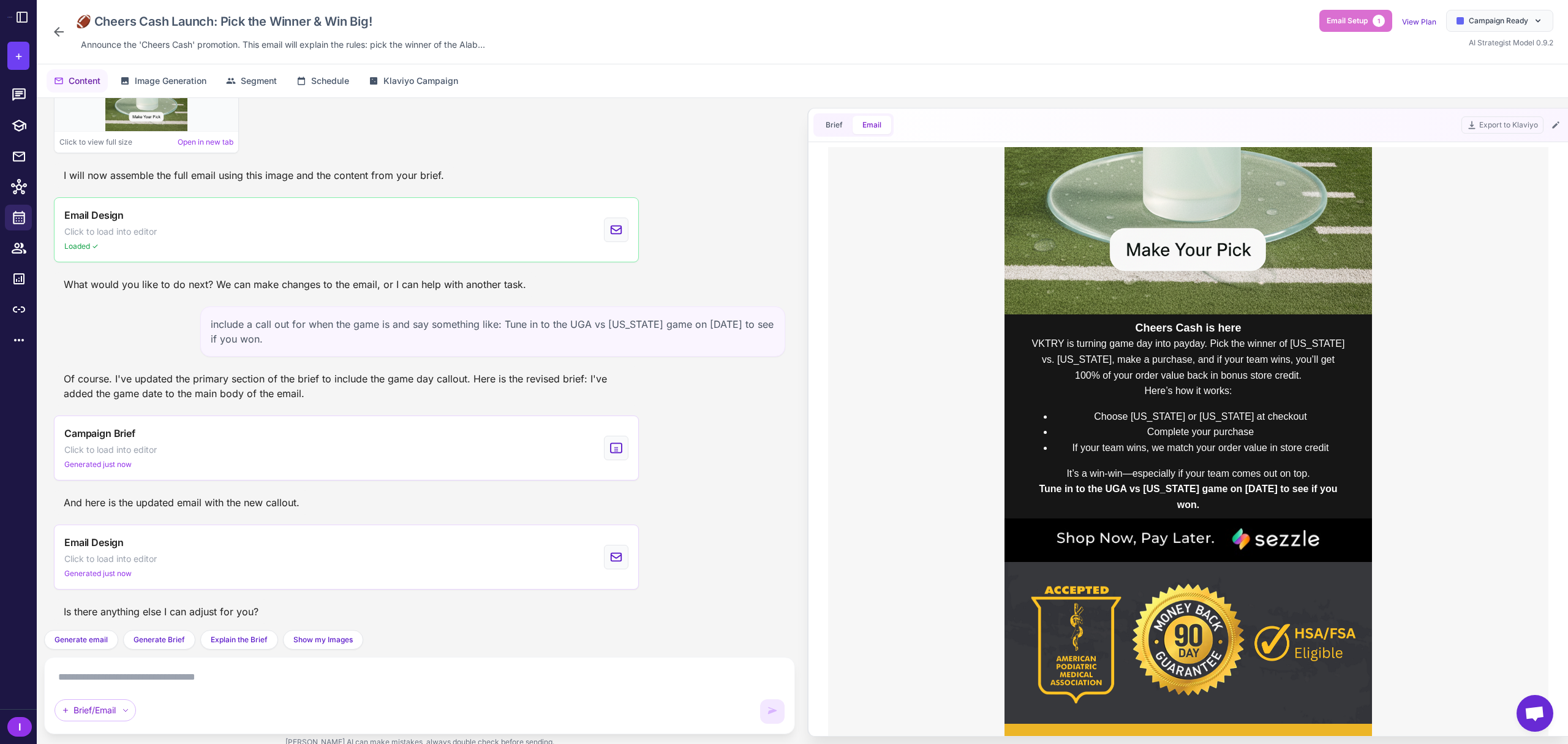
click at [1129, 493] on b "Tune in to the UGA vs [US_STATE] game on [DATE] to see if you won." at bounding box center [1188, 496] width 299 height 26
click at [284, 673] on textarea at bounding box center [420, 677] width 730 height 19
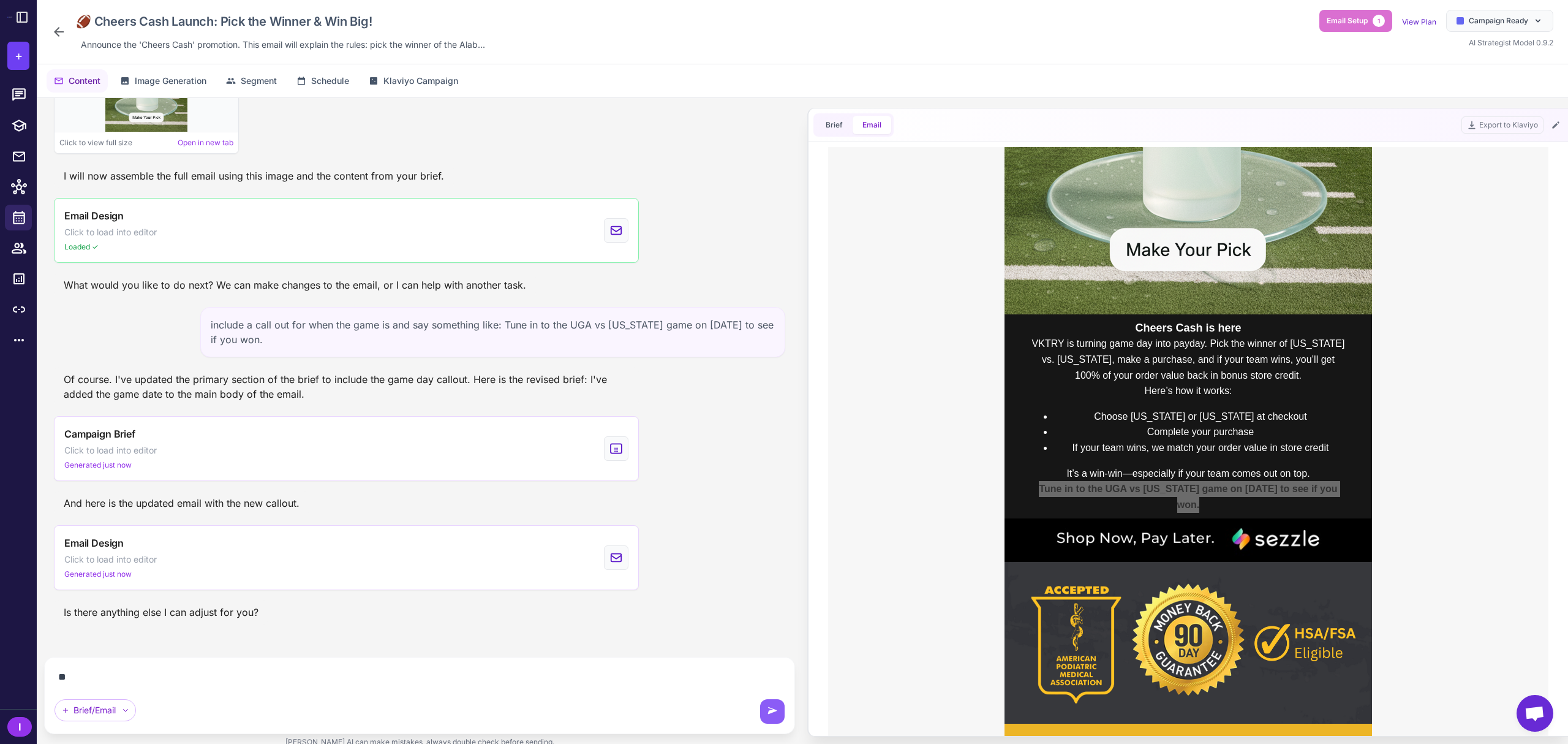
scroll to position [1606, 0]
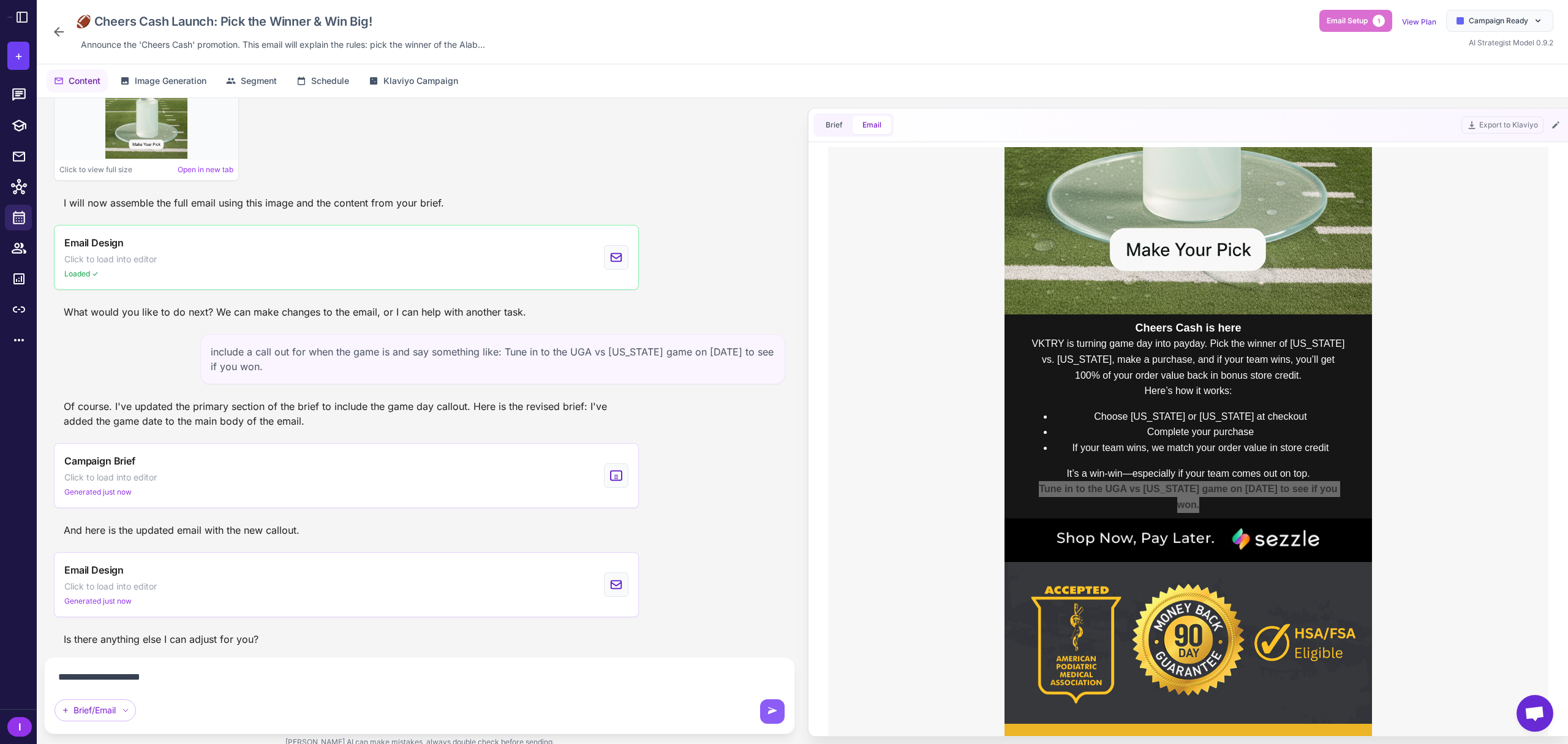
paste textarea "**********"
type textarea "**********"
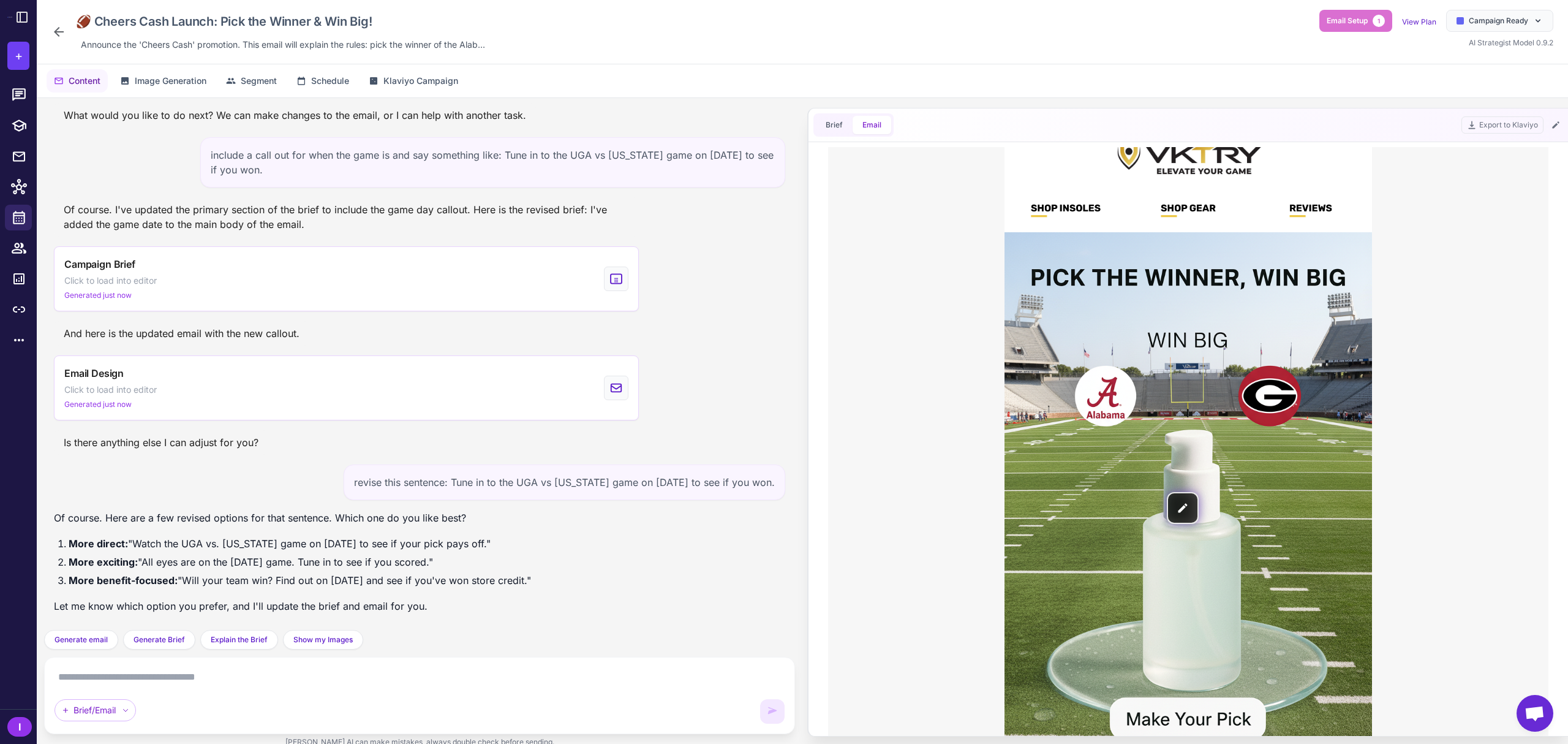
scroll to position [0, 0]
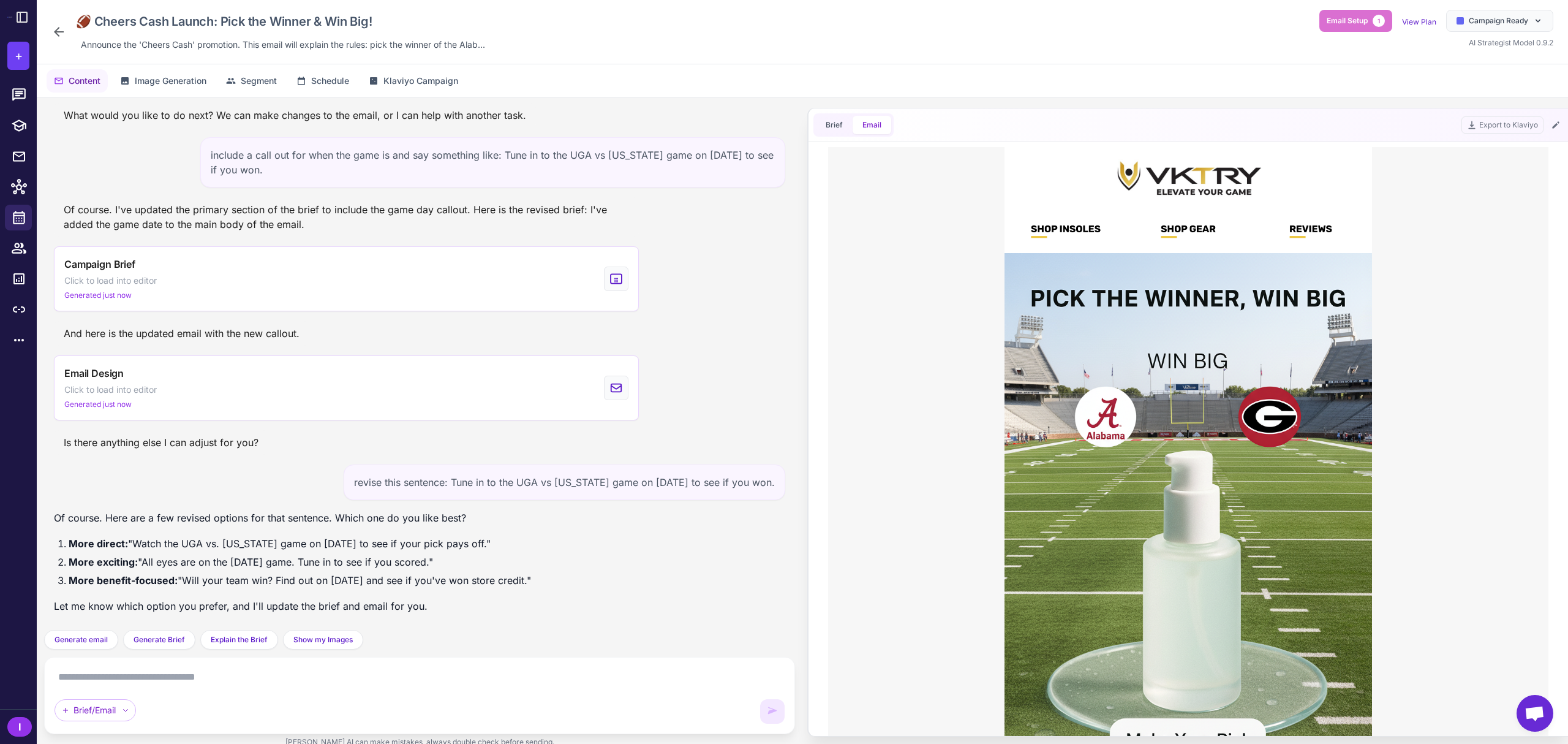
click at [136, 540] on li "More direct: "Watch the UGA vs. [US_STATE] game on [DATE] to see if your pick p…" at bounding box center [299, 543] width 462 height 16
drag, startPoint x: 131, startPoint y: 539, endPoint x: 507, endPoint y: 539, distance: 376.0
click at [511, 539] on li "More direct: "Watch the UGA vs. [US_STATE] game on [DATE] to see if your pick p…" at bounding box center [299, 543] width 462 height 16
copy li ""Watch the UGA vs. [US_STATE] game on [DATE] to see if your pick pays off."
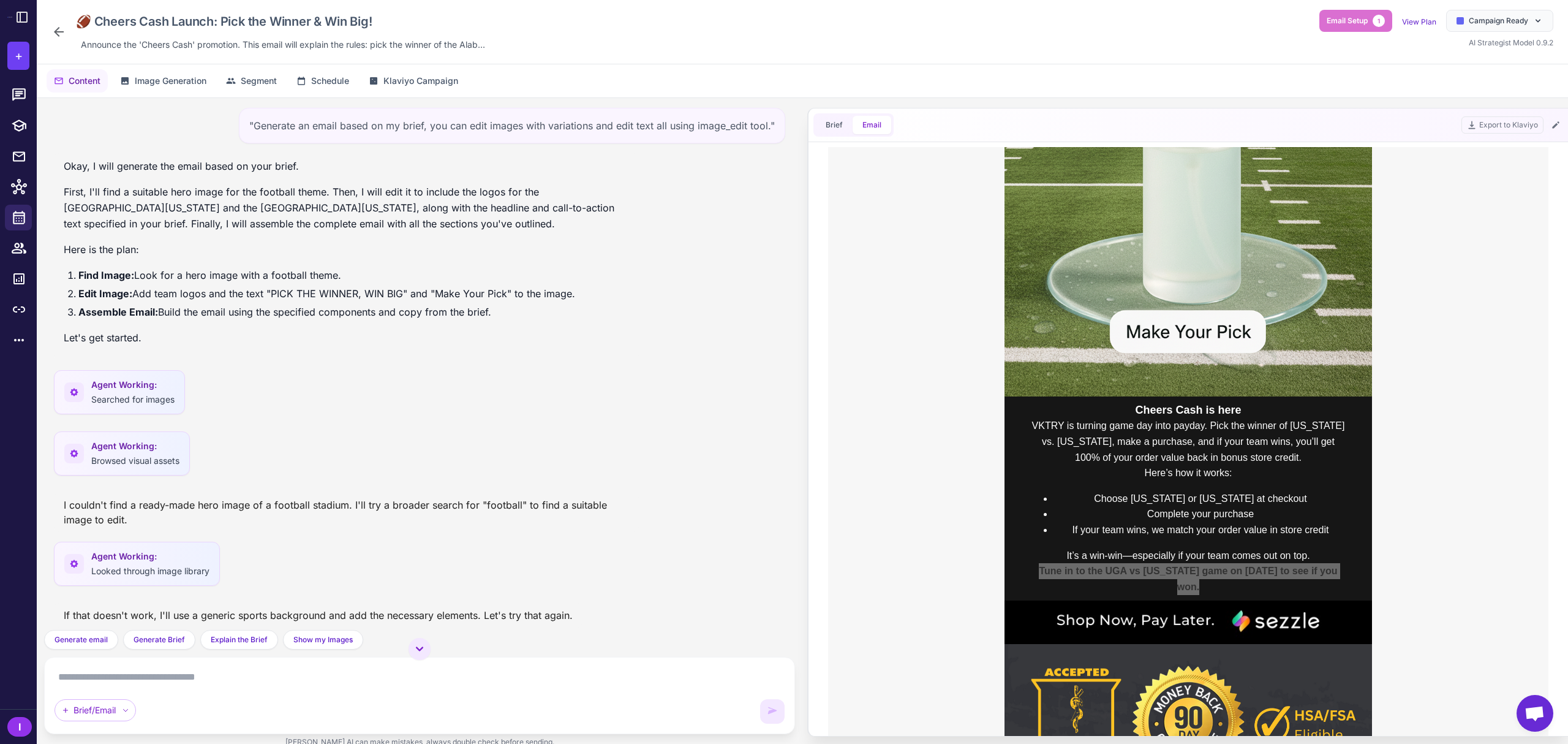
click at [51, 32] on icon at bounding box center [59, 32] width 14 height 14
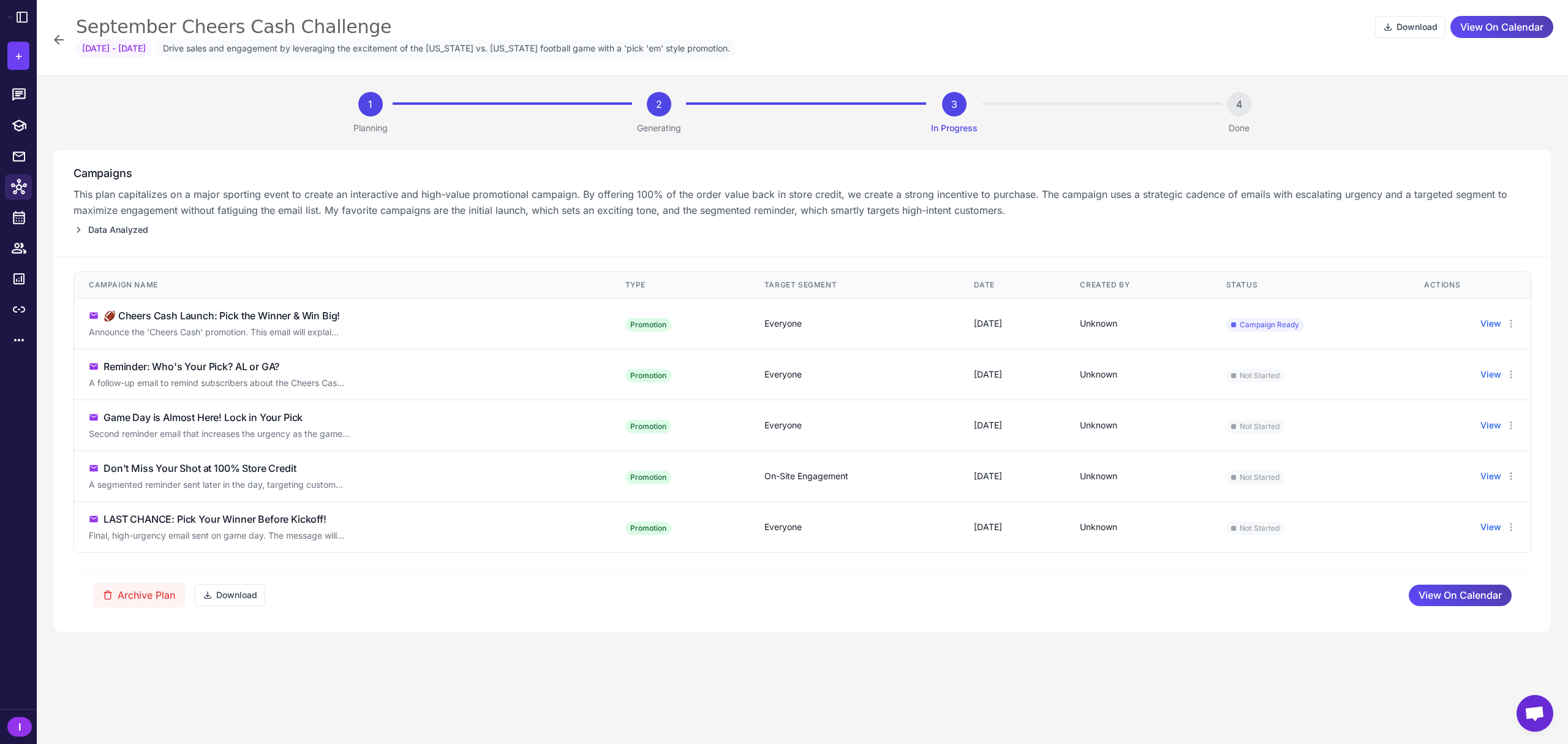
click at [461, 368] on div "Reminder: Who's Your Pick? AL or GA?" at bounding box center [343, 366] width 507 height 14
click at [1393, 370] on button "View" at bounding box center [1491, 374] width 21 height 14
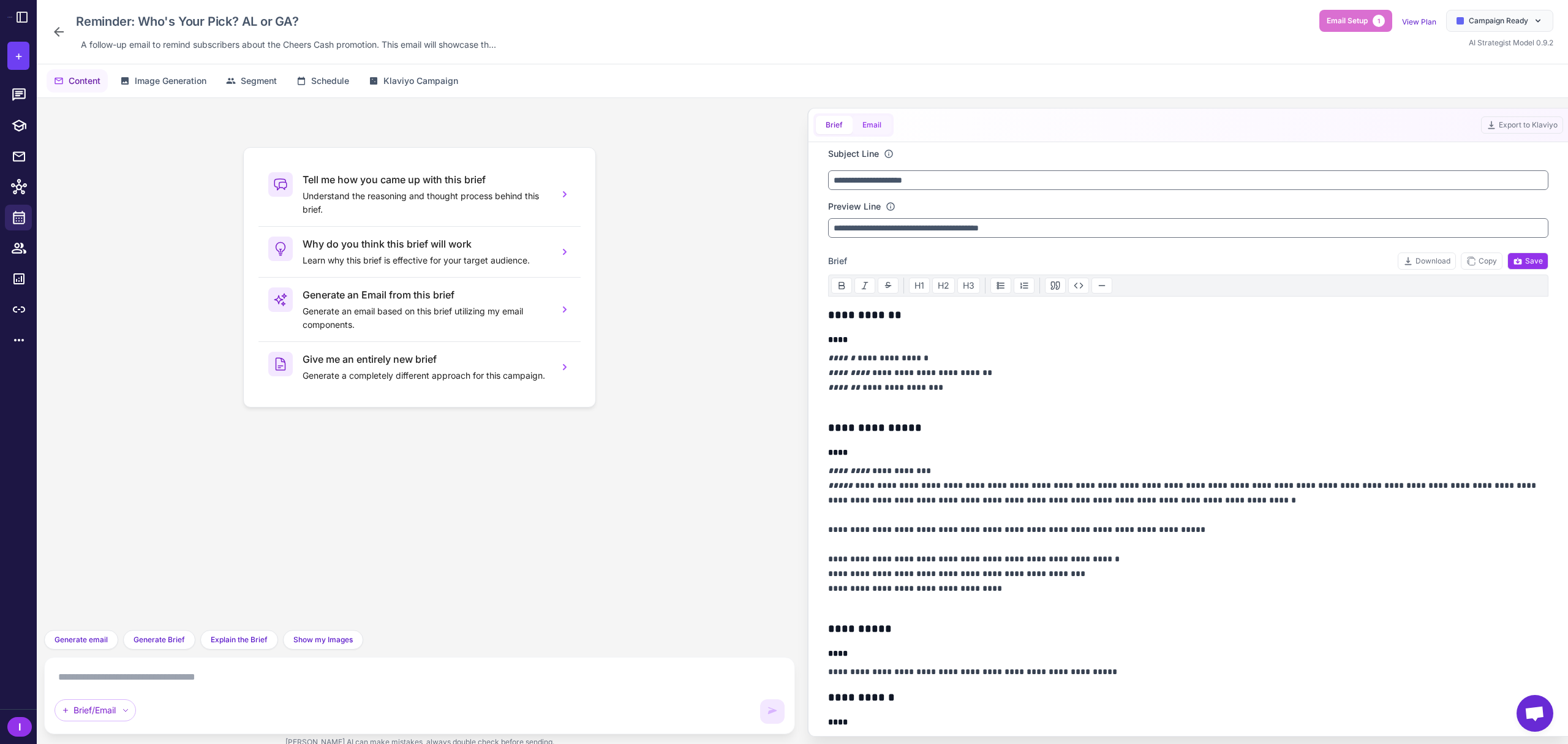
click at [859, 121] on button "Email" at bounding box center [871, 124] width 39 height 18
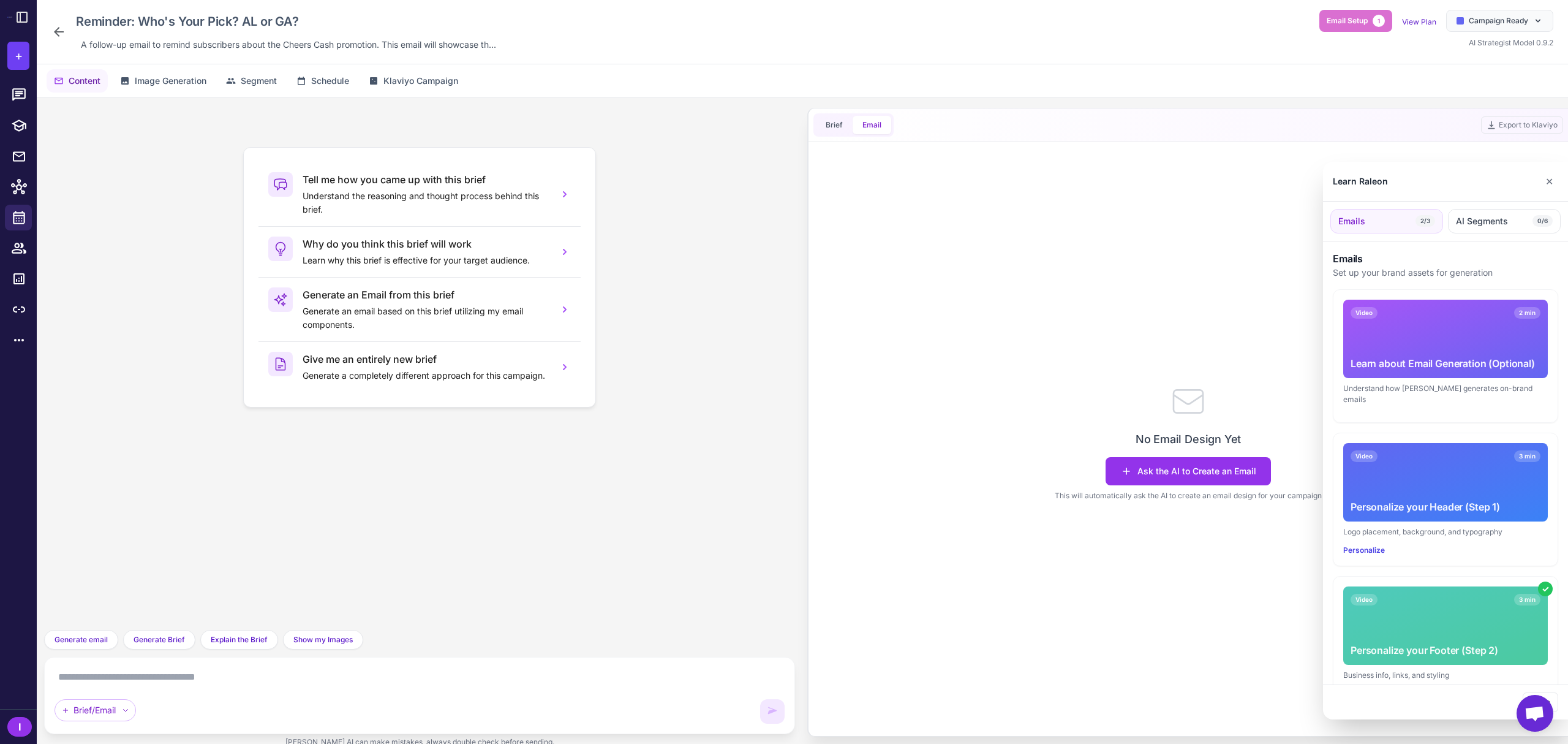
click at [1208, 474] on div at bounding box center [784, 372] width 1568 height 744
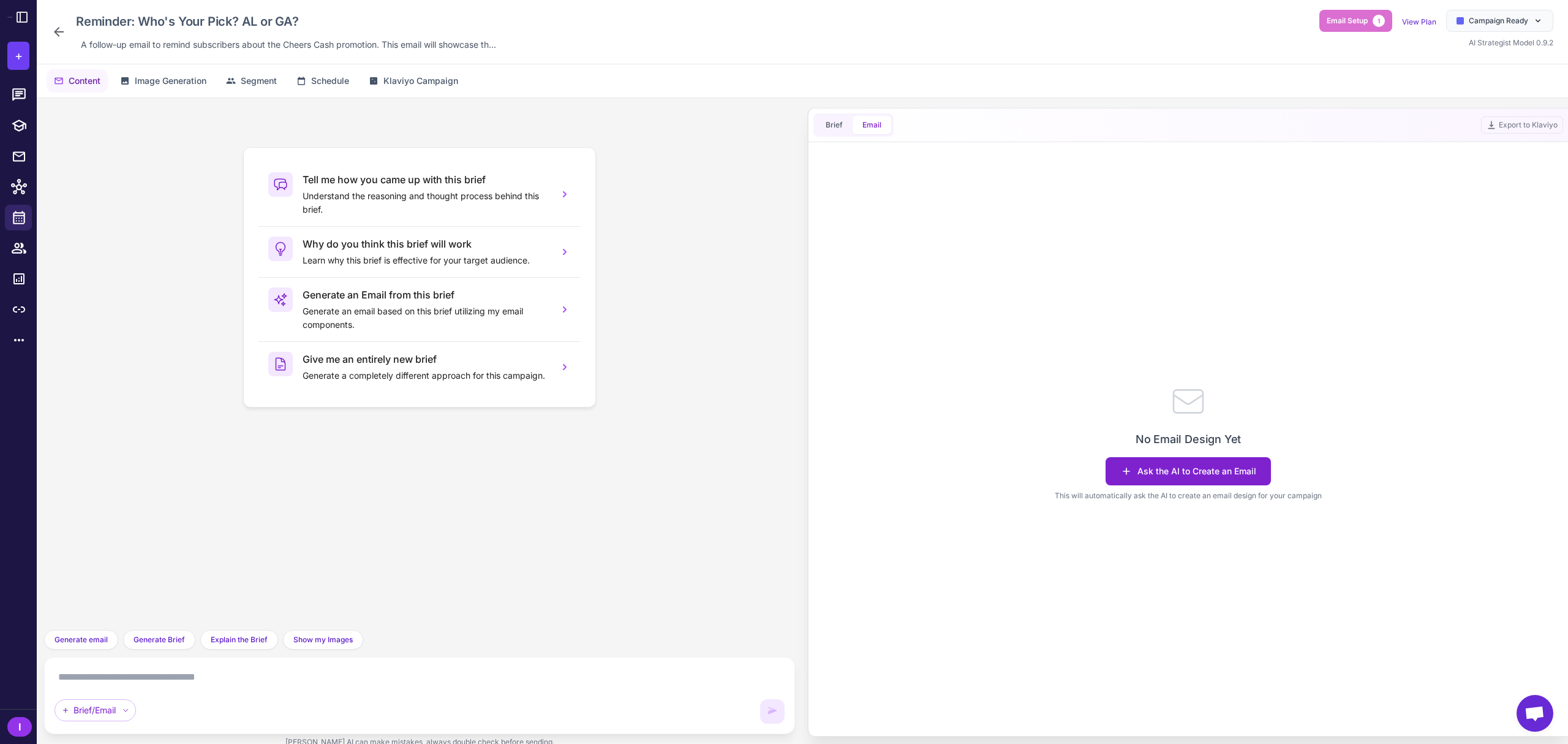
click at [1163, 464] on button "Ask the AI to Create an Email" at bounding box center [1188, 470] width 165 height 28
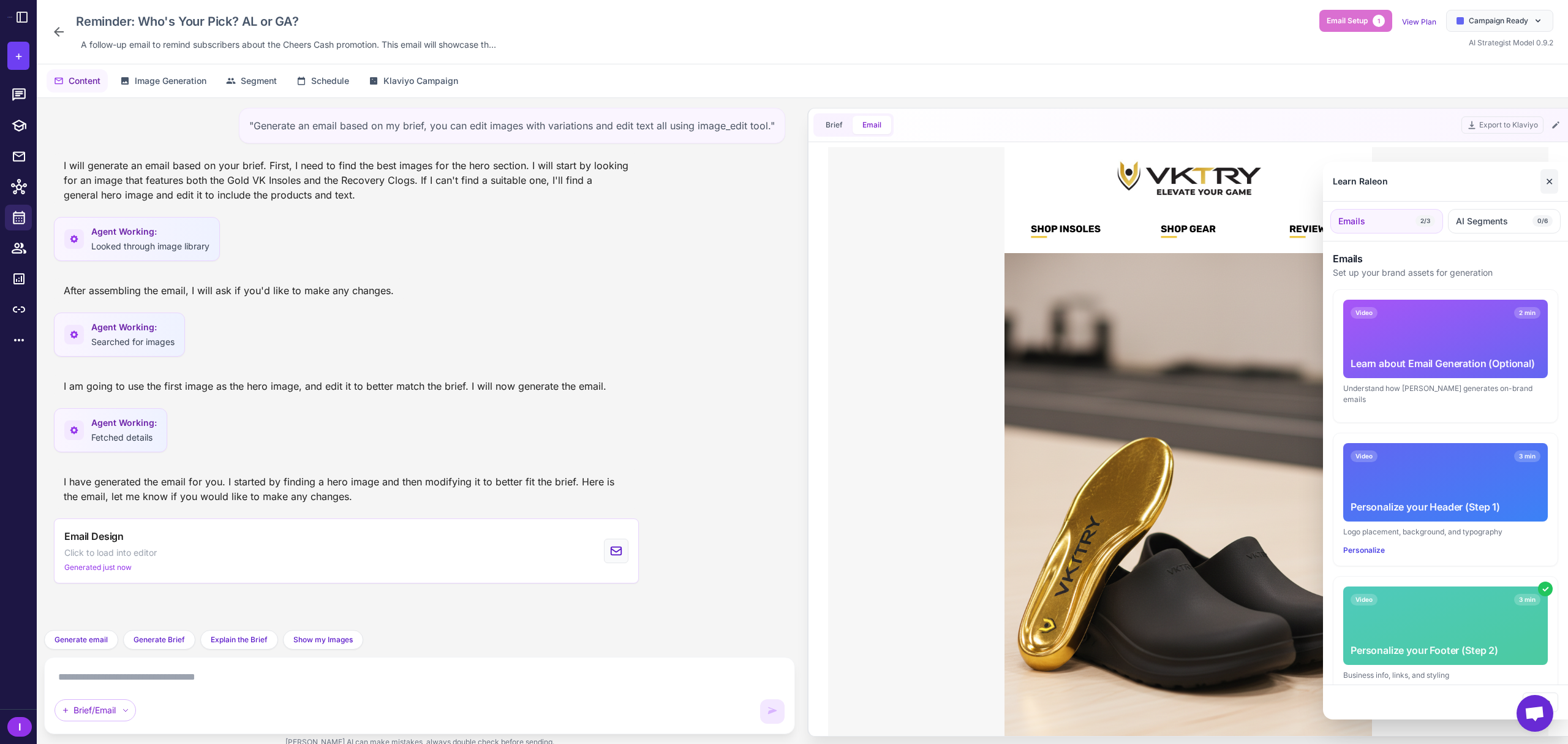
click at [1393, 179] on button "✕" at bounding box center [1550, 181] width 18 height 25
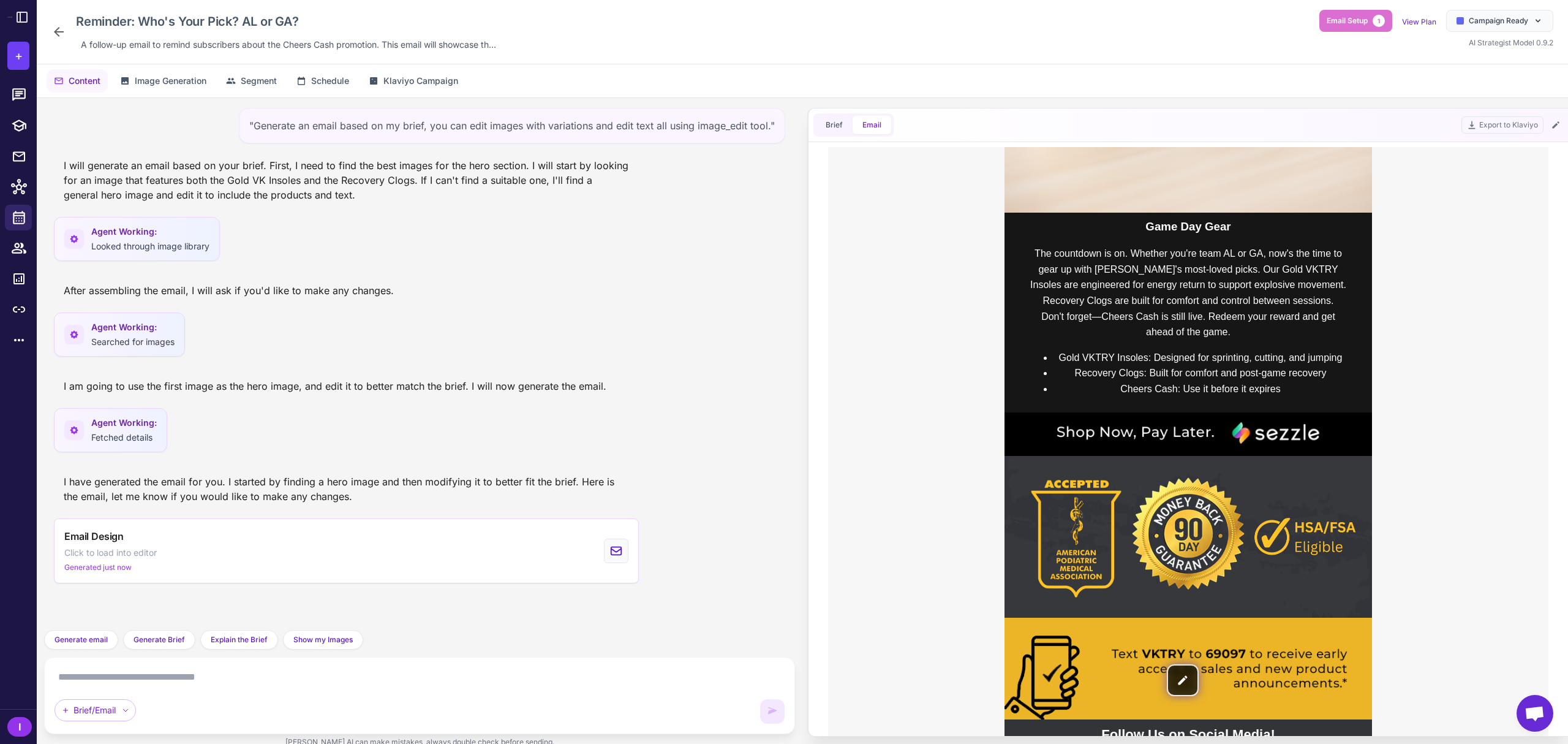
scroll to position [490, 0]
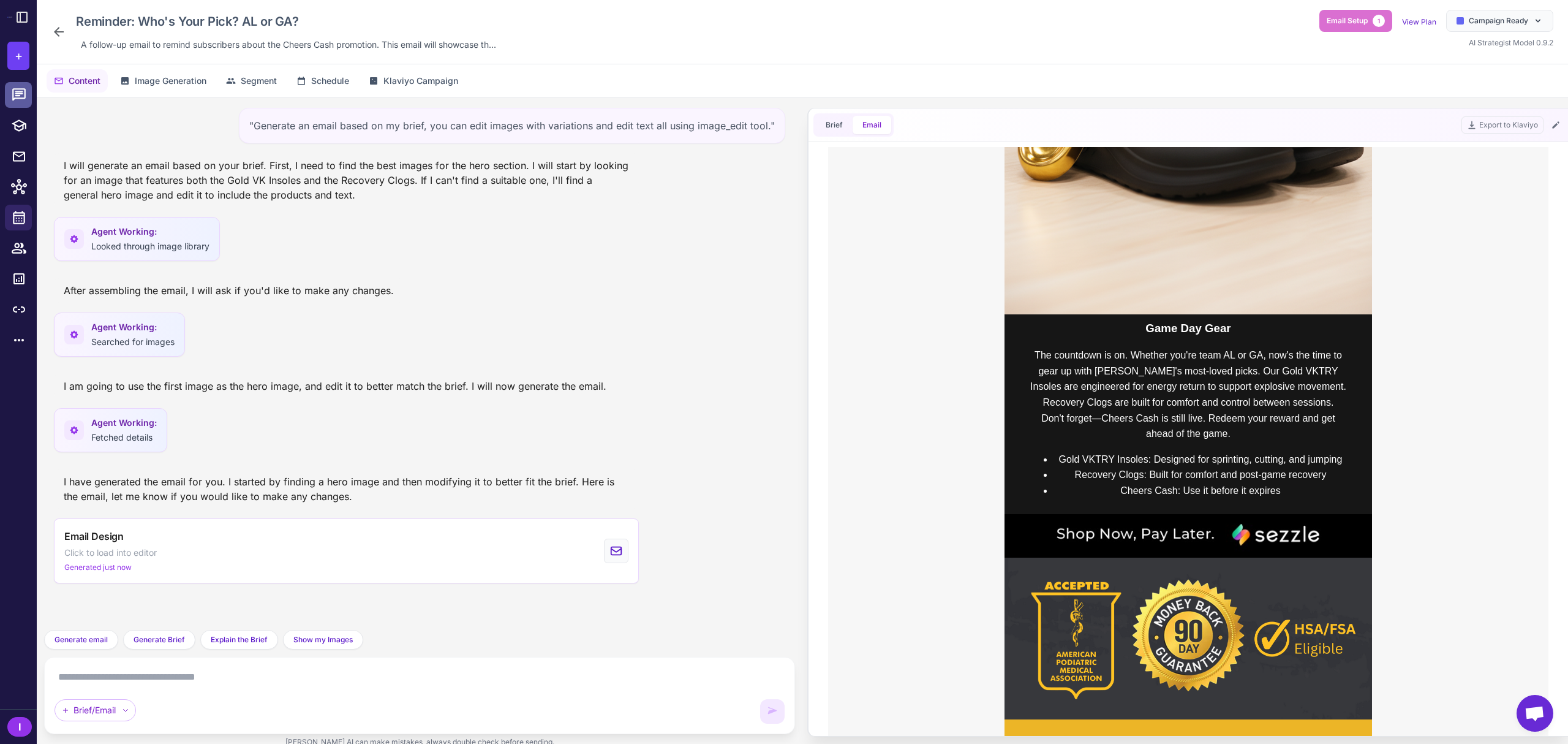
click at [22, 105] on link at bounding box center [18, 95] width 27 height 26
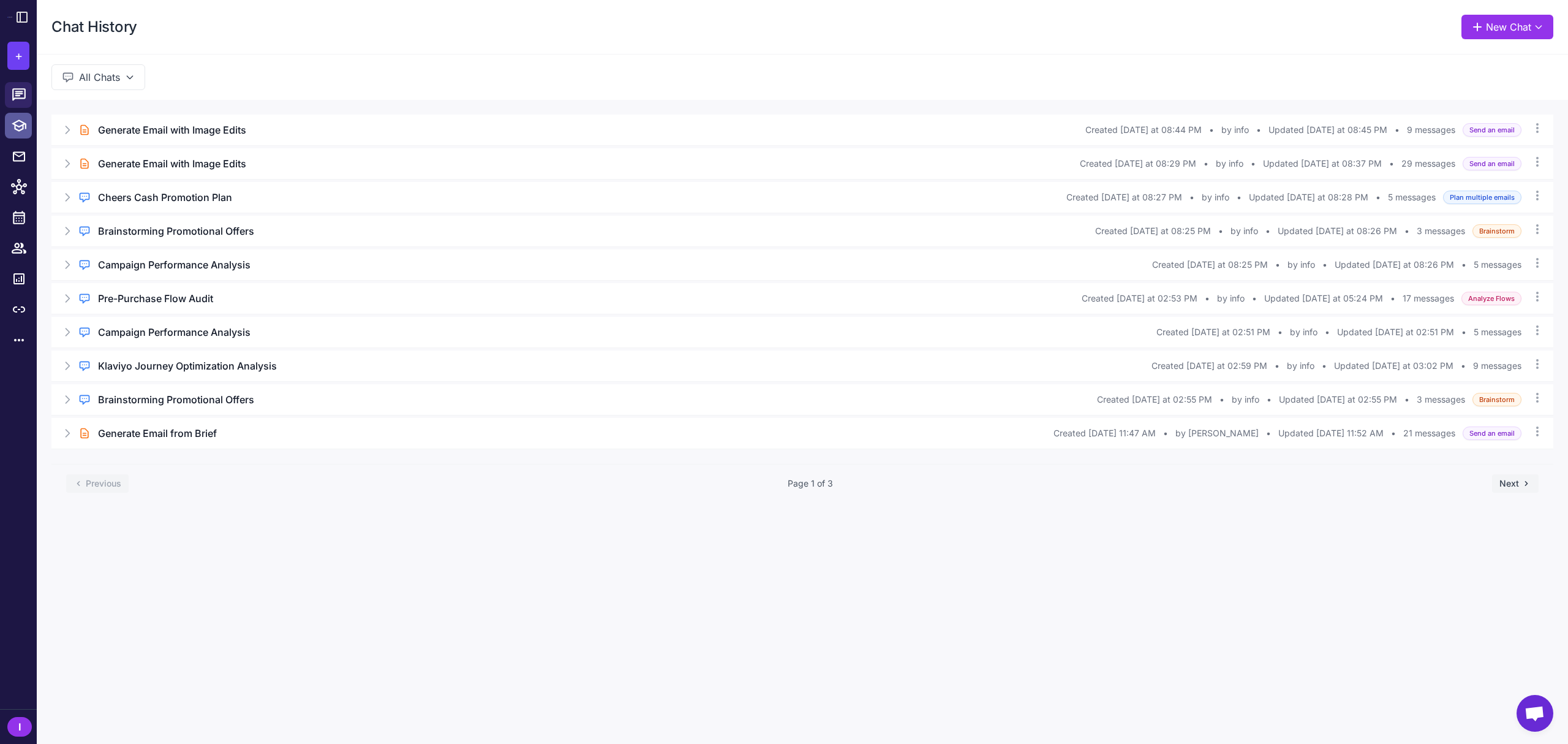
click at [25, 133] on link at bounding box center [18, 125] width 27 height 26
select select
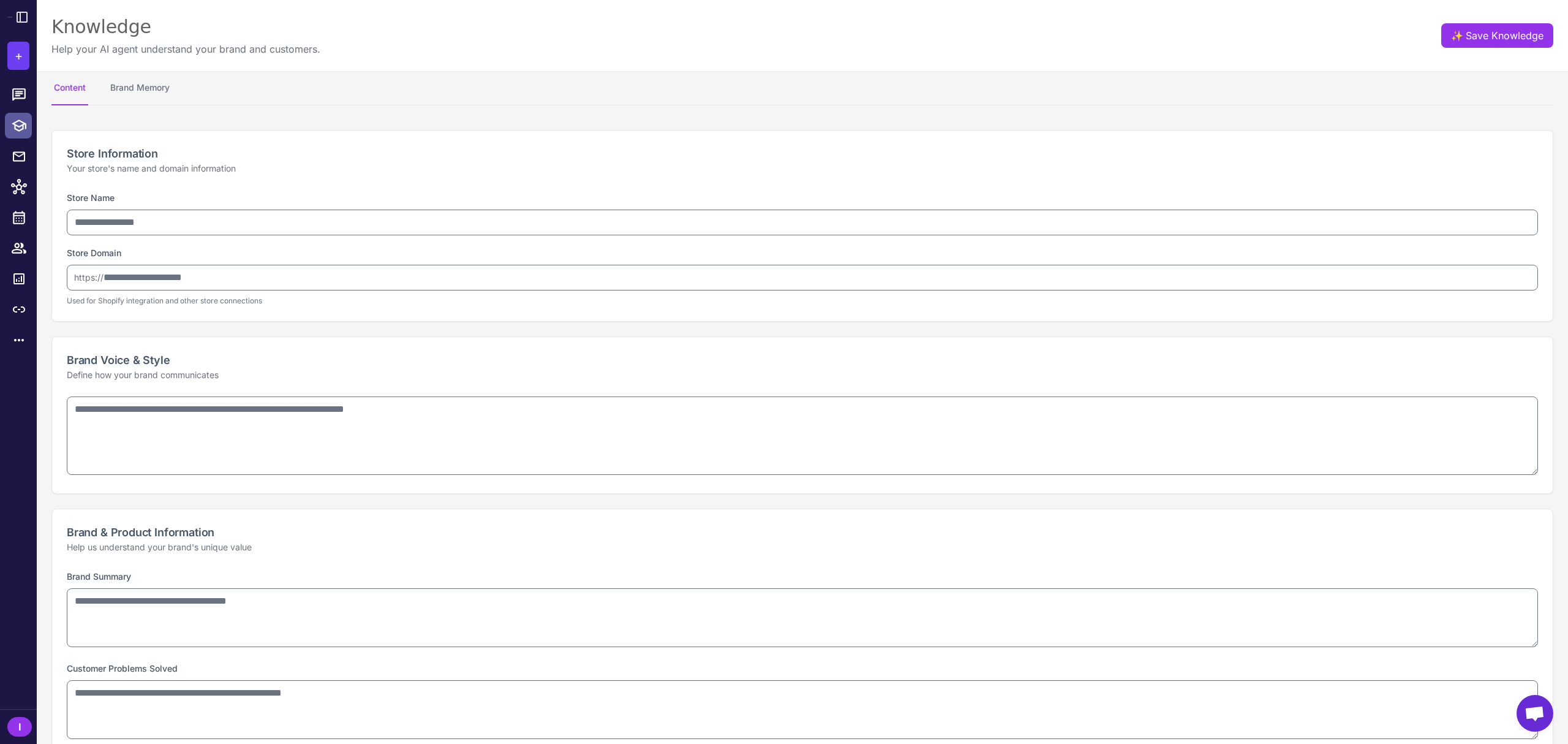
type input "*****"
type input "**********"
type textarea "**********"
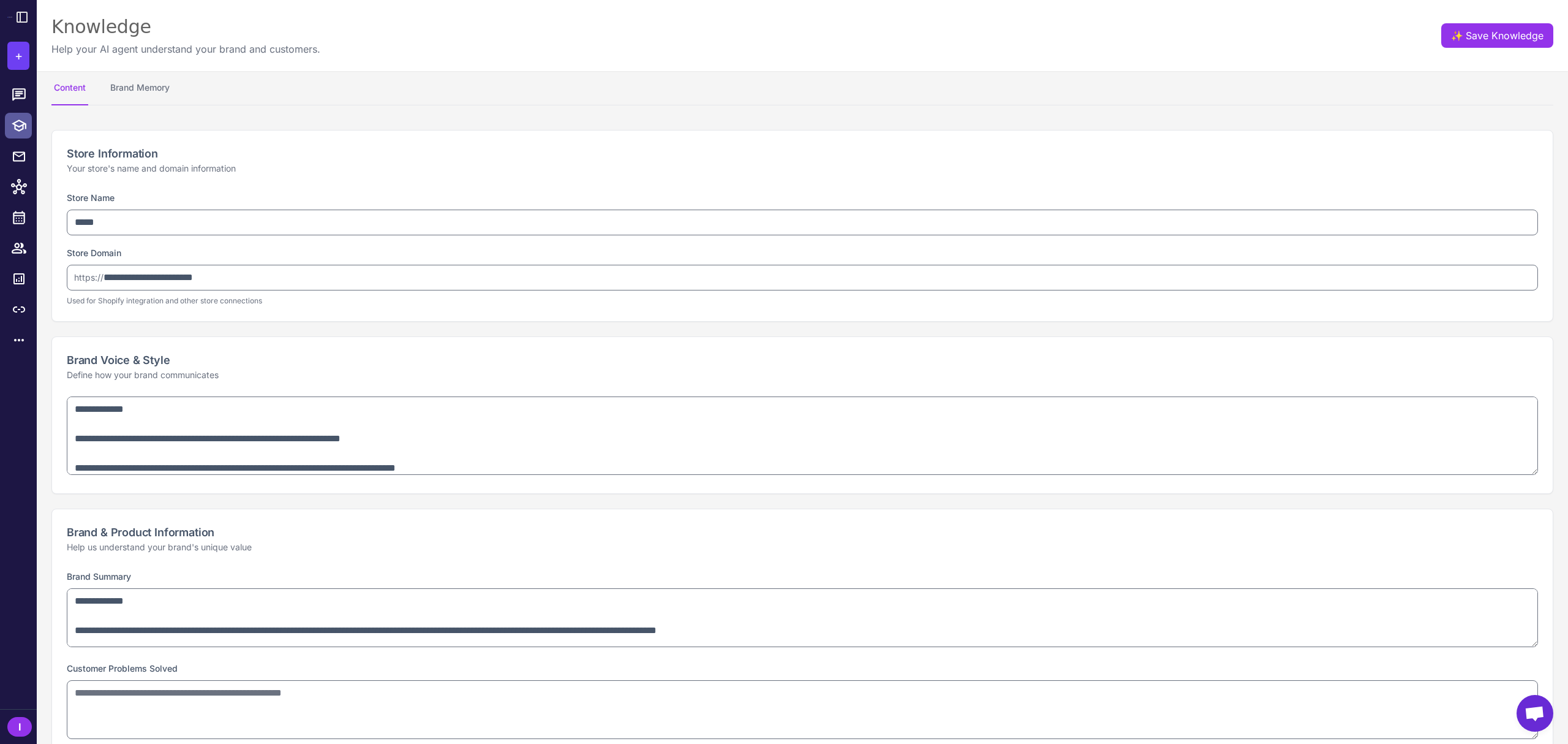
type textarea "**********"
select select "***"
type textarea "**********"
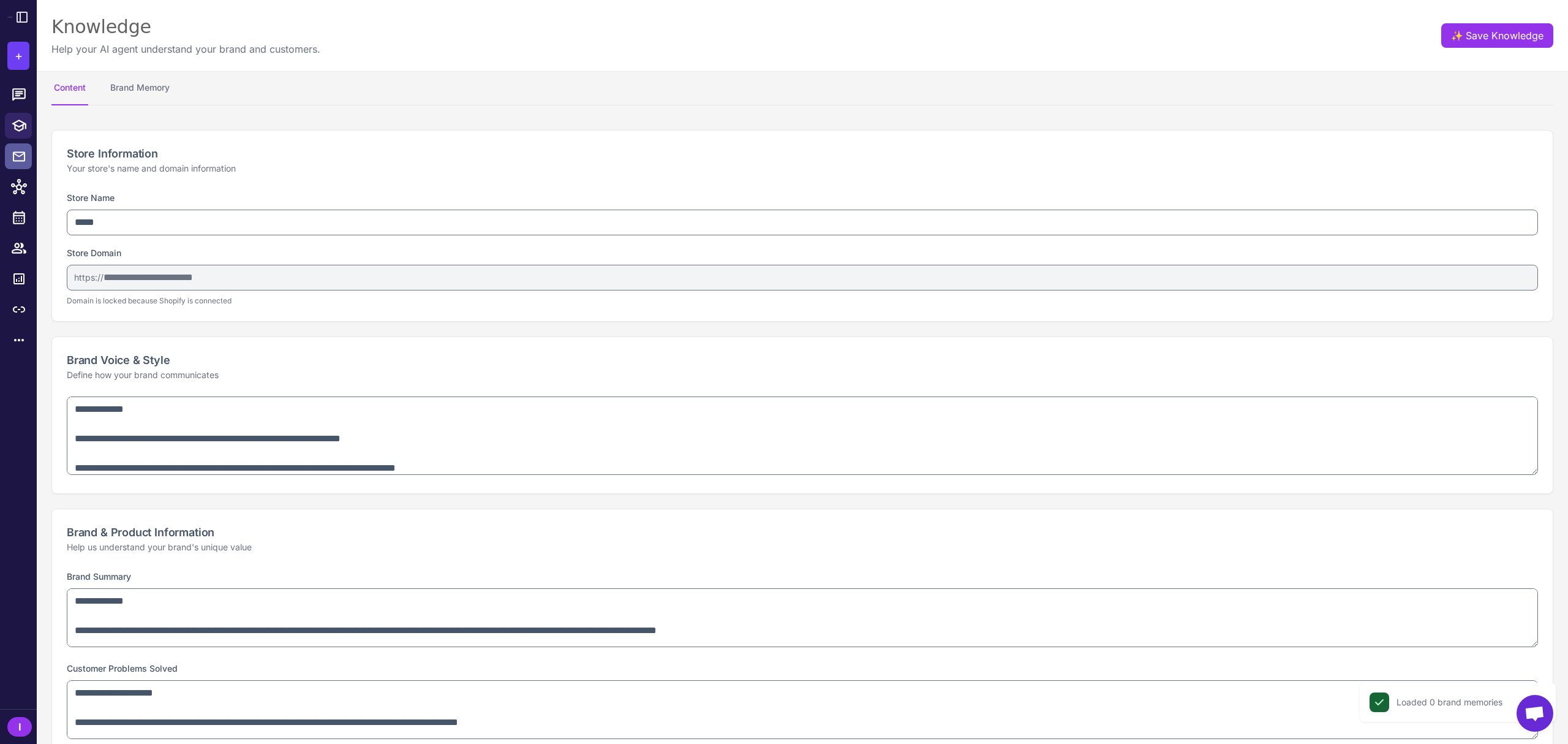
click at [23, 152] on icon at bounding box center [18, 157] width 12 height 10
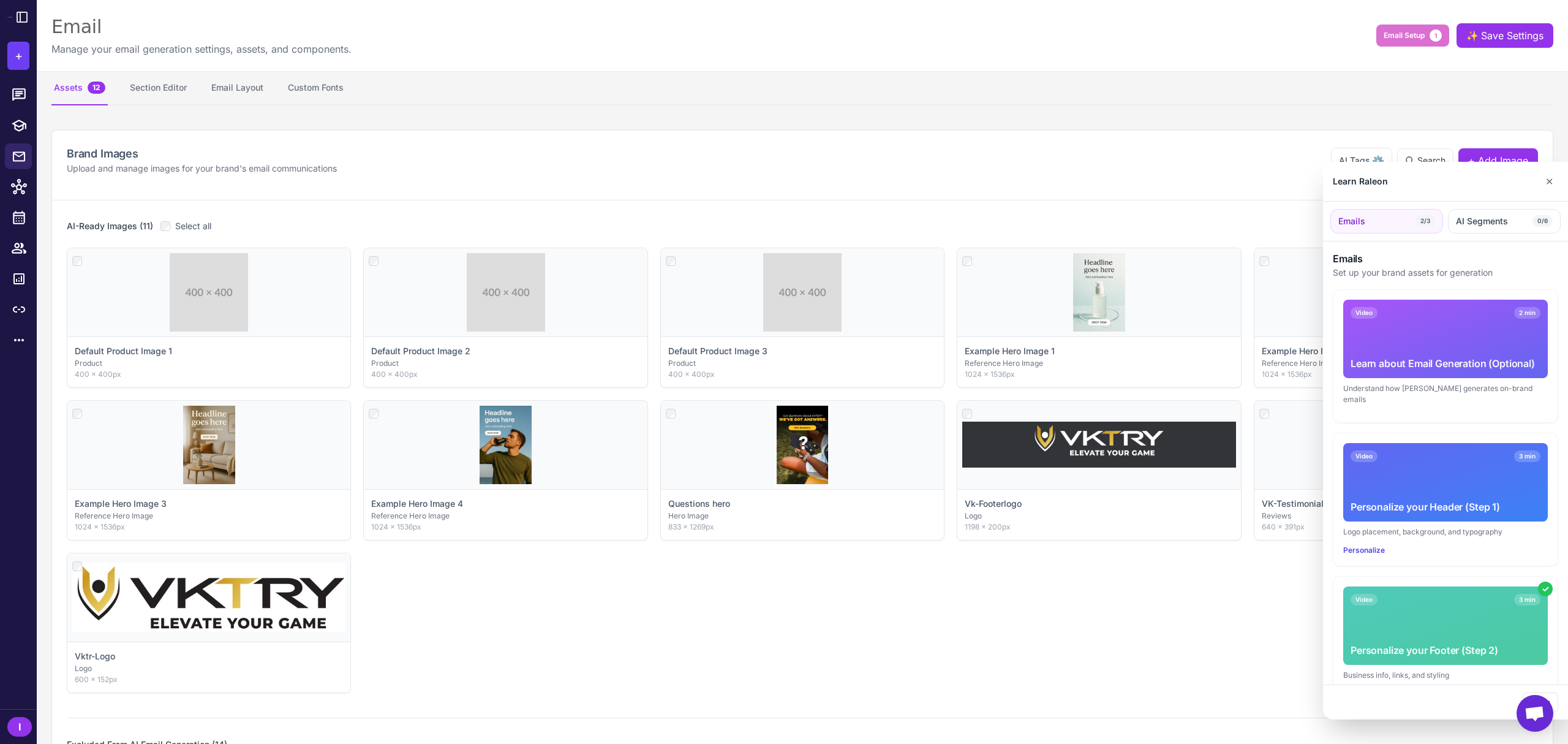
click at [165, 88] on div at bounding box center [784, 372] width 1568 height 744
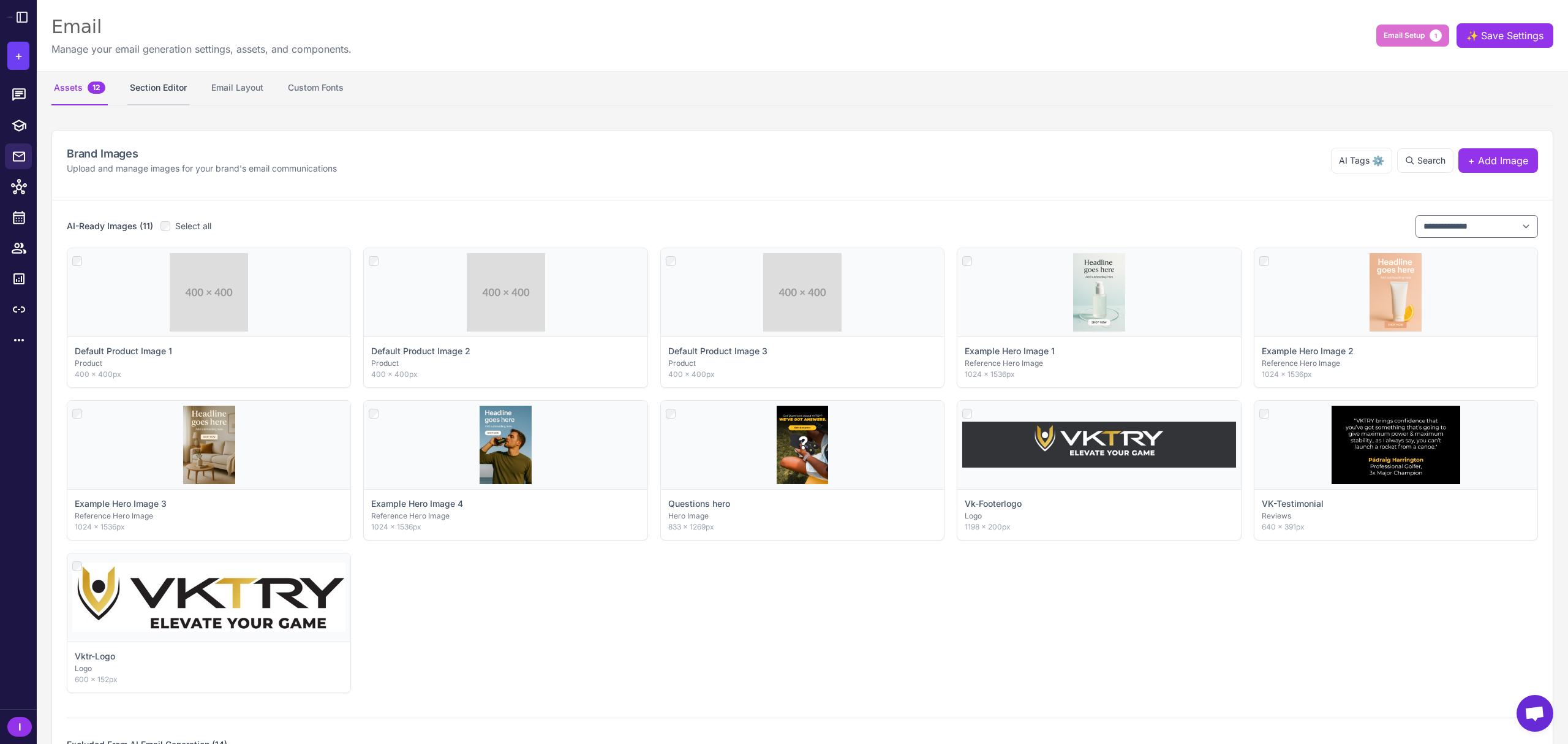
click at [143, 91] on button "Section Editor" at bounding box center [158, 88] width 62 height 35
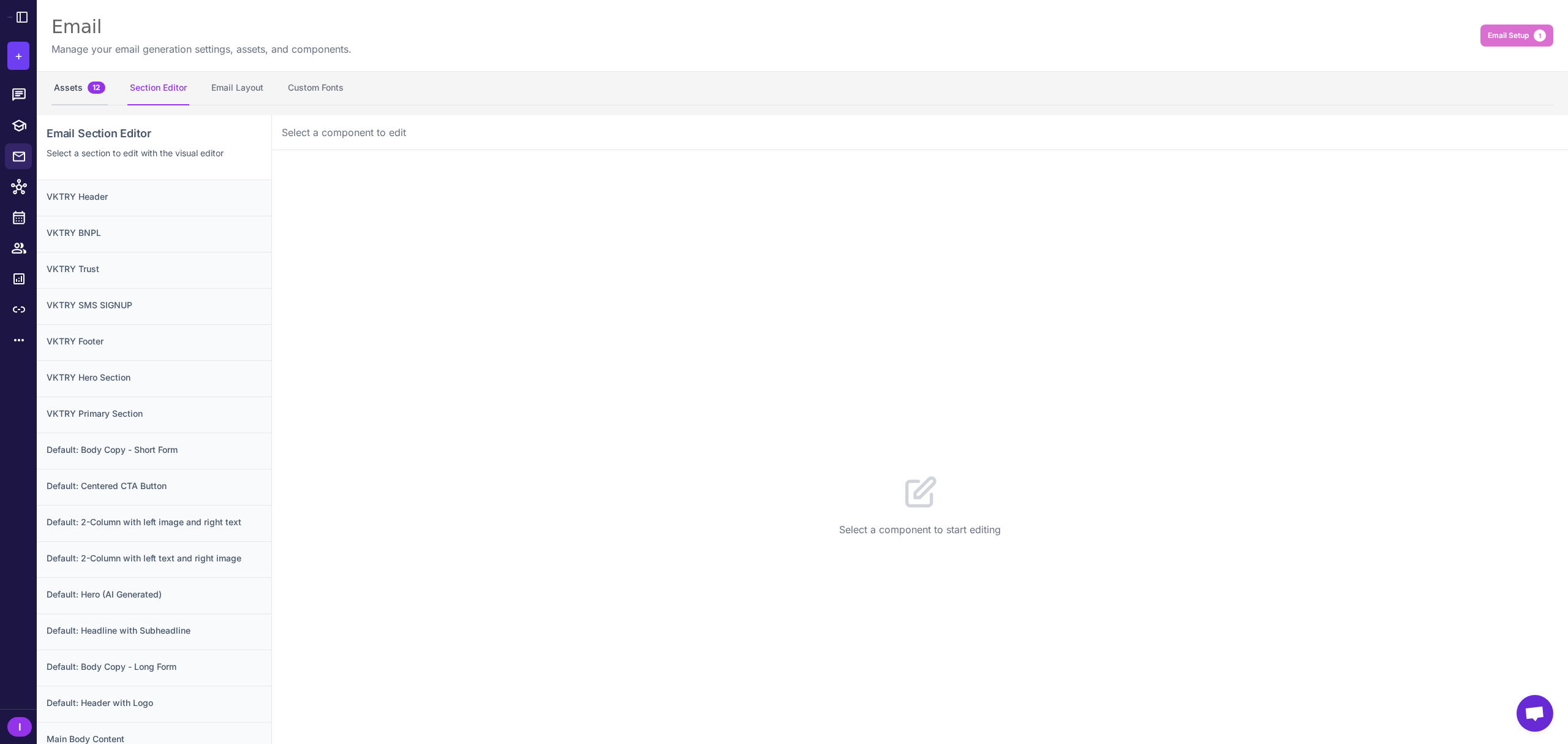
click at [79, 84] on button "Assets 12" at bounding box center [79, 88] width 56 height 35
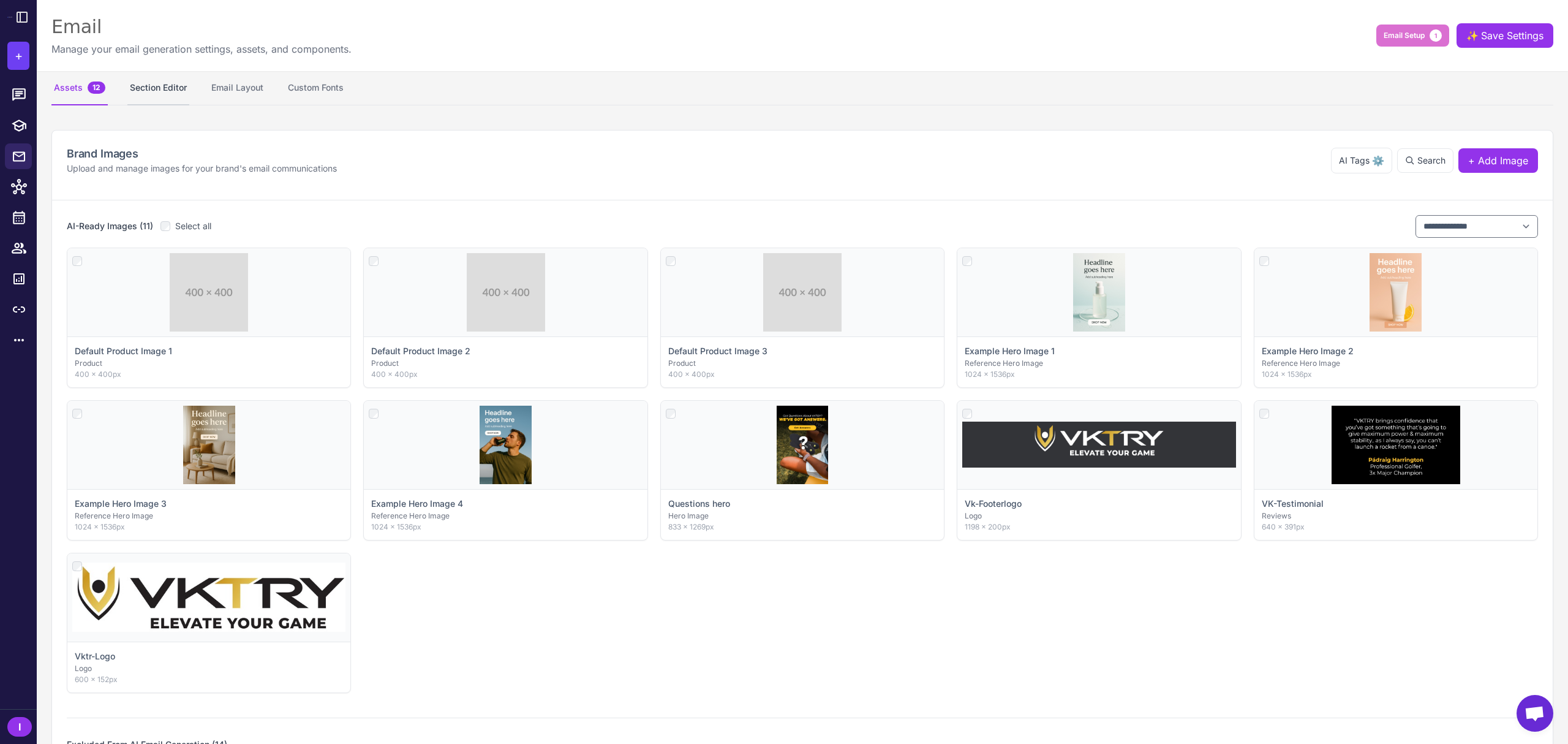
click at [177, 75] on button "Section Editor" at bounding box center [158, 88] width 62 height 35
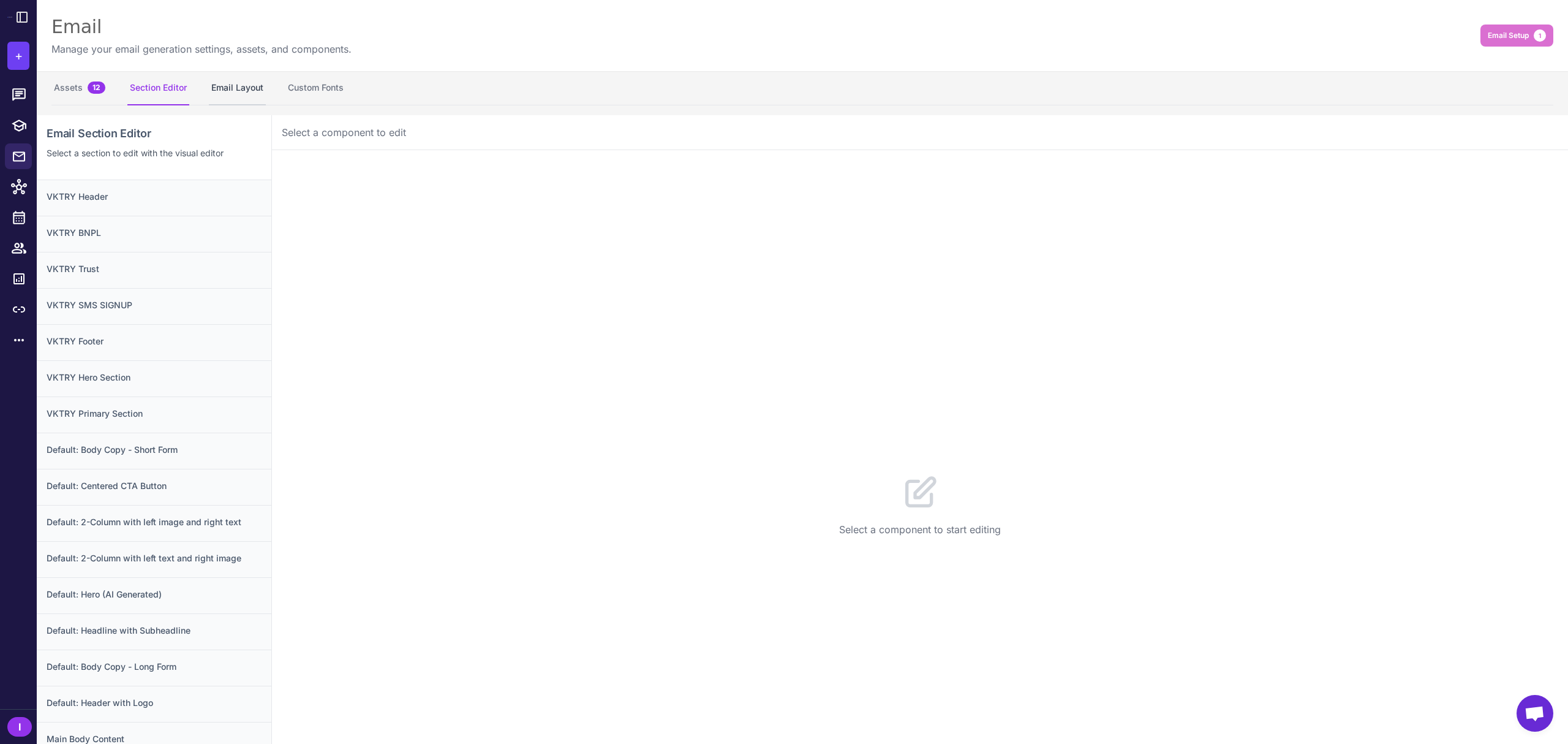
click at [242, 76] on button "Email Layout" at bounding box center [237, 88] width 57 height 35
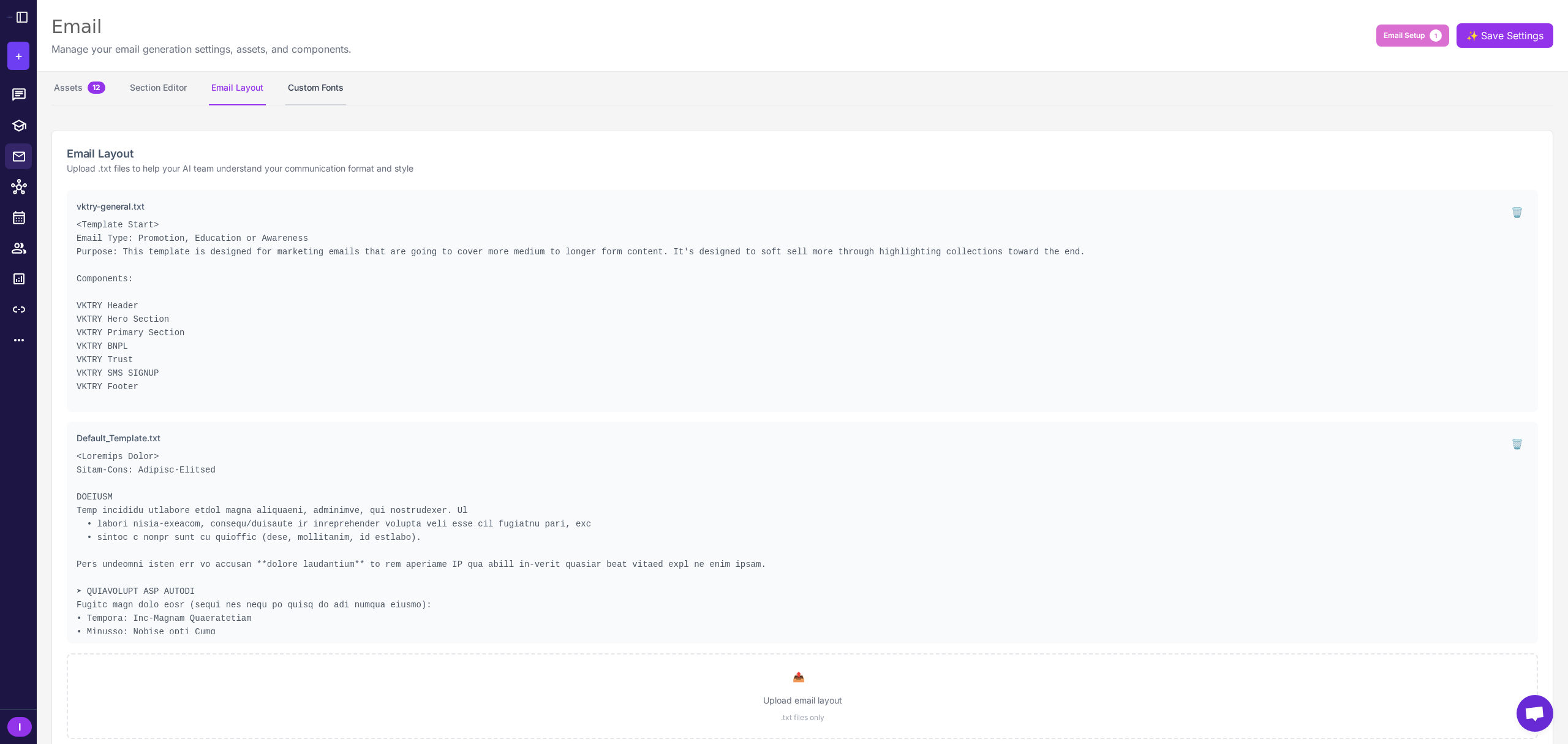
click at [309, 84] on button "Custom Fonts" at bounding box center [316, 88] width 61 height 35
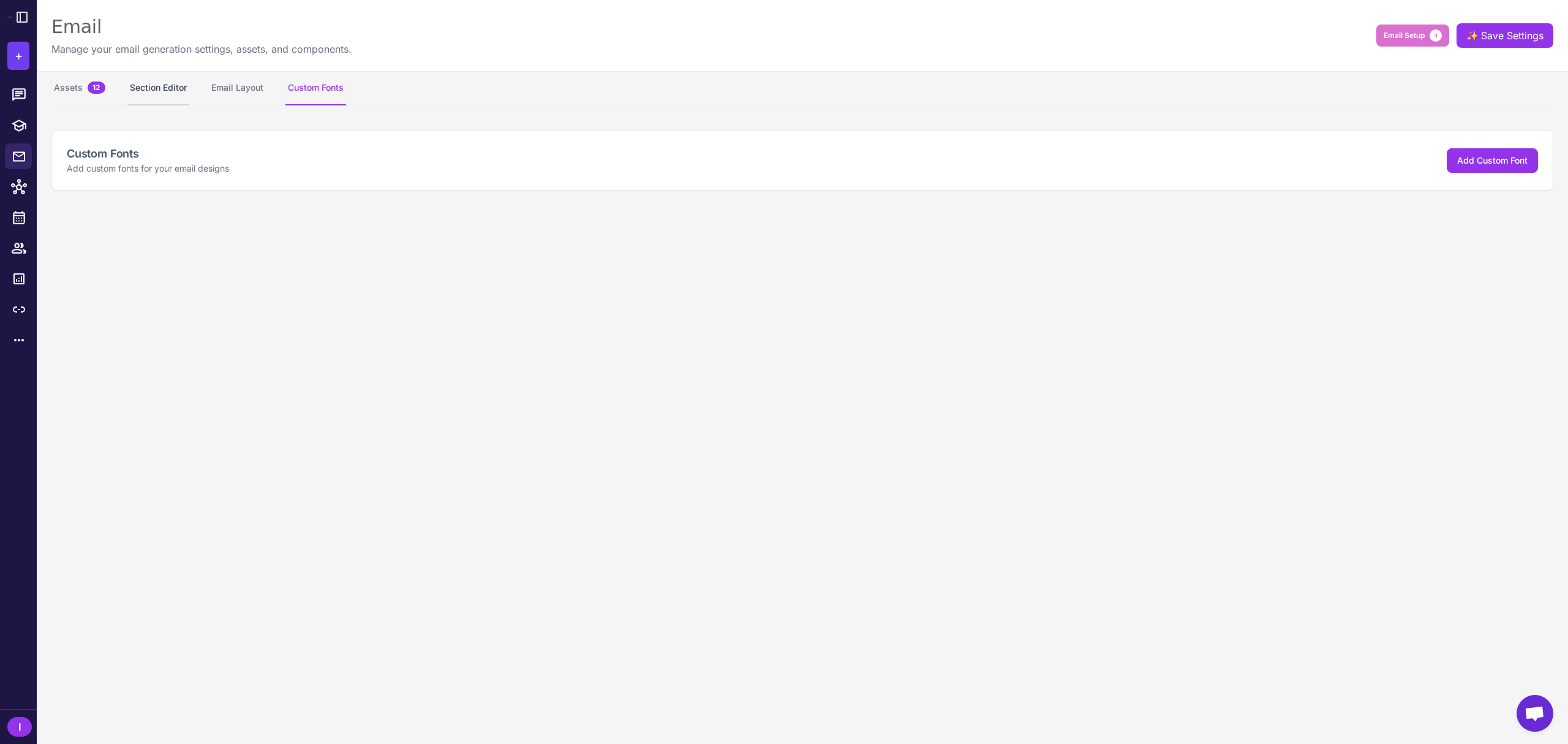
click at [187, 88] on button "Section Editor" at bounding box center [158, 88] width 62 height 35
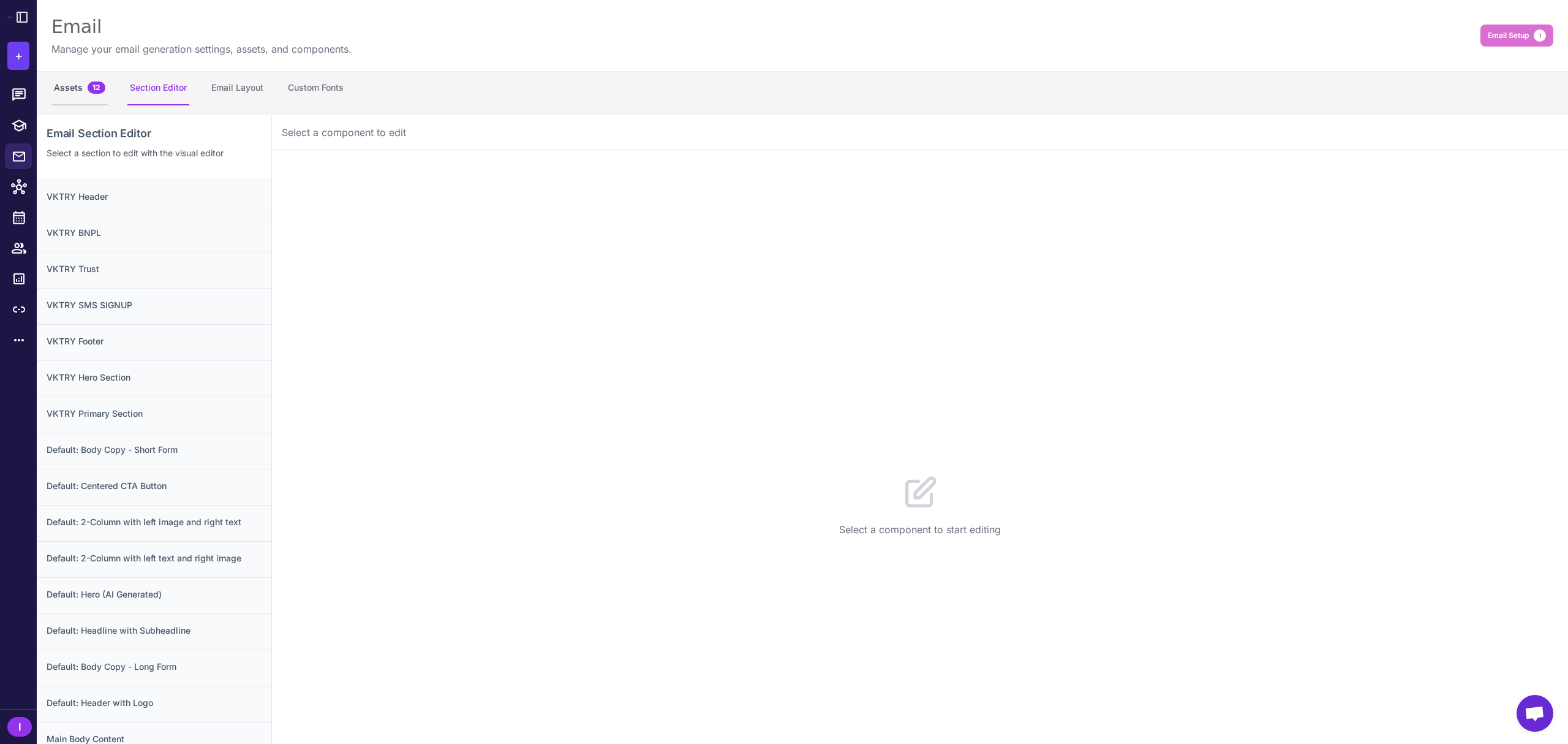
click at [99, 89] on span "12" at bounding box center [96, 87] width 18 height 12
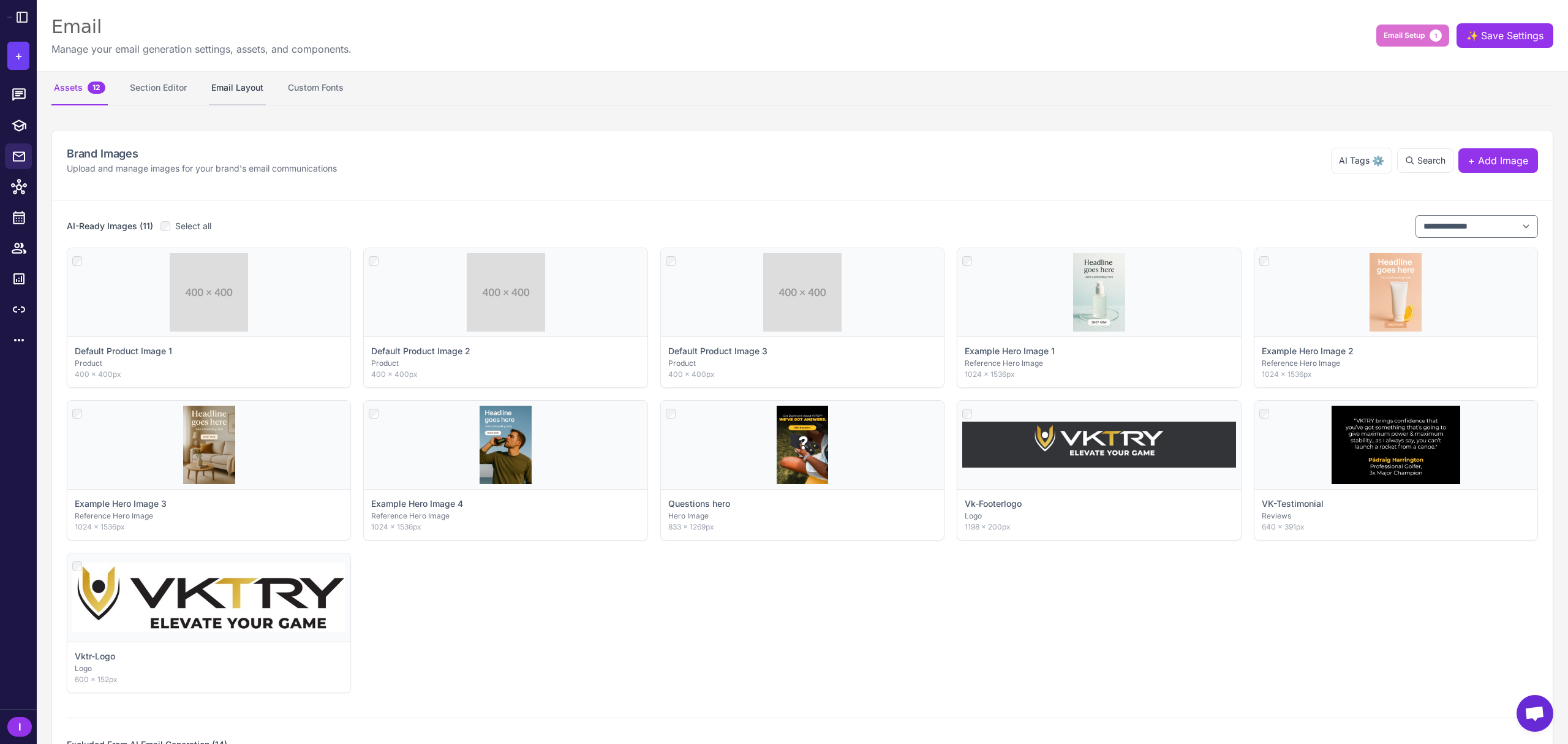
click at [233, 91] on button "Email Layout" at bounding box center [237, 88] width 57 height 35
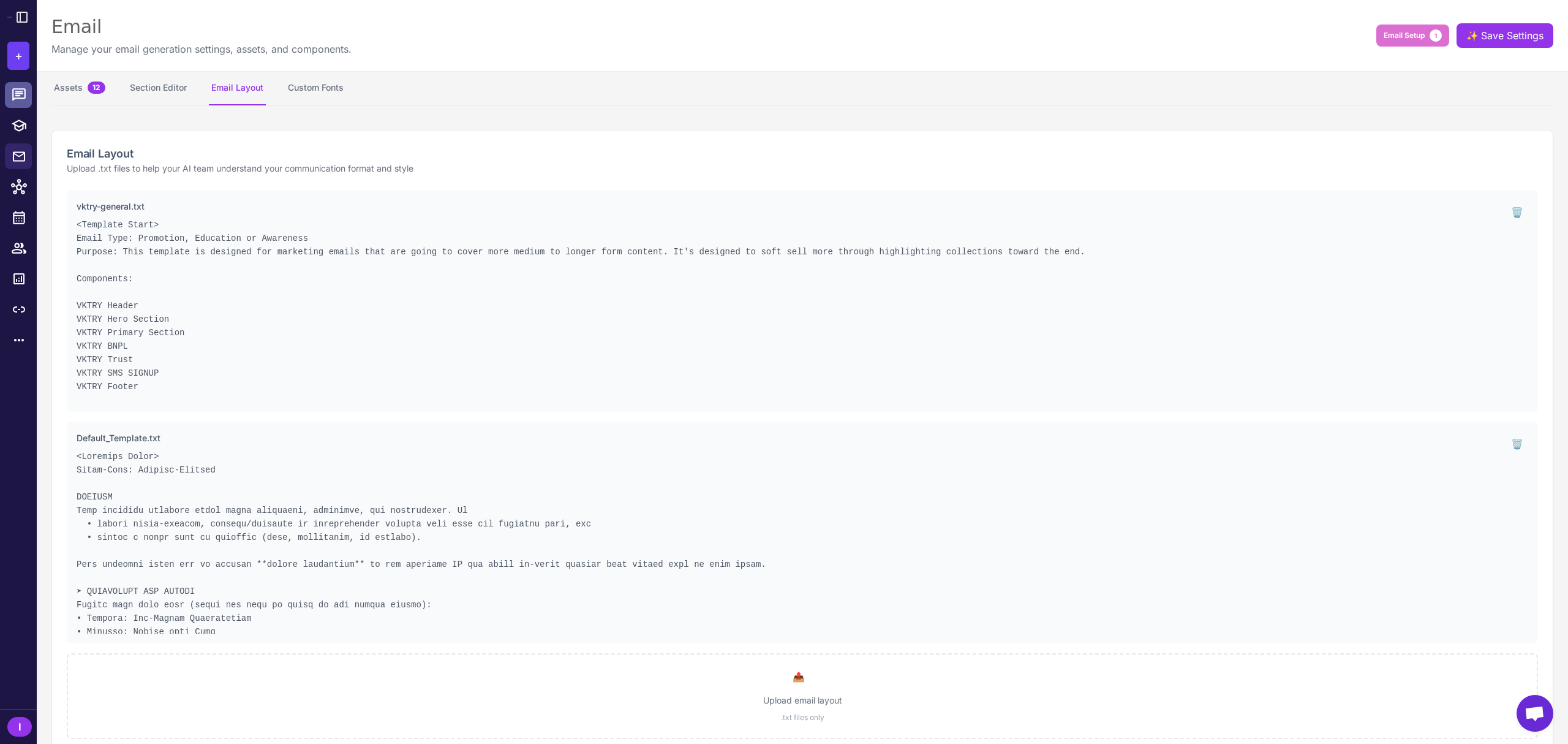
click at [16, 83] on link at bounding box center [18, 95] width 27 height 26
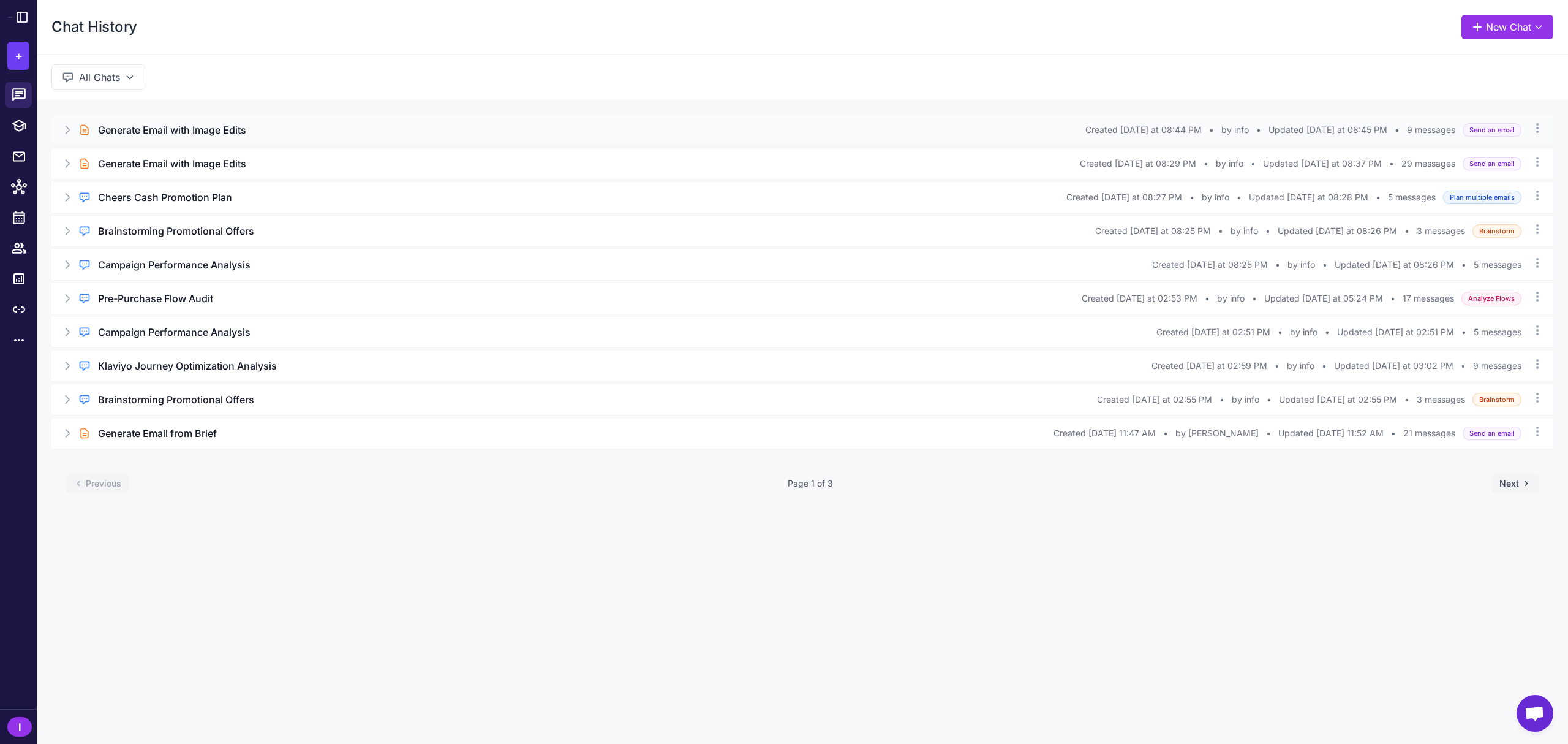
click at [57, 133] on div "Brief Chat Generate Email with Image Edits Created [DATE] at 08:44 PM • by info…" at bounding box center [802, 130] width 1502 height 30
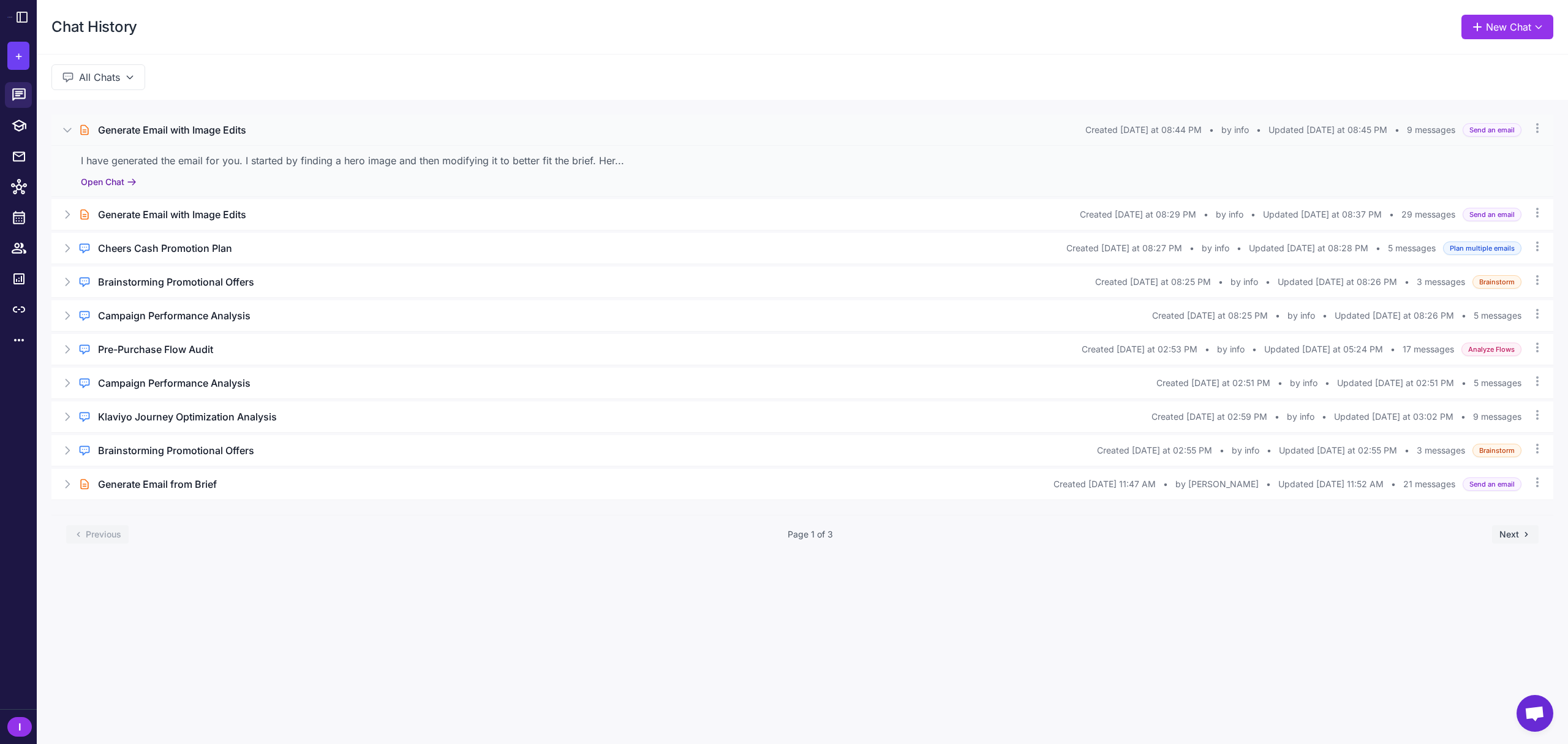
click at [112, 188] on button "Open Chat" at bounding box center [108, 181] width 55 height 14
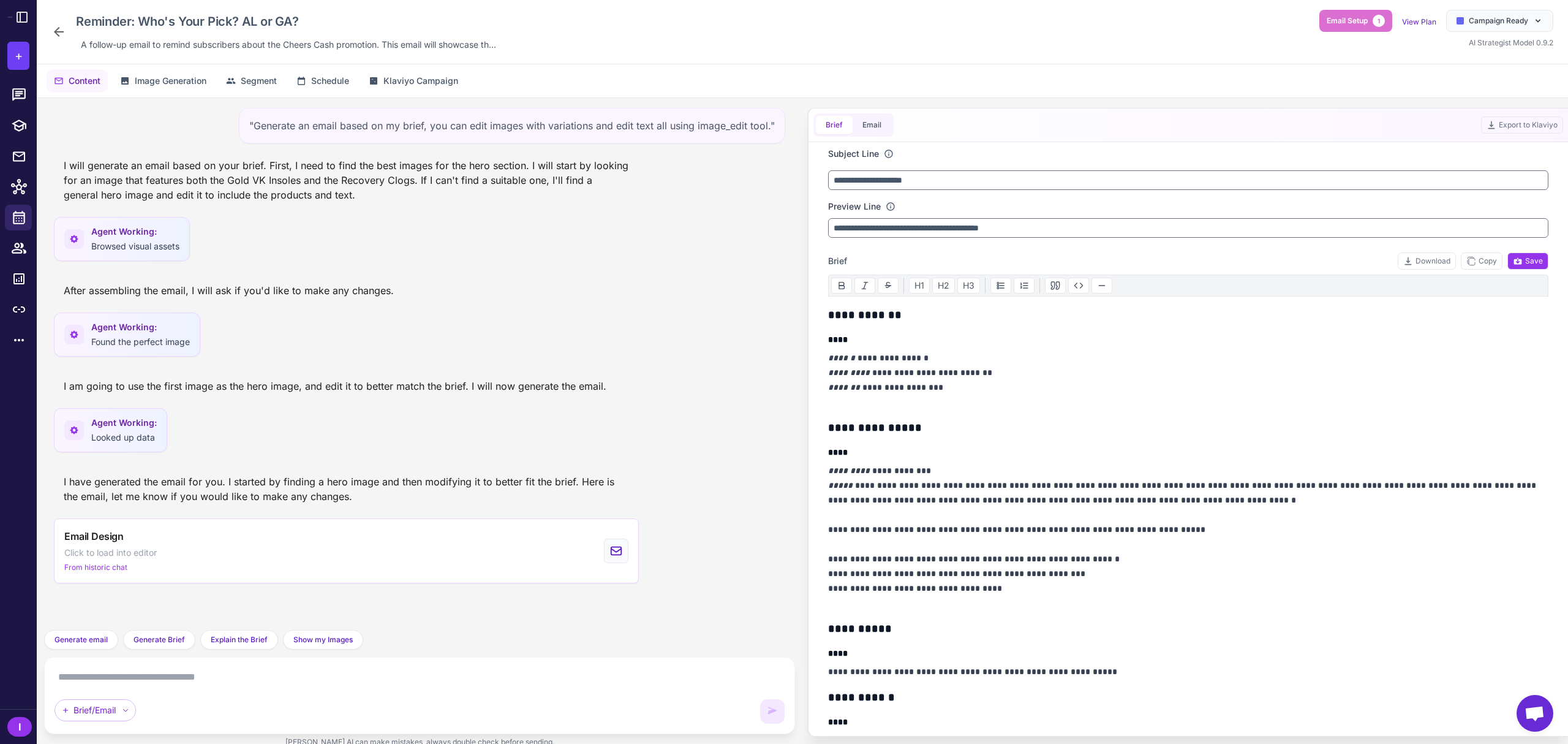
scroll to position [458, 0]
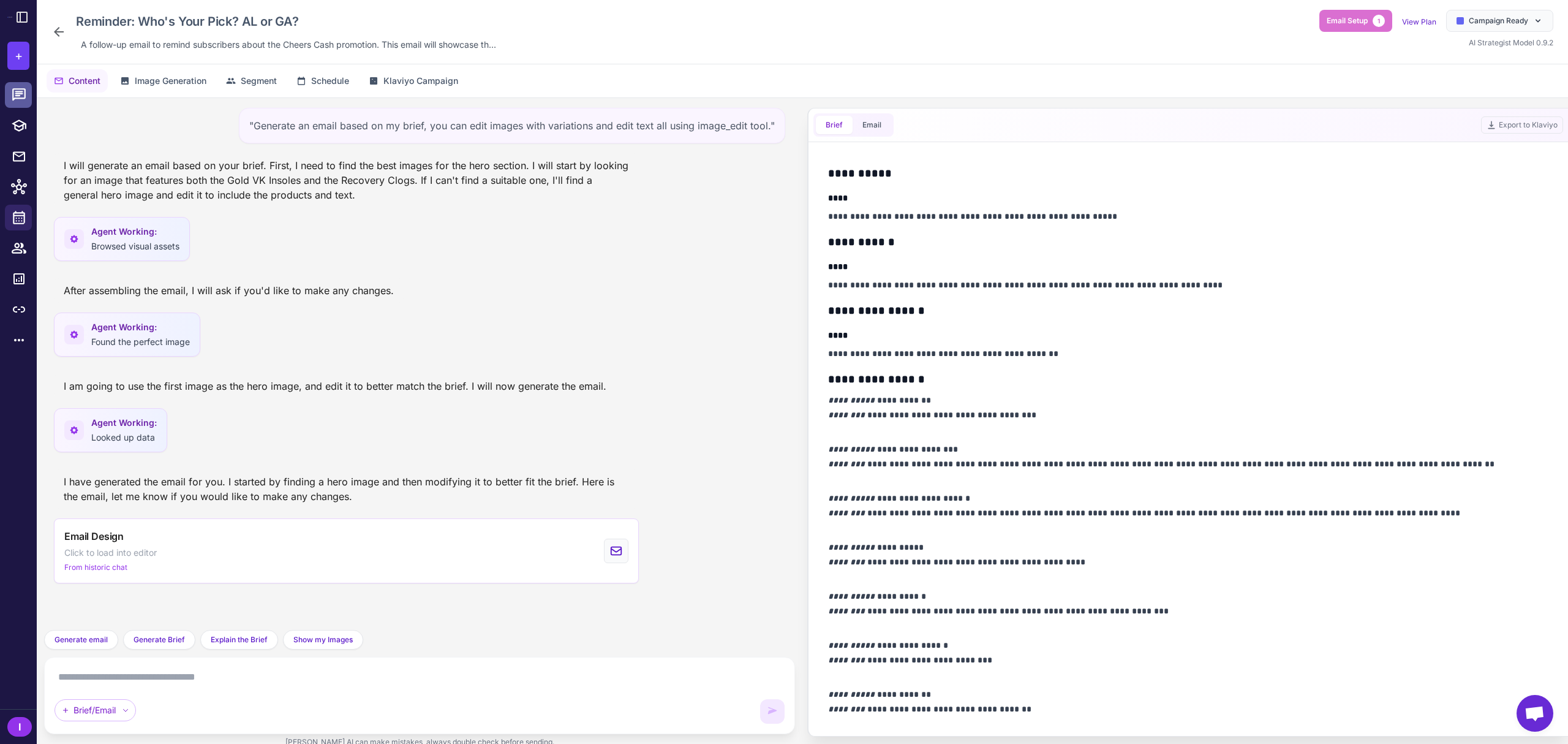
click at [11, 89] on icon at bounding box center [19, 95] width 16 height 16
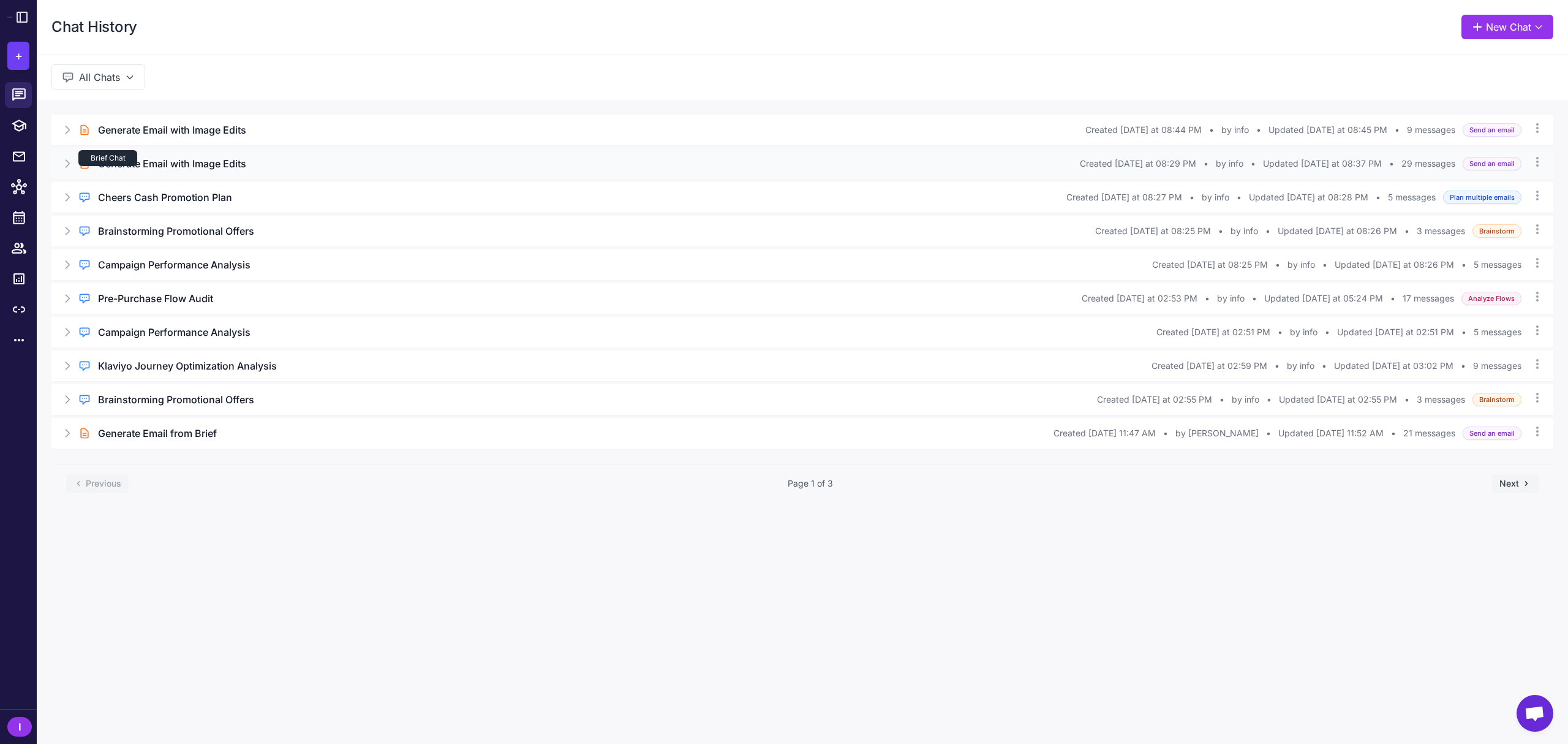
click at [136, 165] on div "Brief Chat" at bounding box center [108, 158] width 59 height 16
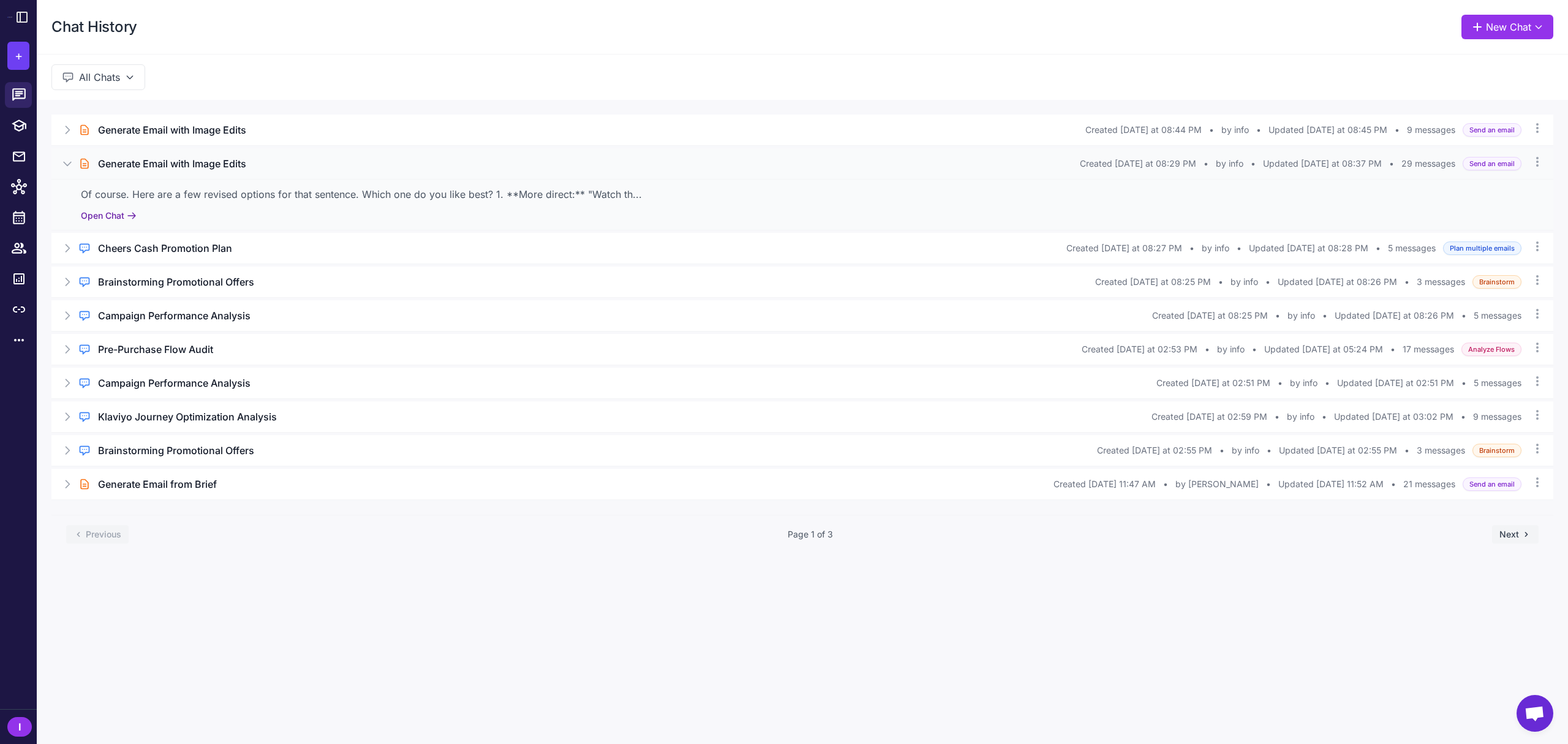
click at [93, 217] on button "Open Chat" at bounding box center [108, 215] width 55 height 14
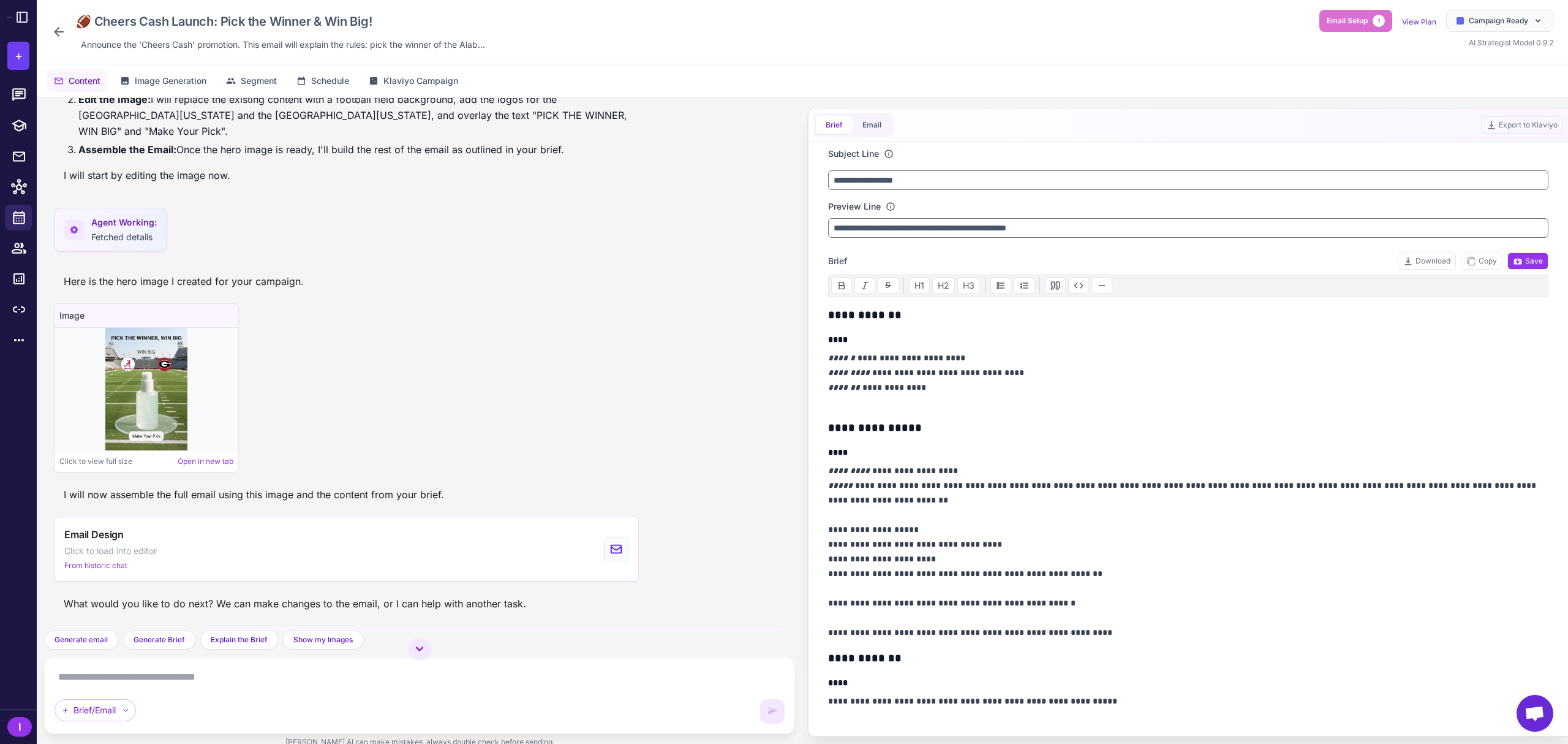
scroll to position [1476, 0]
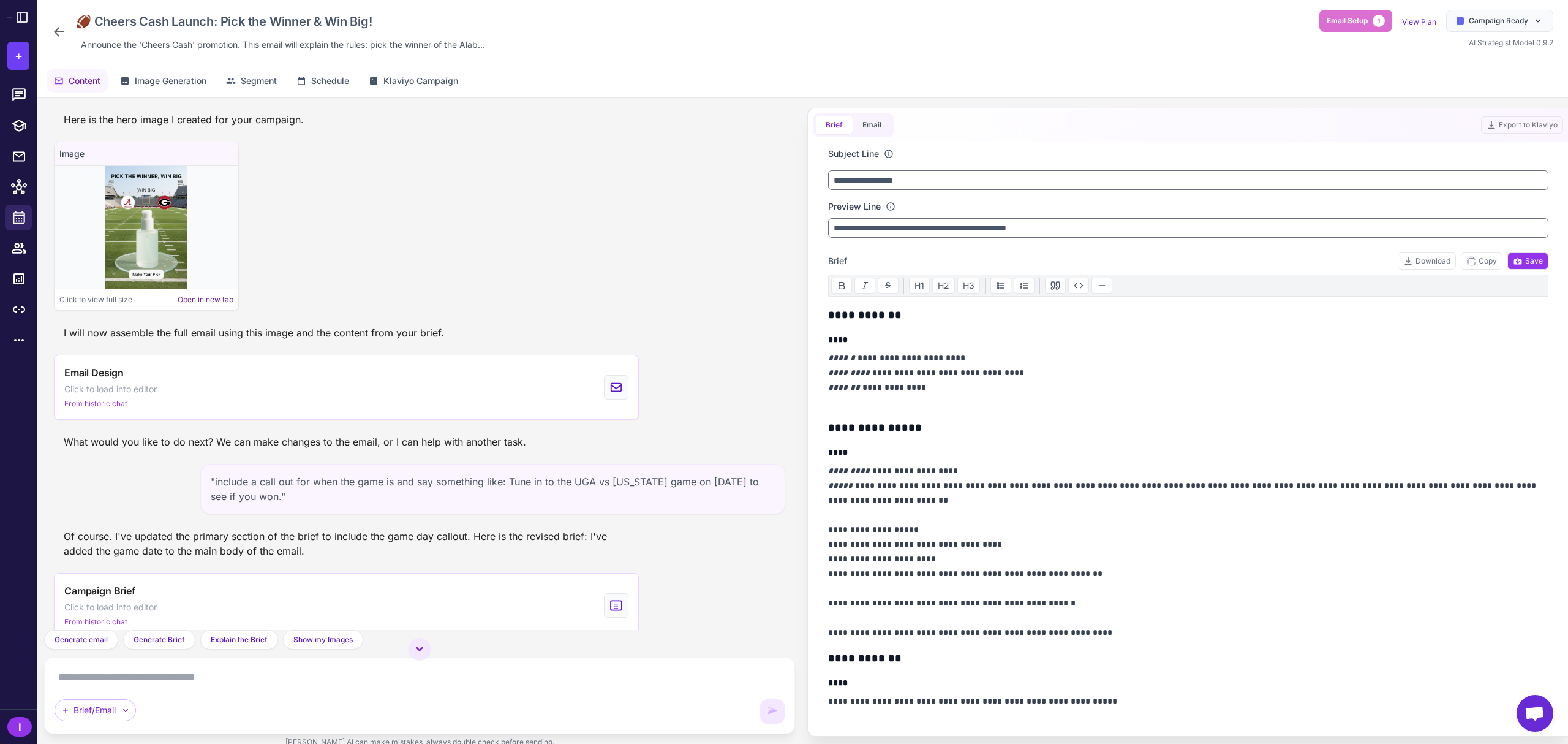
click at [216, 294] on link "Open in new tab" at bounding box center [205, 299] width 55 height 11
click at [1393, 18] on link "View Plan" at bounding box center [1419, 21] width 35 height 9
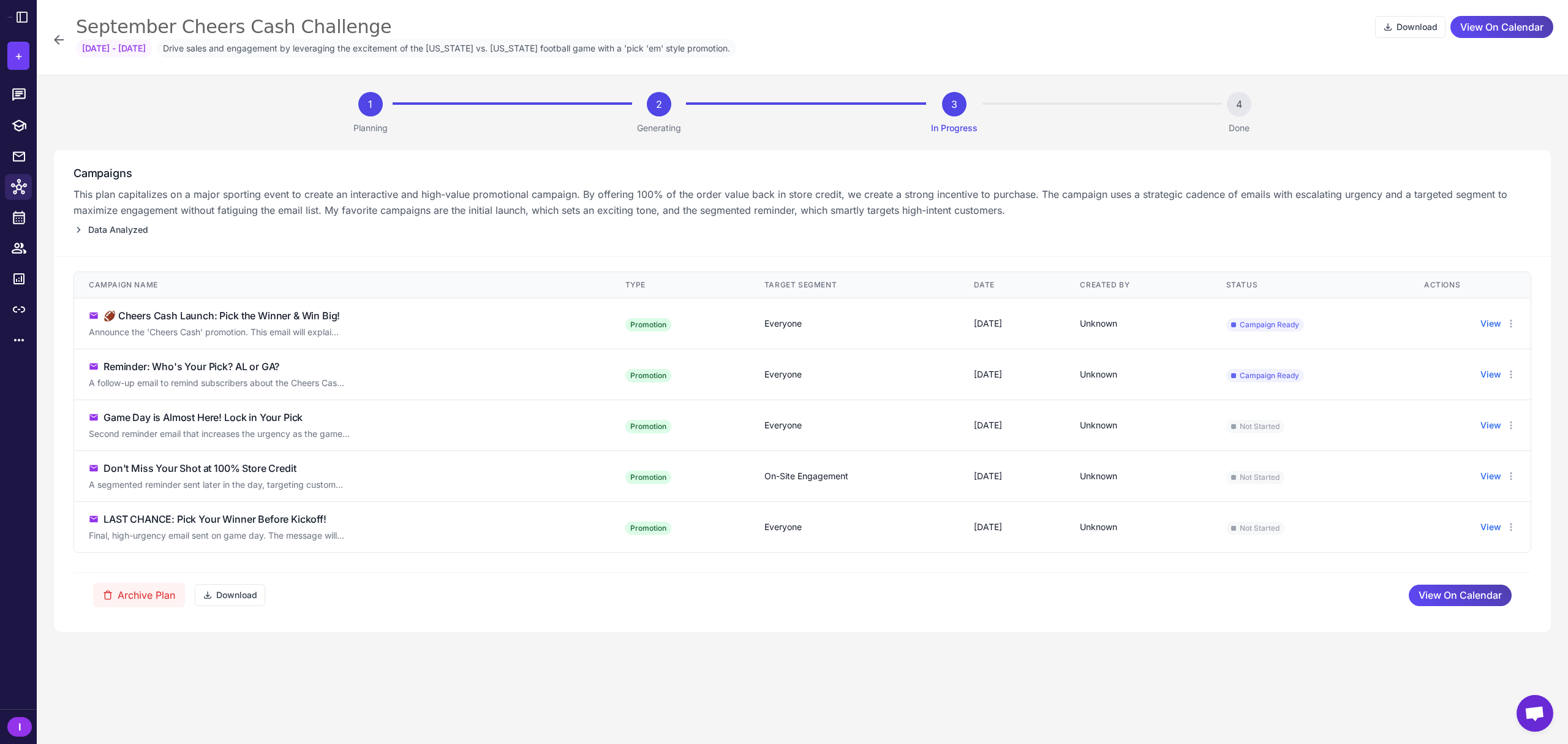
click at [1393, 433] on td "View" at bounding box center [1469, 425] width 121 height 51
click at [1393, 428] on button "View" at bounding box center [1491, 425] width 21 height 14
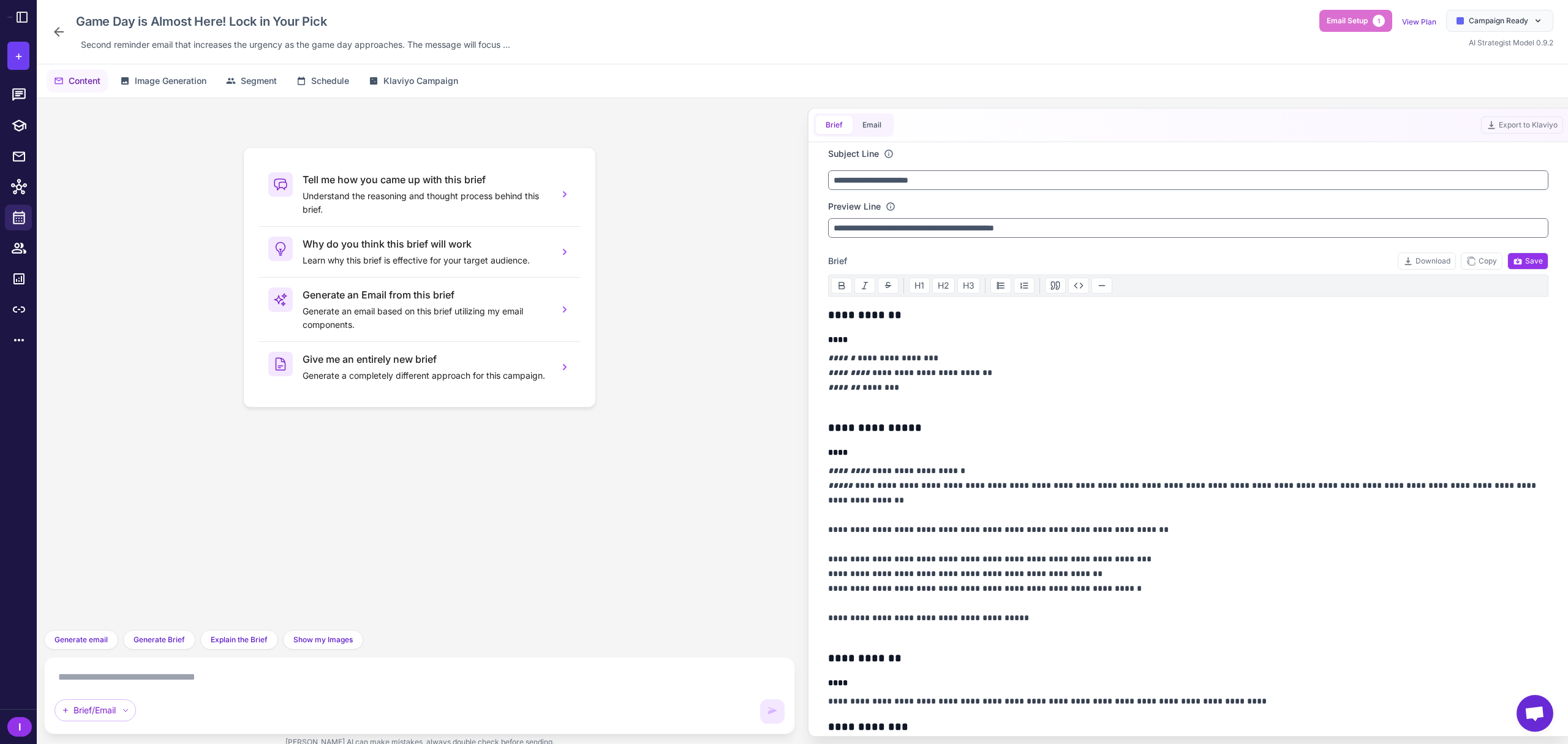
click at [863, 135] on div "Brief Email" at bounding box center [854, 124] width 80 height 23
click at [863, 126] on button "Email" at bounding box center [871, 124] width 39 height 18
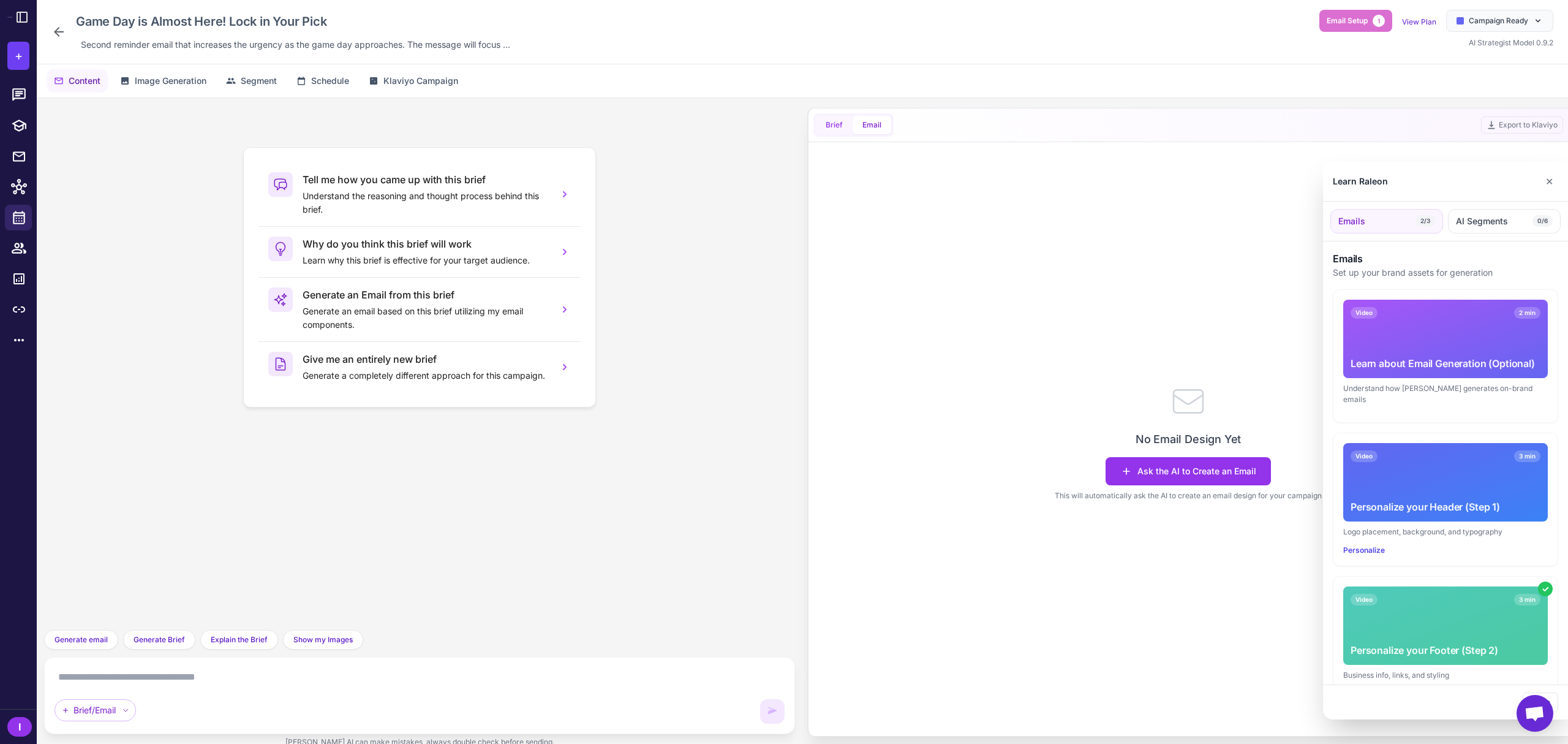
click at [838, 126] on div at bounding box center [784, 372] width 1568 height 744
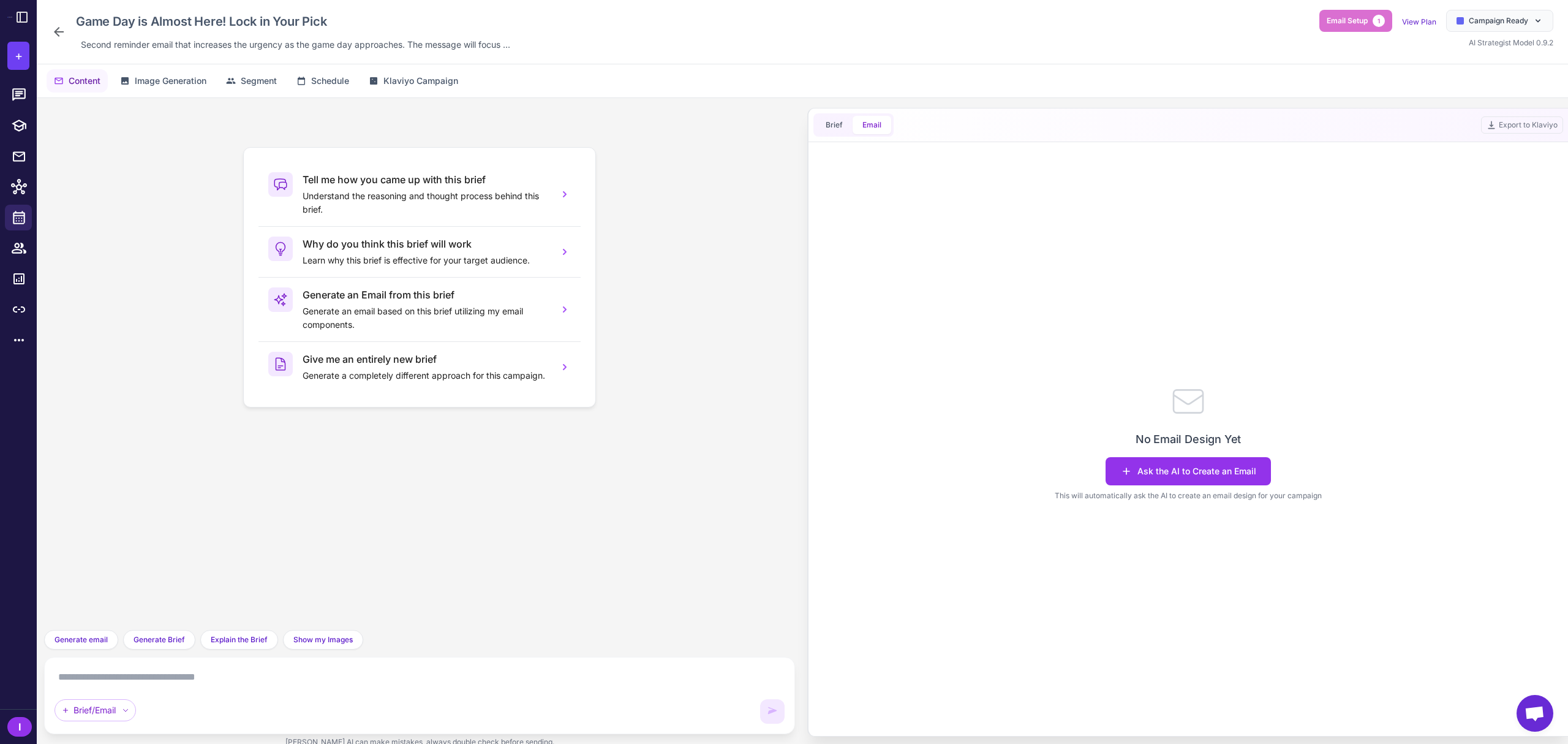
click at [834, 137] on div "Brief Email Export to Klaviyo" at bounding box center [1188, 125] width 759 height 34
click at [832, 131] on button "Brief" at bounding box center [835, 124] width 37 height 18
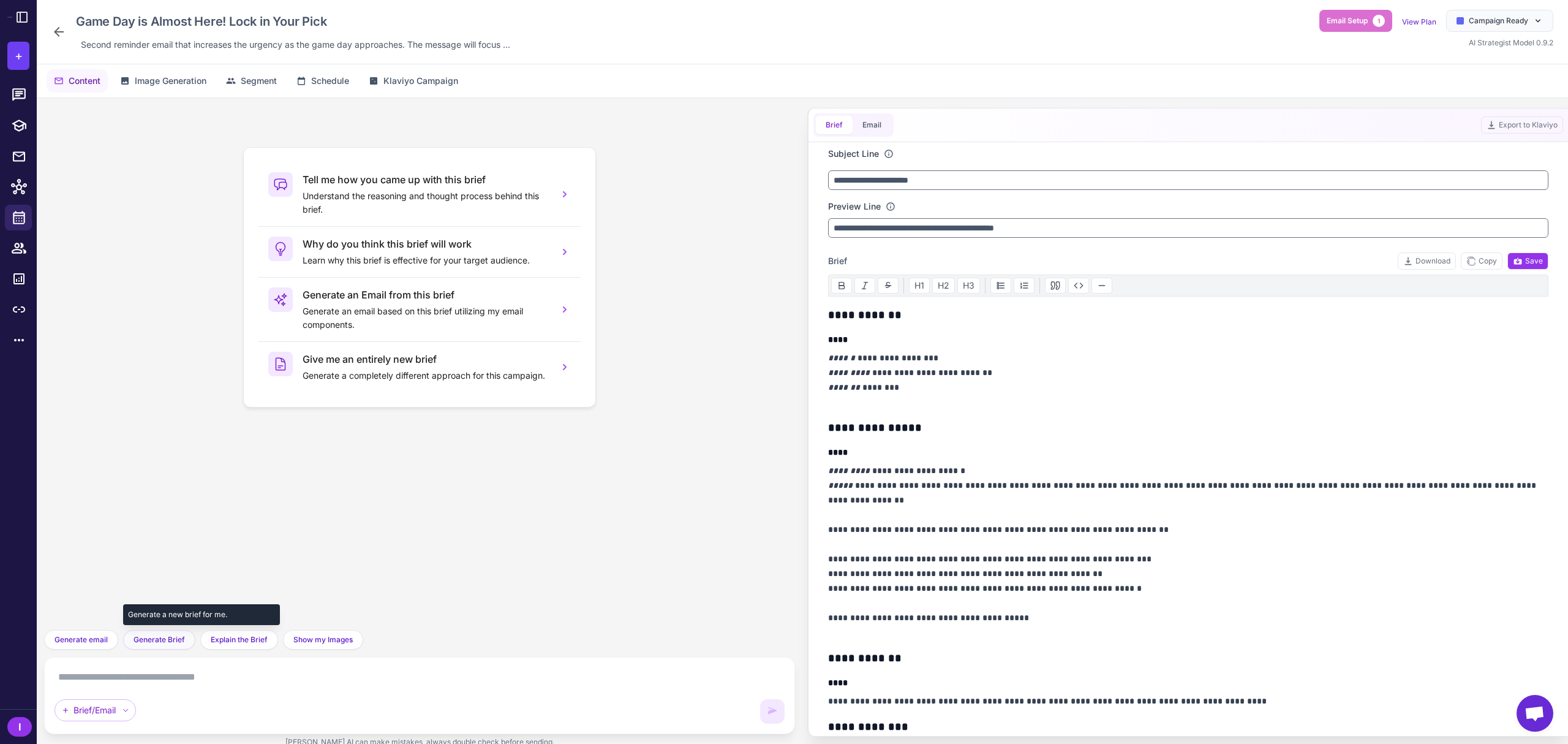
click at [147, 643] on span "Generate Brief" at bounding box center [159, 640] width 51 height 11
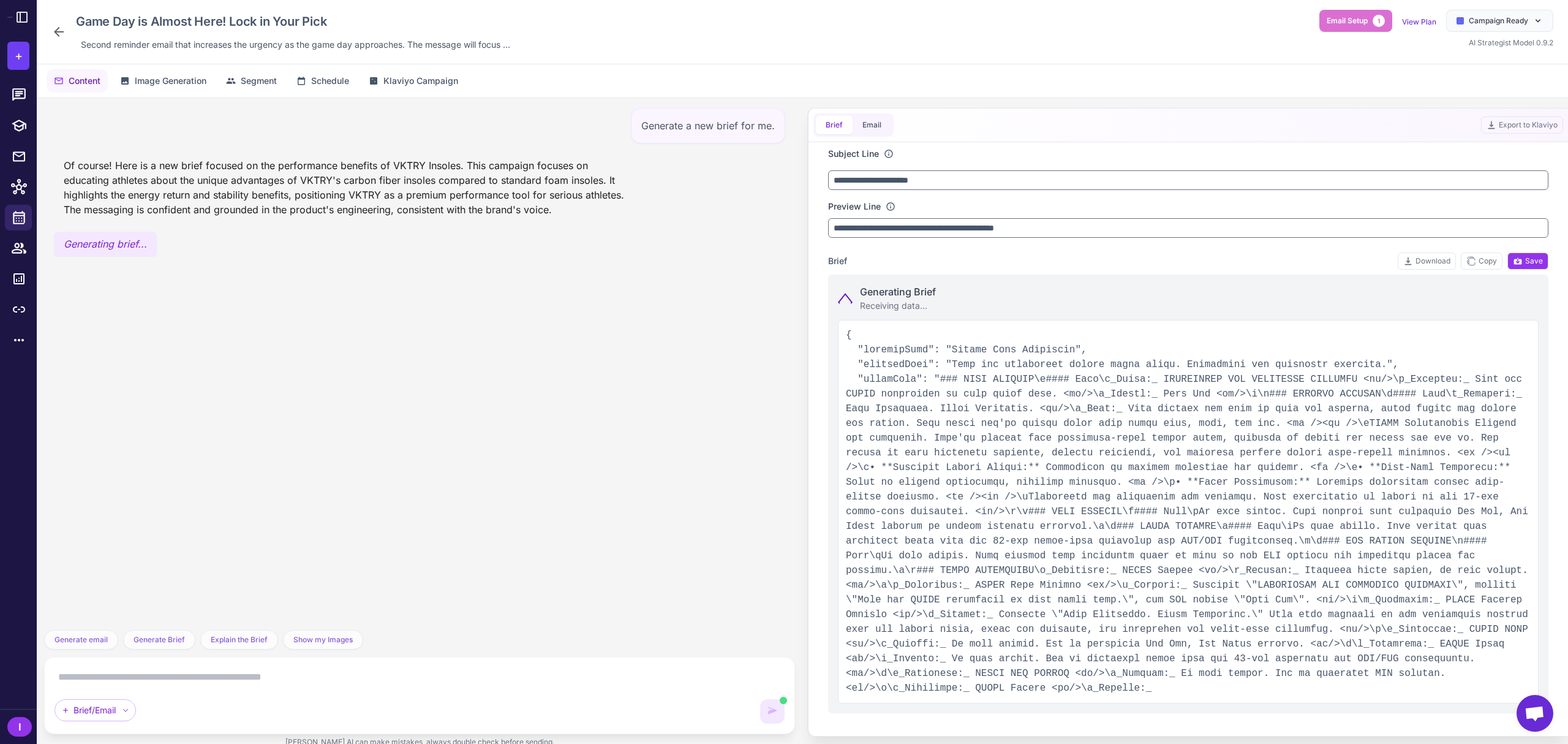
type input "**********"
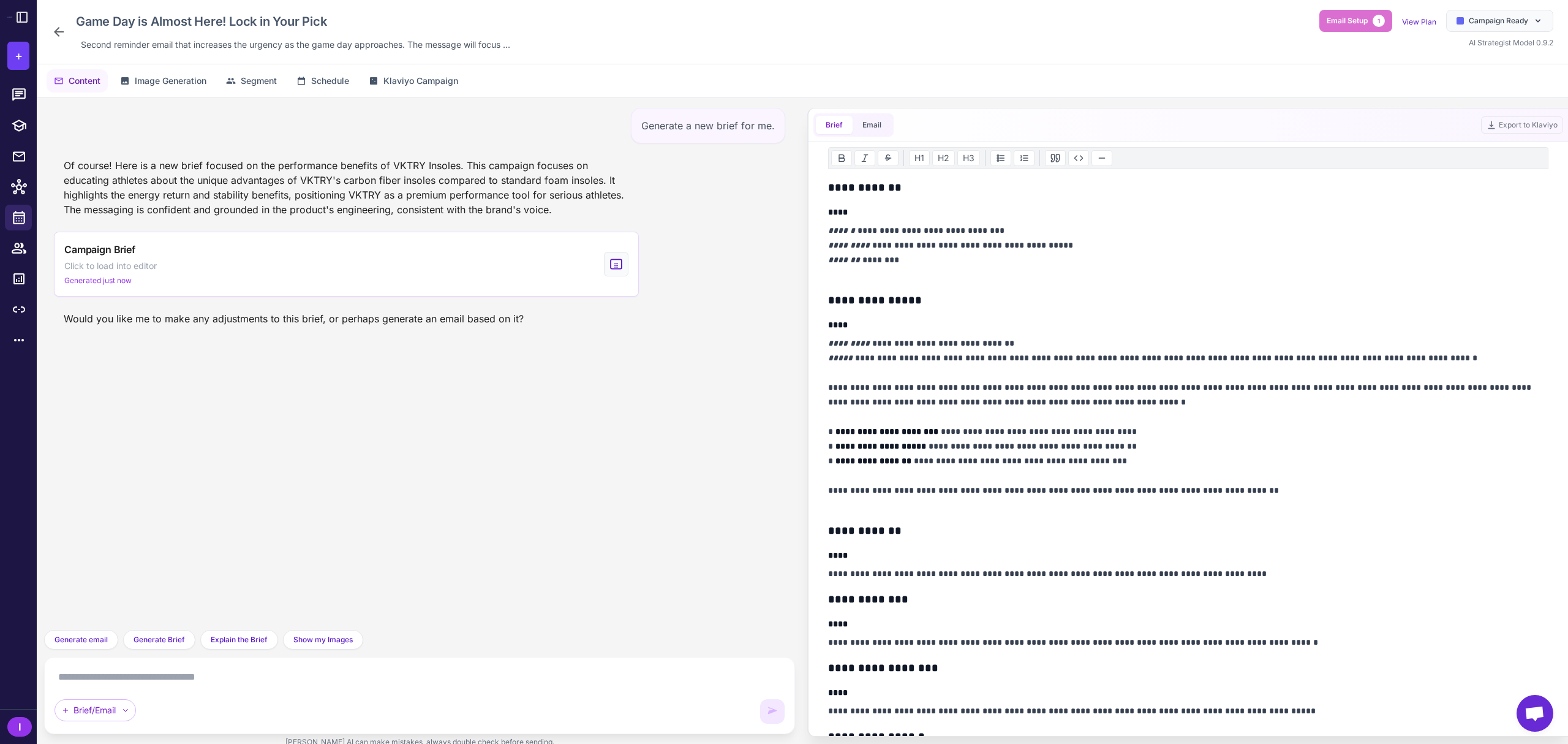
scroll to position [163, 0]
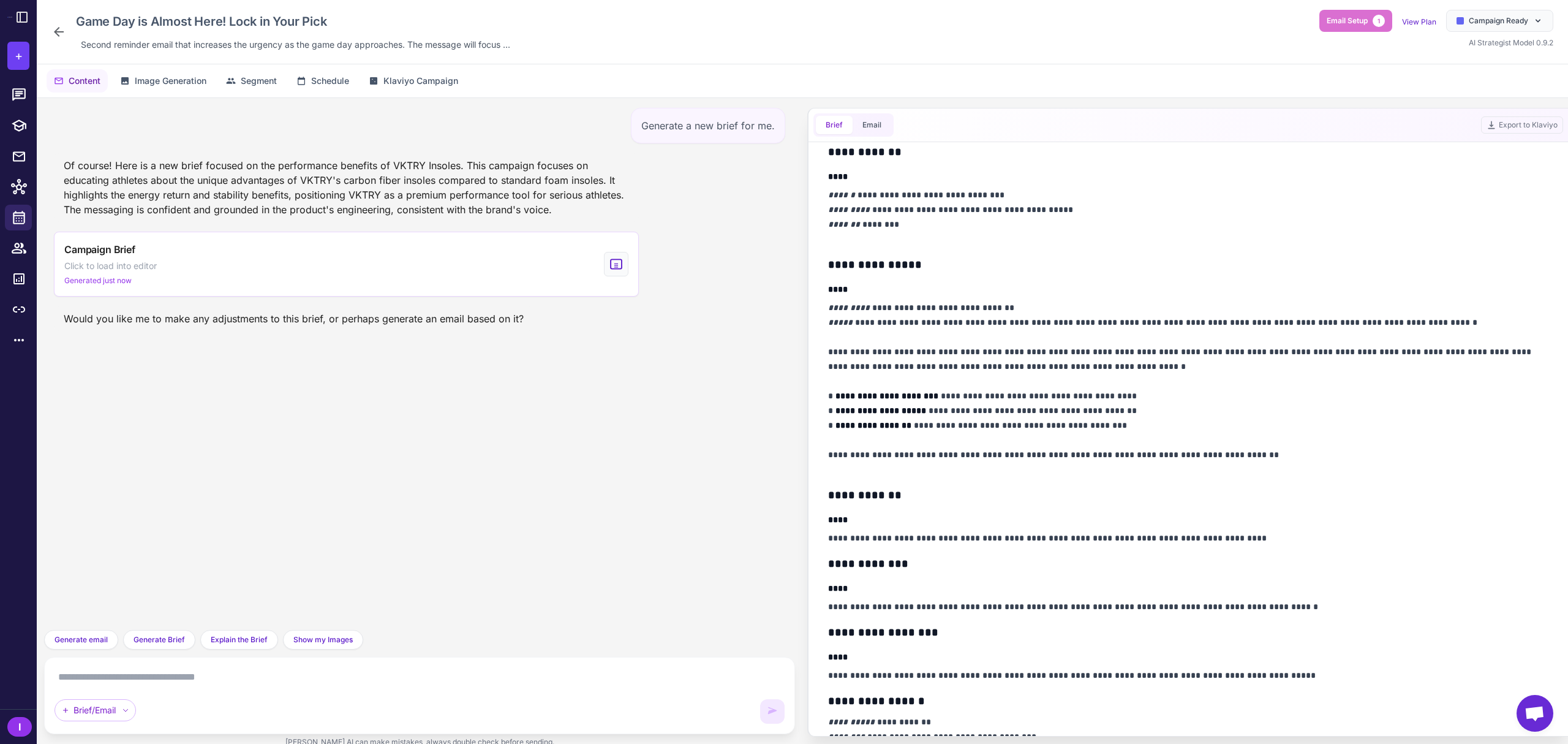
click at [63, 37] on icon at bounding box center [59, 32] width 14 height 14
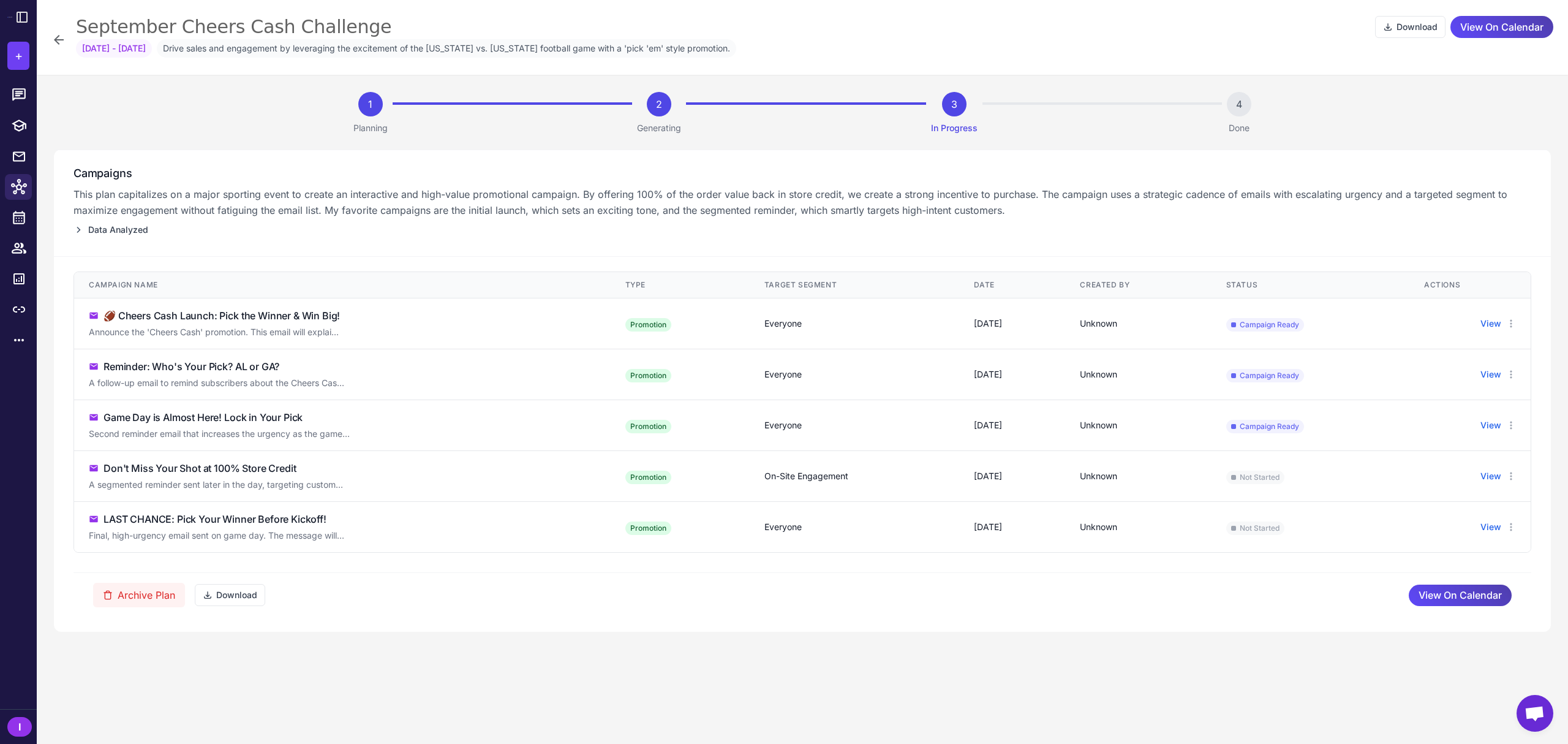
click at [95, 231] on span "Data Analyzed" at bounding box center [118, 230] width 60 height 14
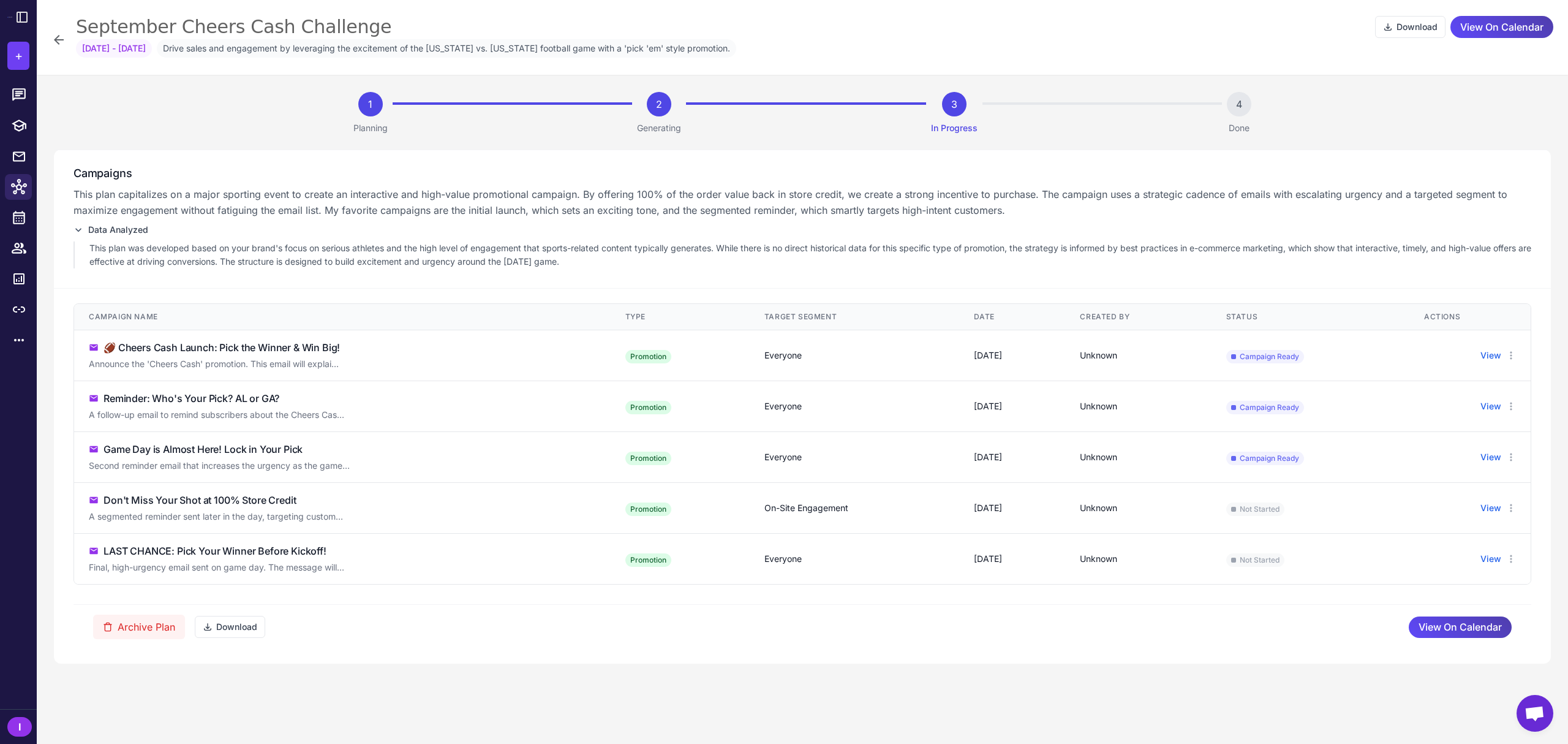
click at [95, 231] on span "Data Analyzed" at bounding box center [118, 230] width 60 height 14
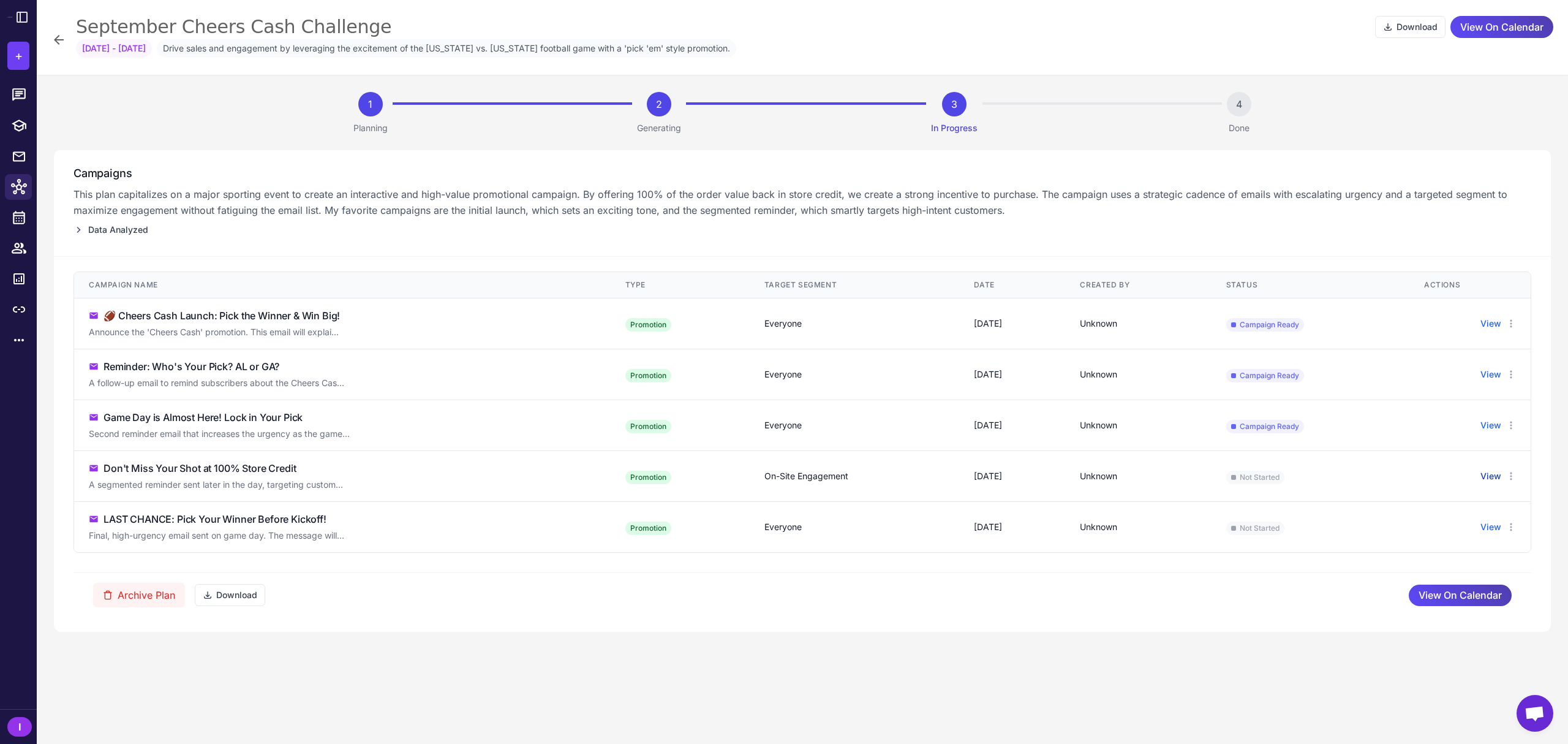
click at [1393, 475] on button "View" at bounding box center [1491, 476] width 21 height 14
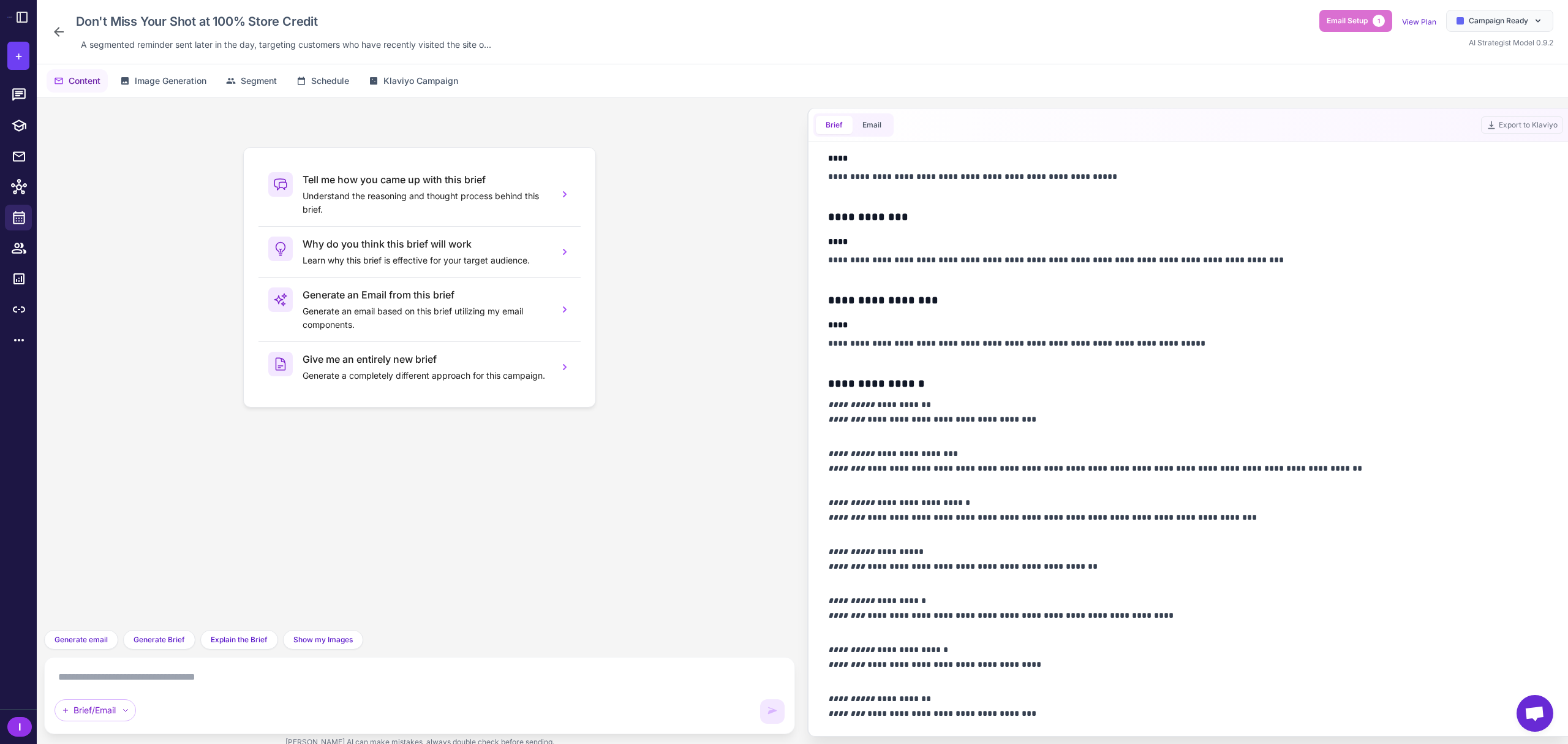
scroll to position [517, 0]
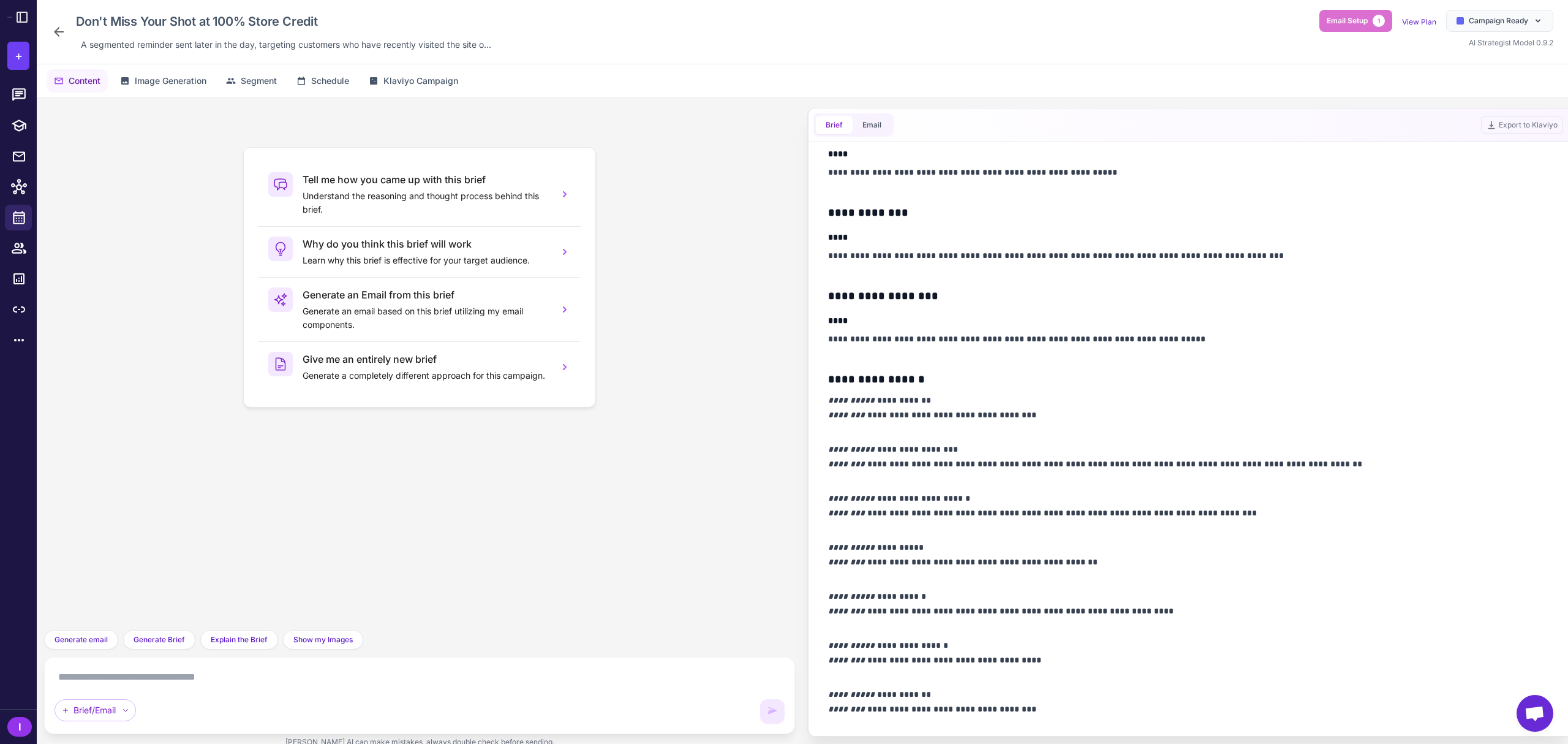
click at [50, 33] on div "Don't Miss Your Shot at 100% Store Credit A segmented reminder sent later in th…" at bounding box center [802, 32] width 1531 height 64
click at [57, 32] on icon at bounding box center [59, 32] width 10 height 10
